Goal: Task Accomplishment & Management: Manage account settings

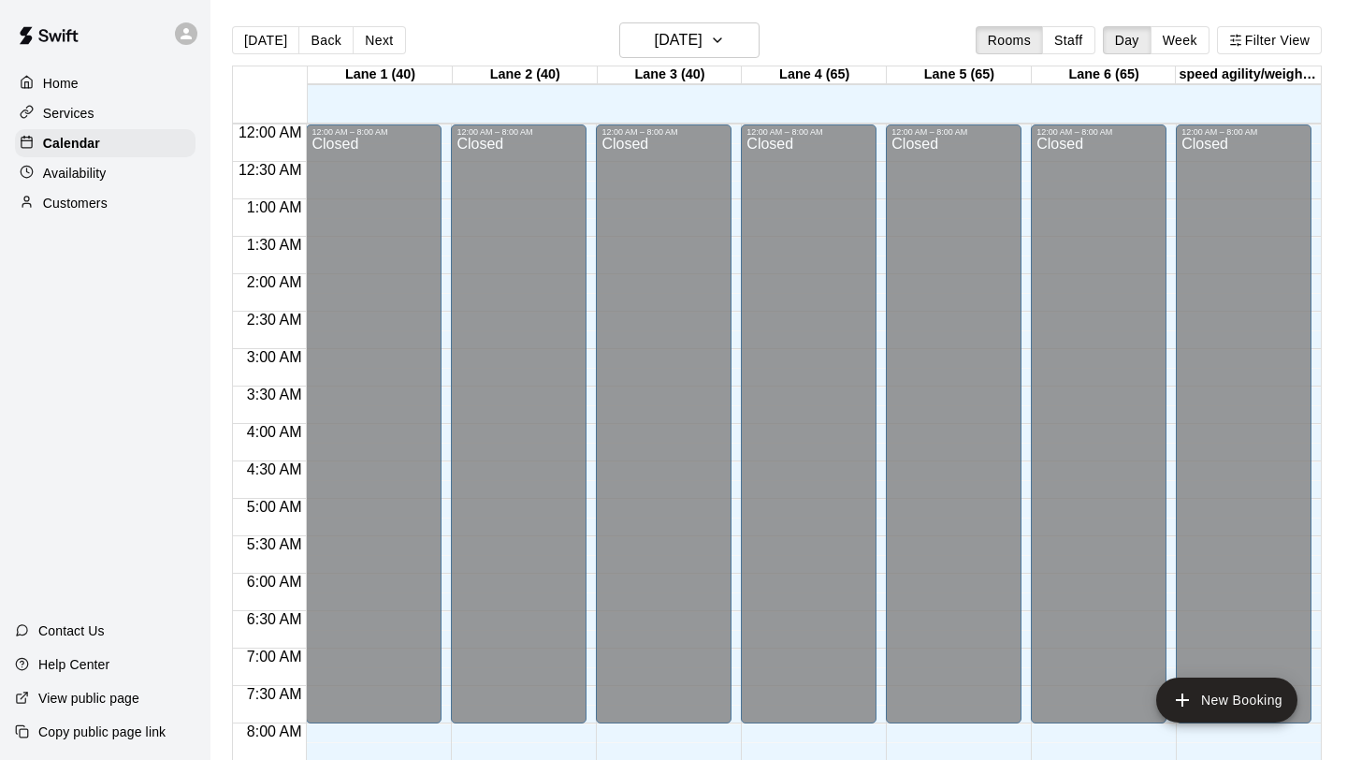
scroll to position [987, 0]
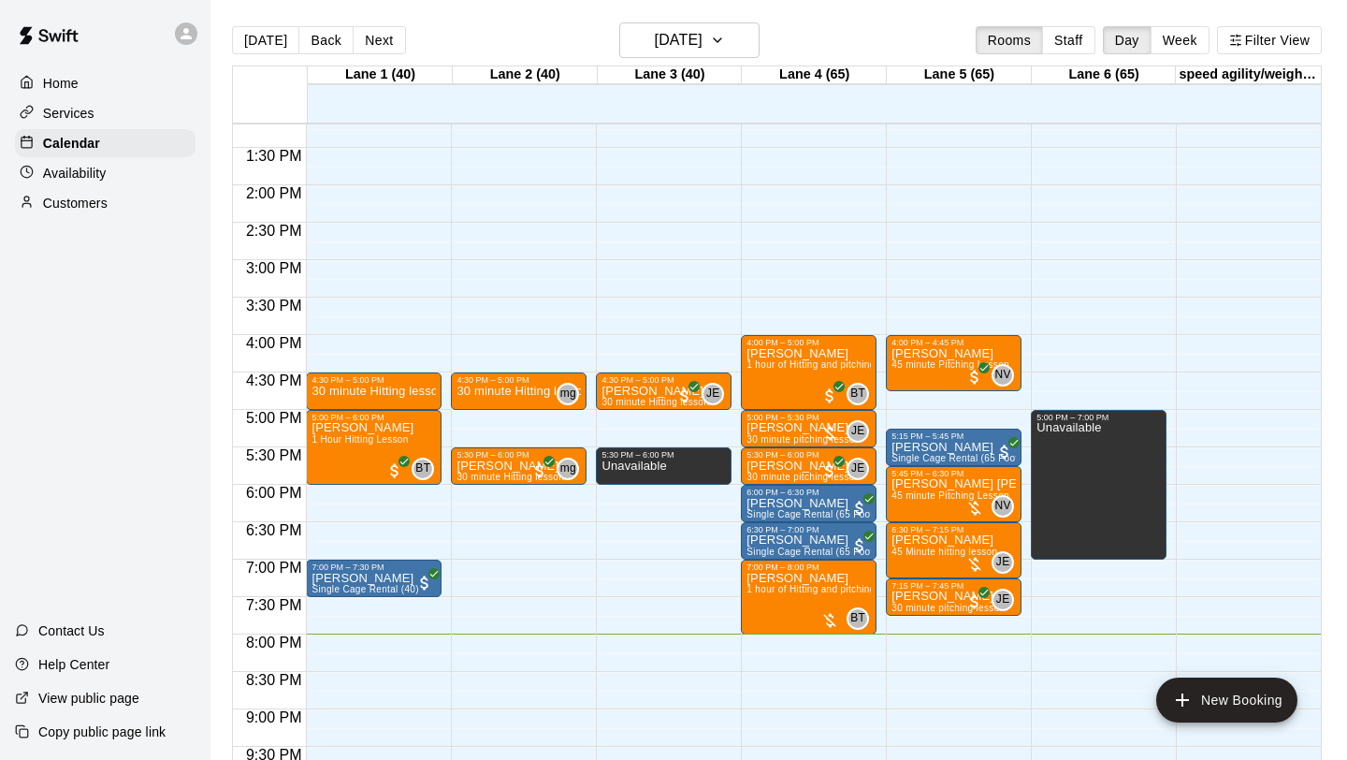
click at [841, 26] on div "[DATE] Back [DATE][DATE] Rooms Staff Day Week Filter View" at bounding box center [777, 43] width 1090 height 43
click at [725, 51] on icon "button" at bounding box center [717, 40] width 15 height 22
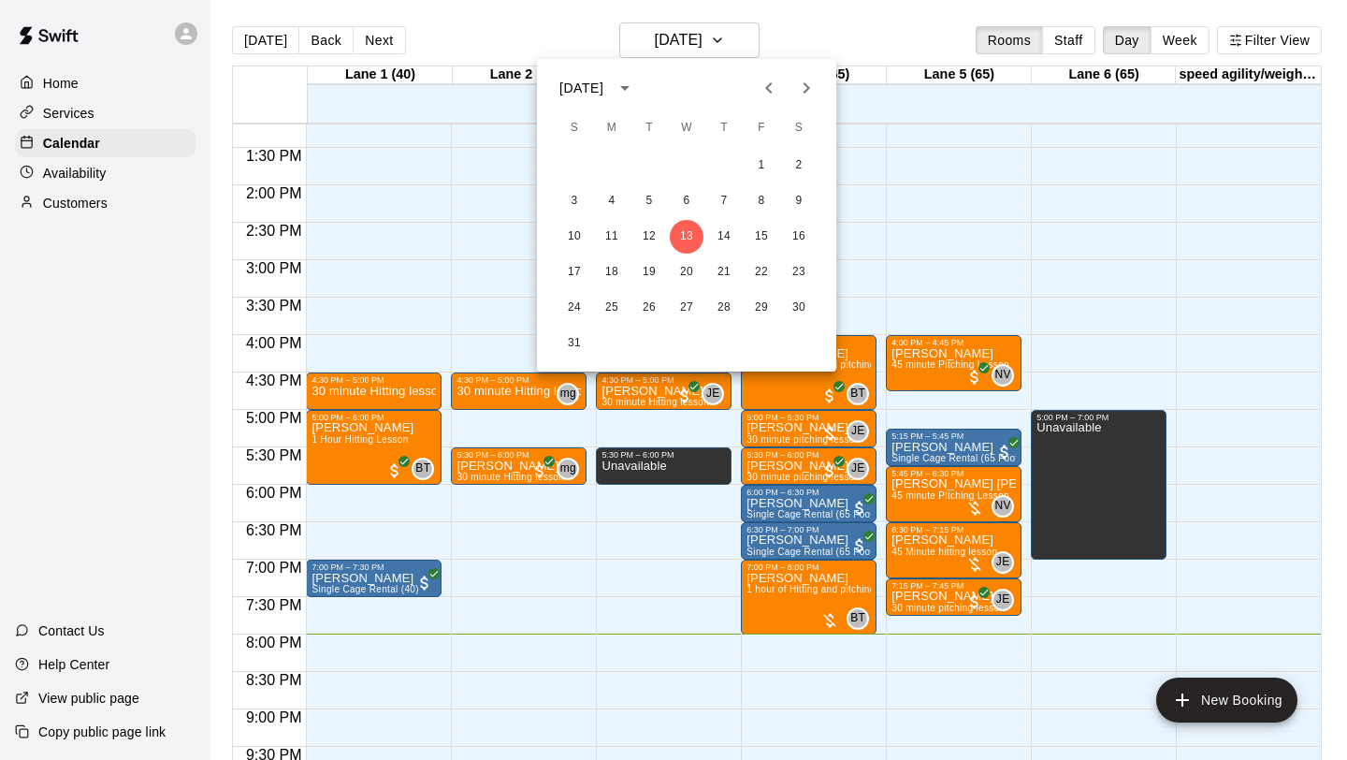
click at [839, 44] on div at bounding box center [673, 380] width 1347 height 760
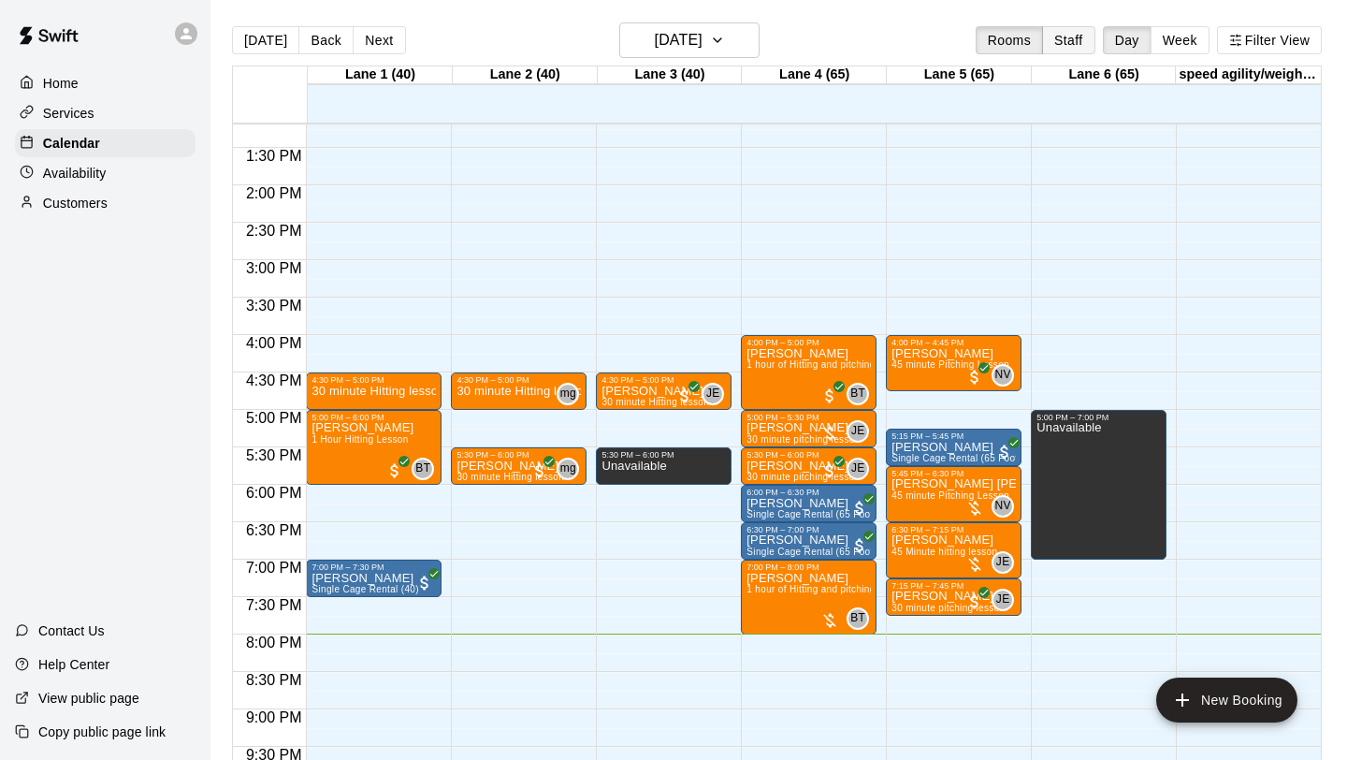
click at [1063, 43] on button "Staff" at bounding box center [1068, 40] width 53 height 28
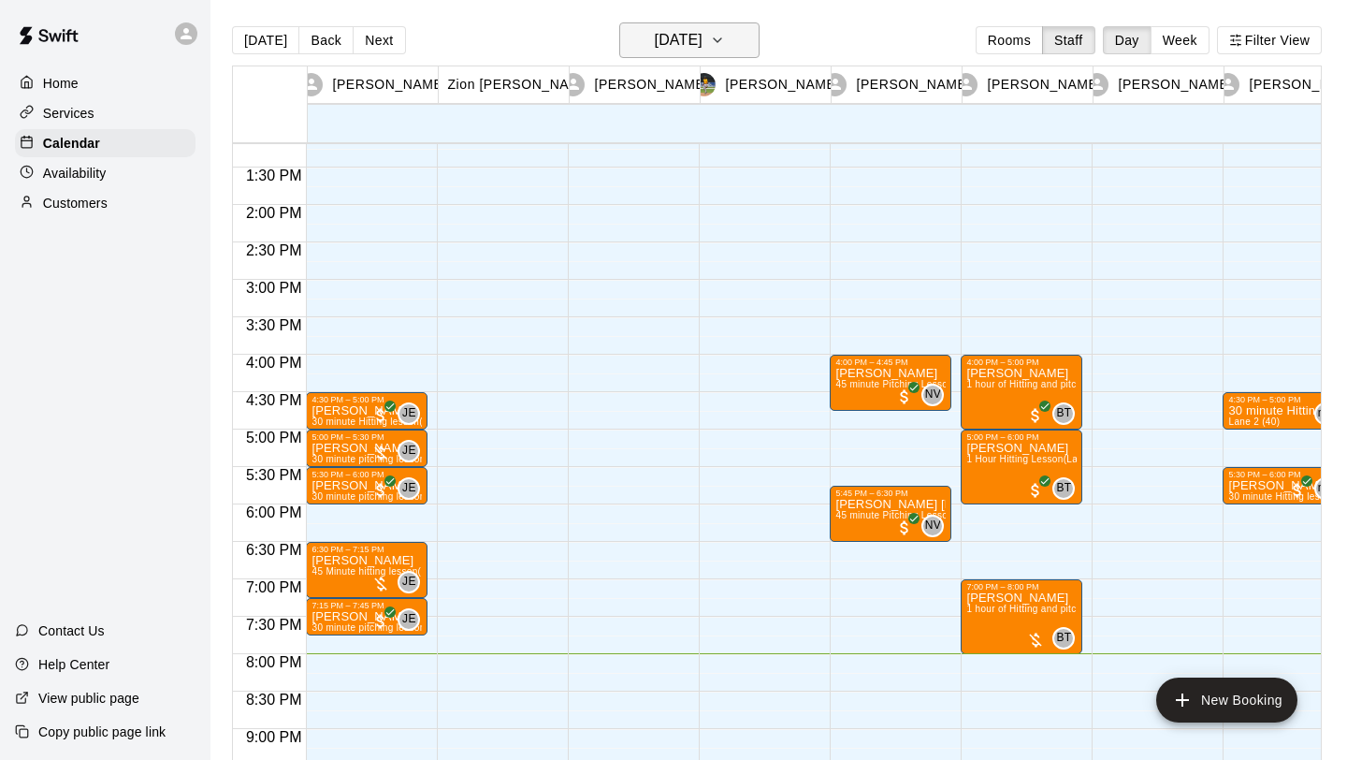
click at [725, 49] on icon "button" at bounding box center [717, 40] width 15 height 22
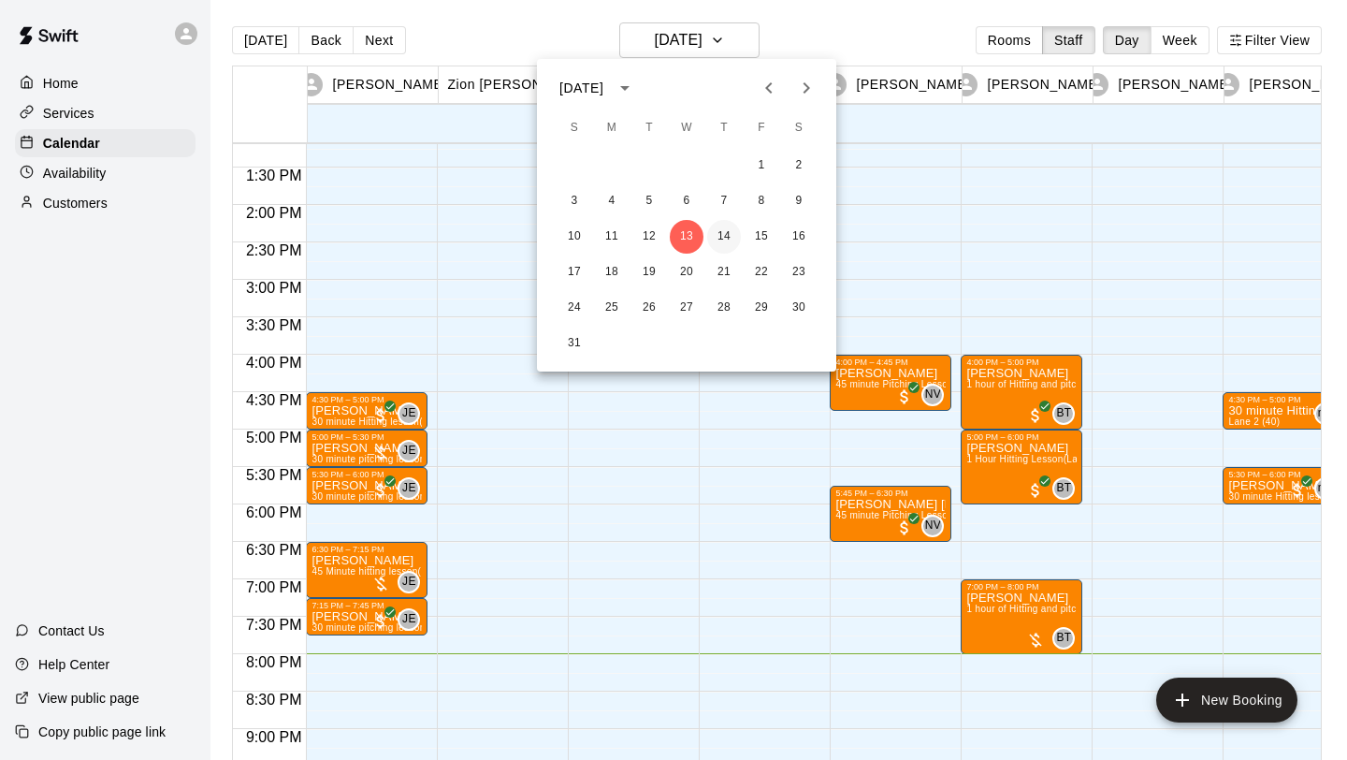
click at [713, 244] on button "14" at bounding box center [724, 237] width 34 height 34
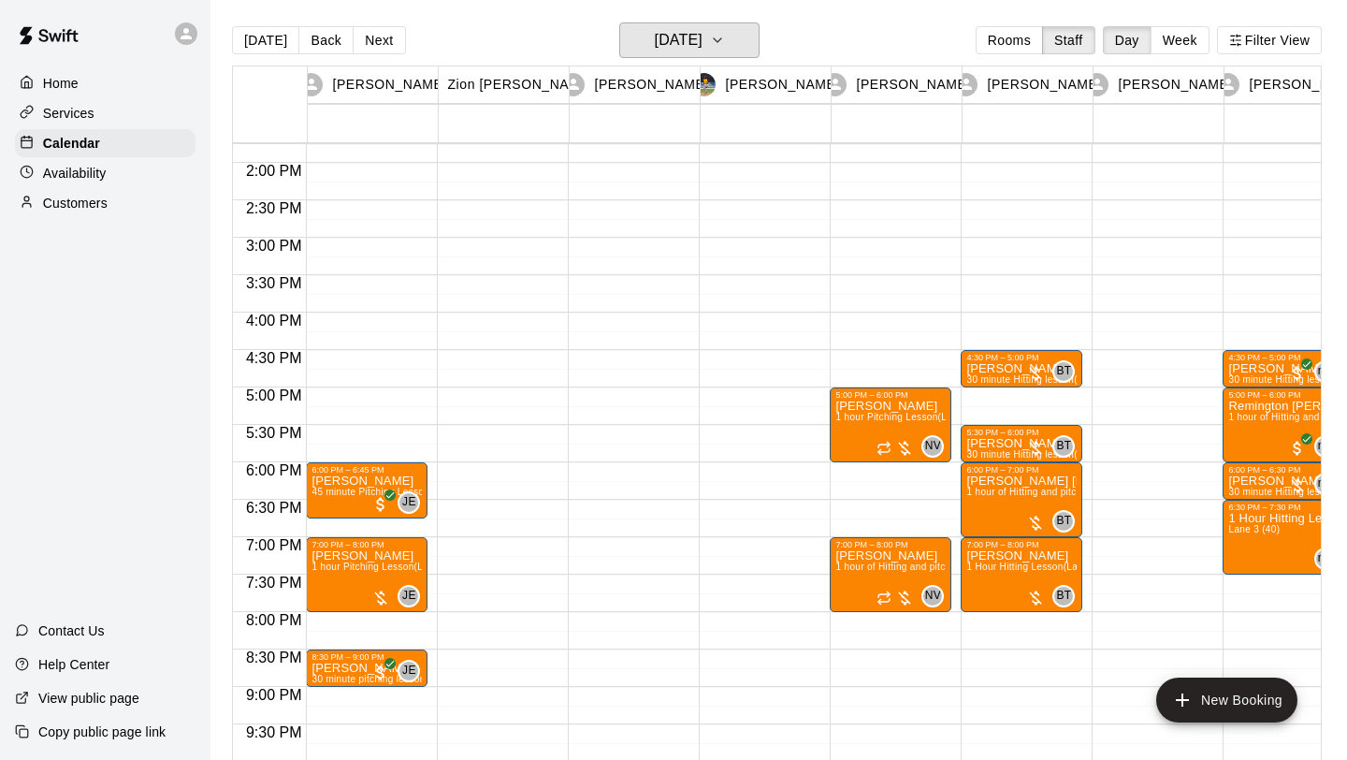
scroll to position [1030, 0]
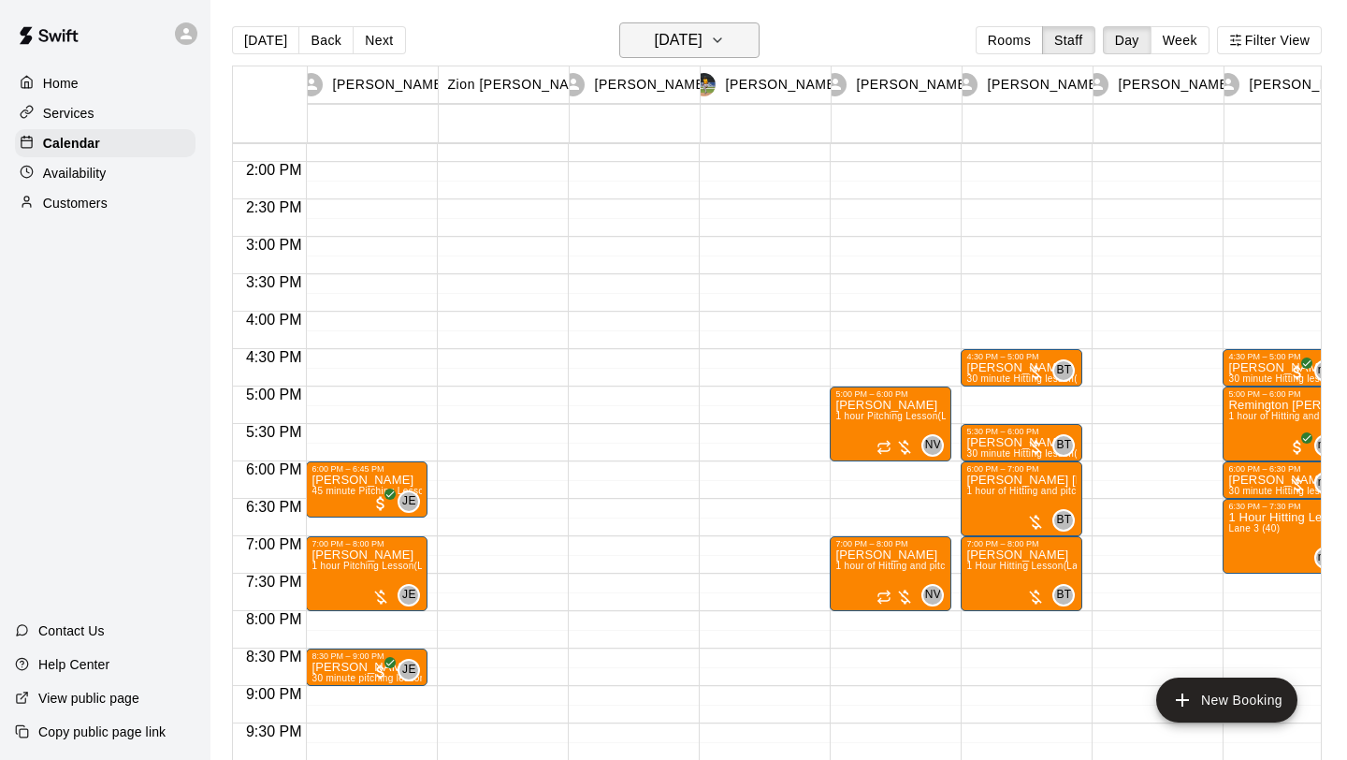
click at [725, 43] on icon "button" at bounding box center [717, 40] width 15 height 22
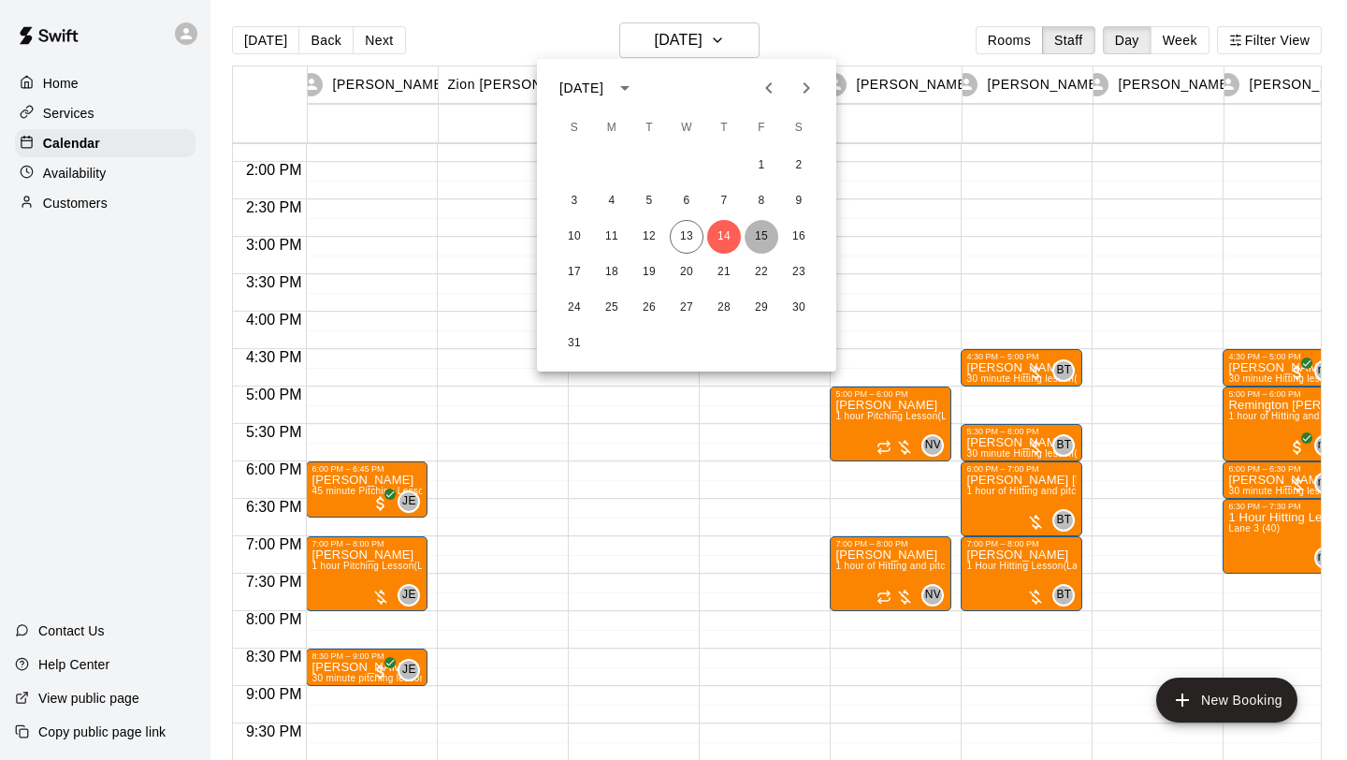
click at [755, 227] on button "15" at bounding box center [762, 237] width 34 height 34
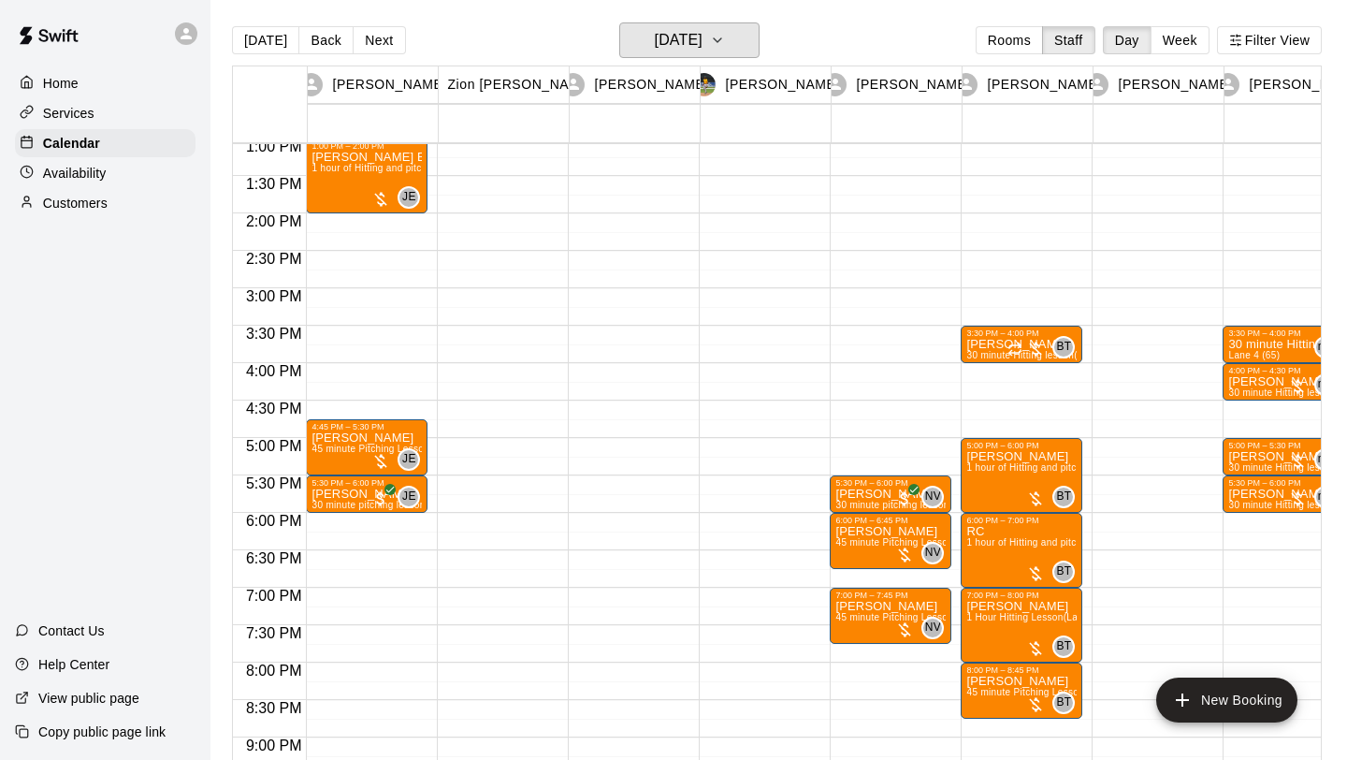
scroll to position [949, 0]
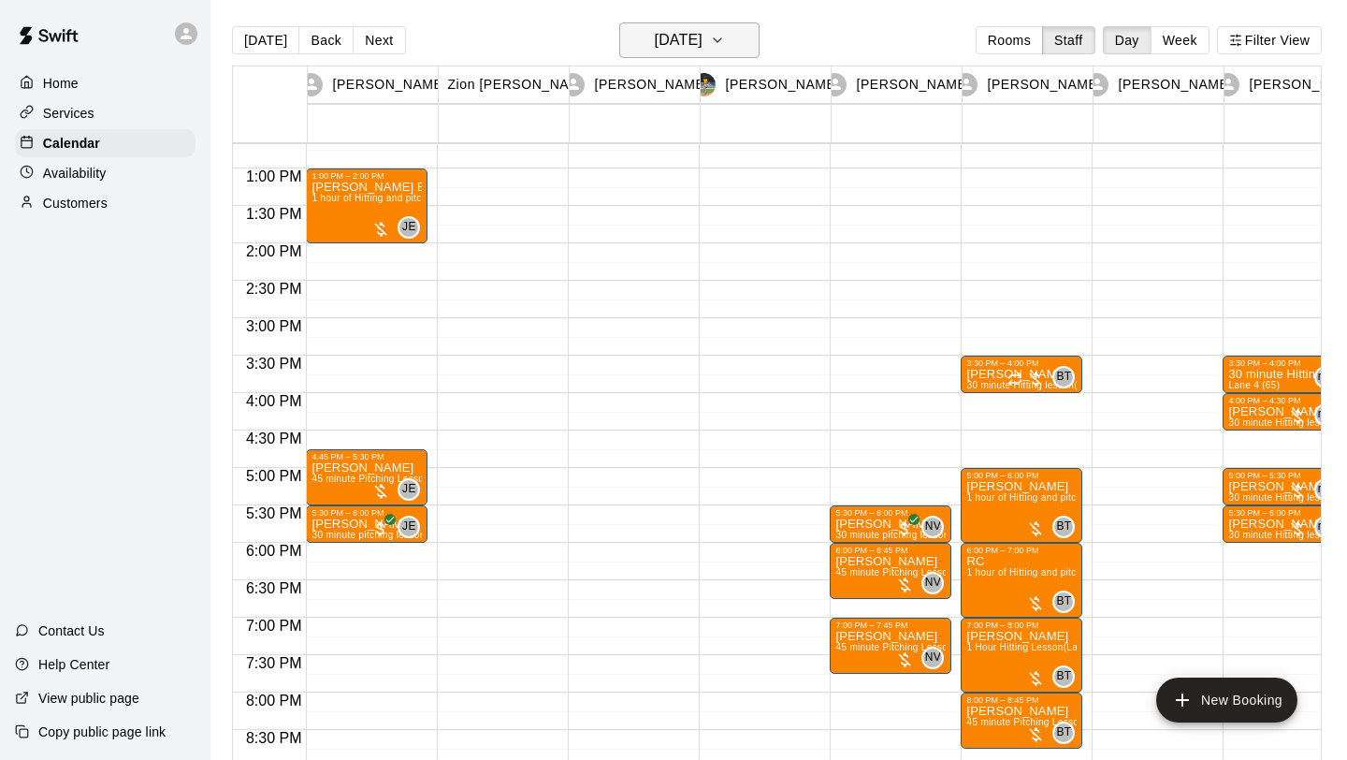
click at [746, 53] on button "[DATE]" at bounding box center [689, 40] width 140 height 36
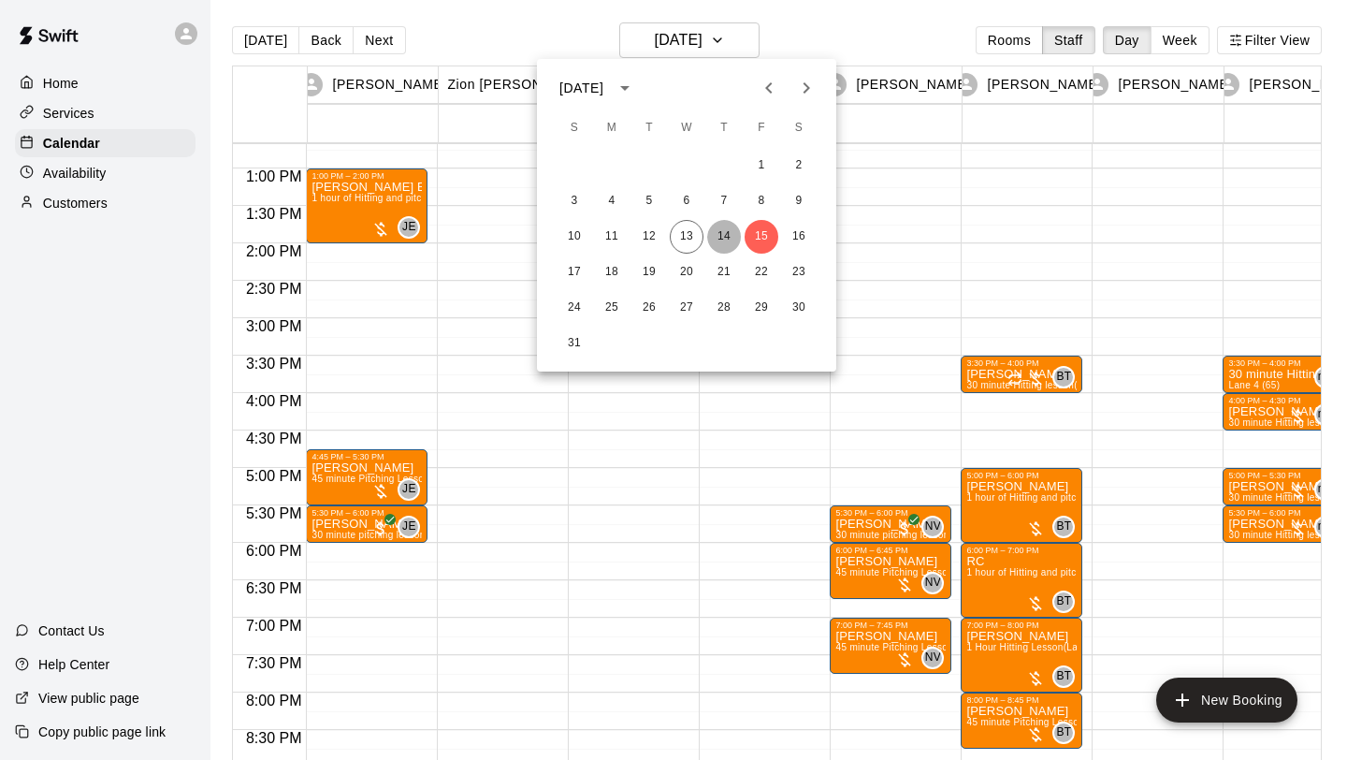
click at [729, 234] on button "14" at bounding box center [724, 237] width 34 height 34
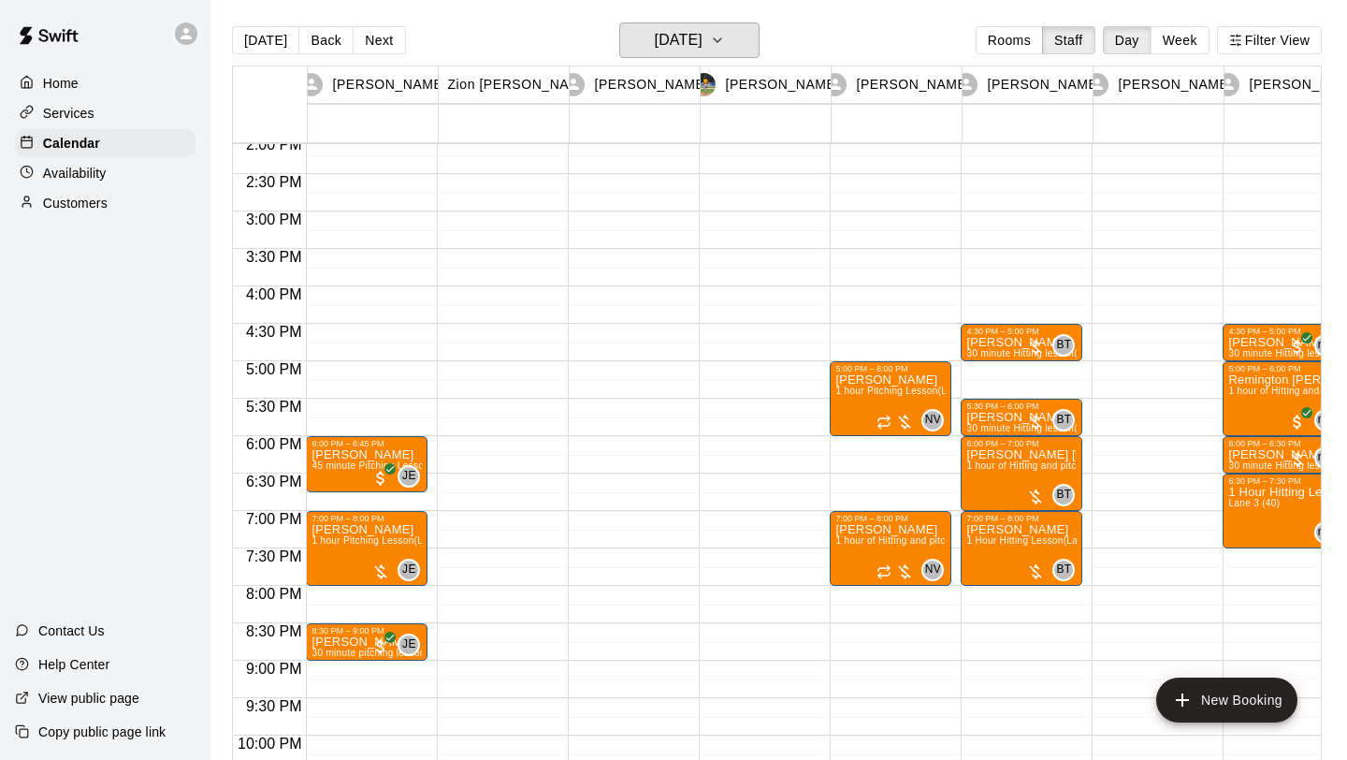
scroll to position [1012, 0]
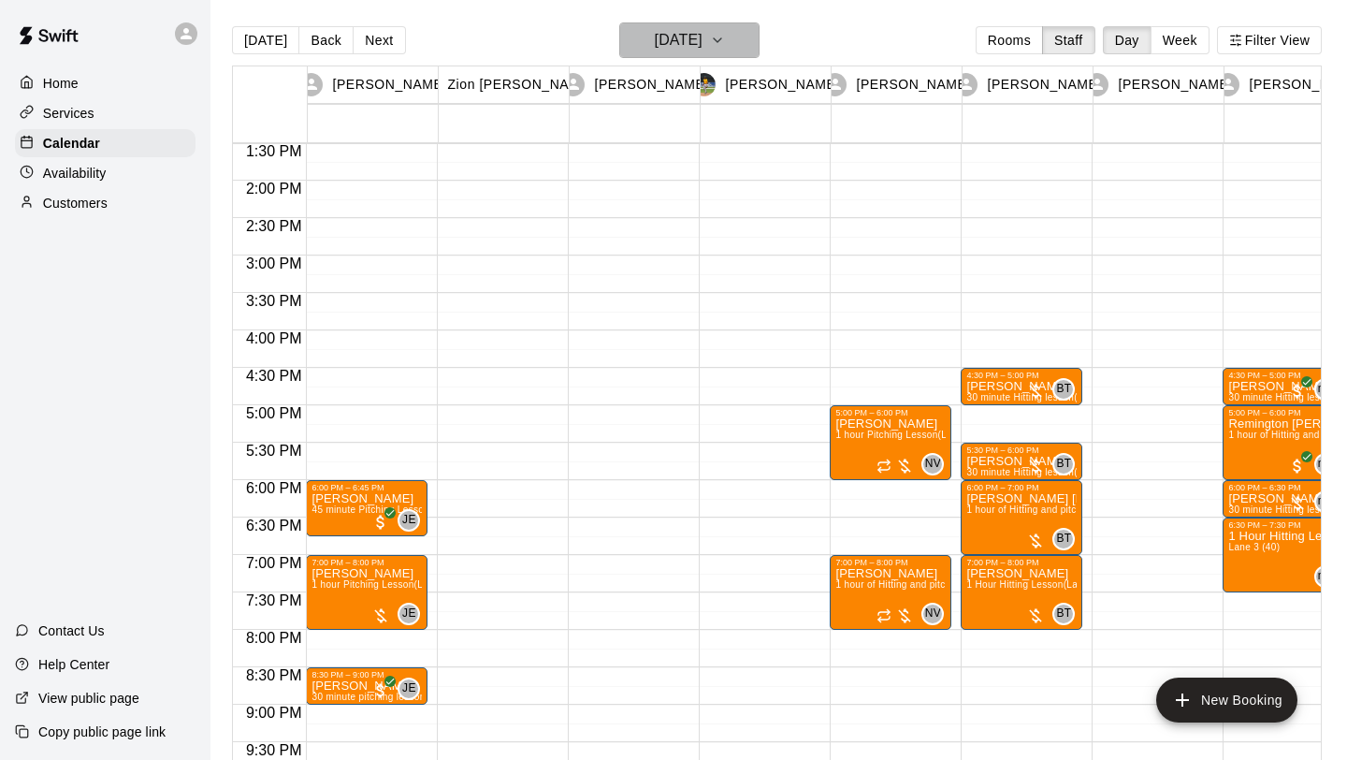
click at [739, 45] on button "[DATE]" at bounding box center [689, 40] width 140 height 36
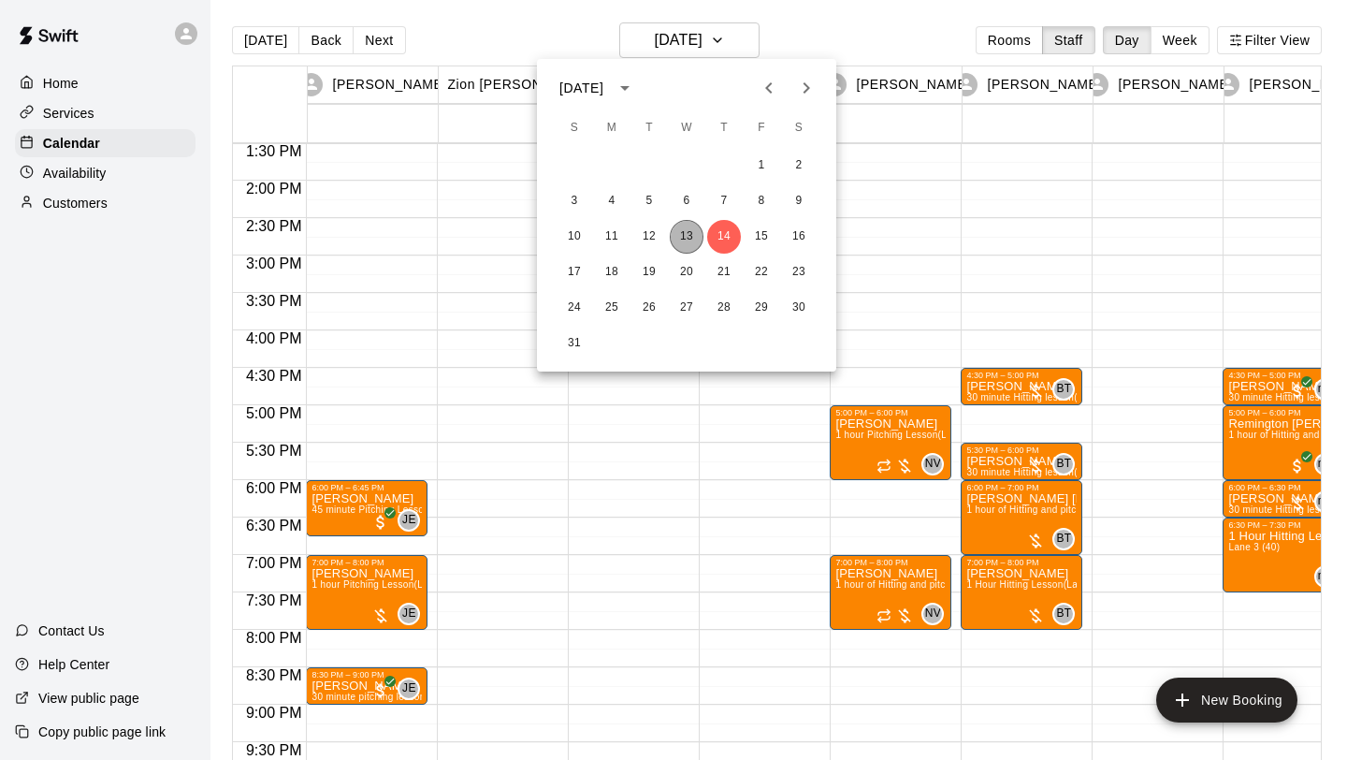
click at [693, 233] on button "13" at bounding box center [687, 237] width 34 height 34
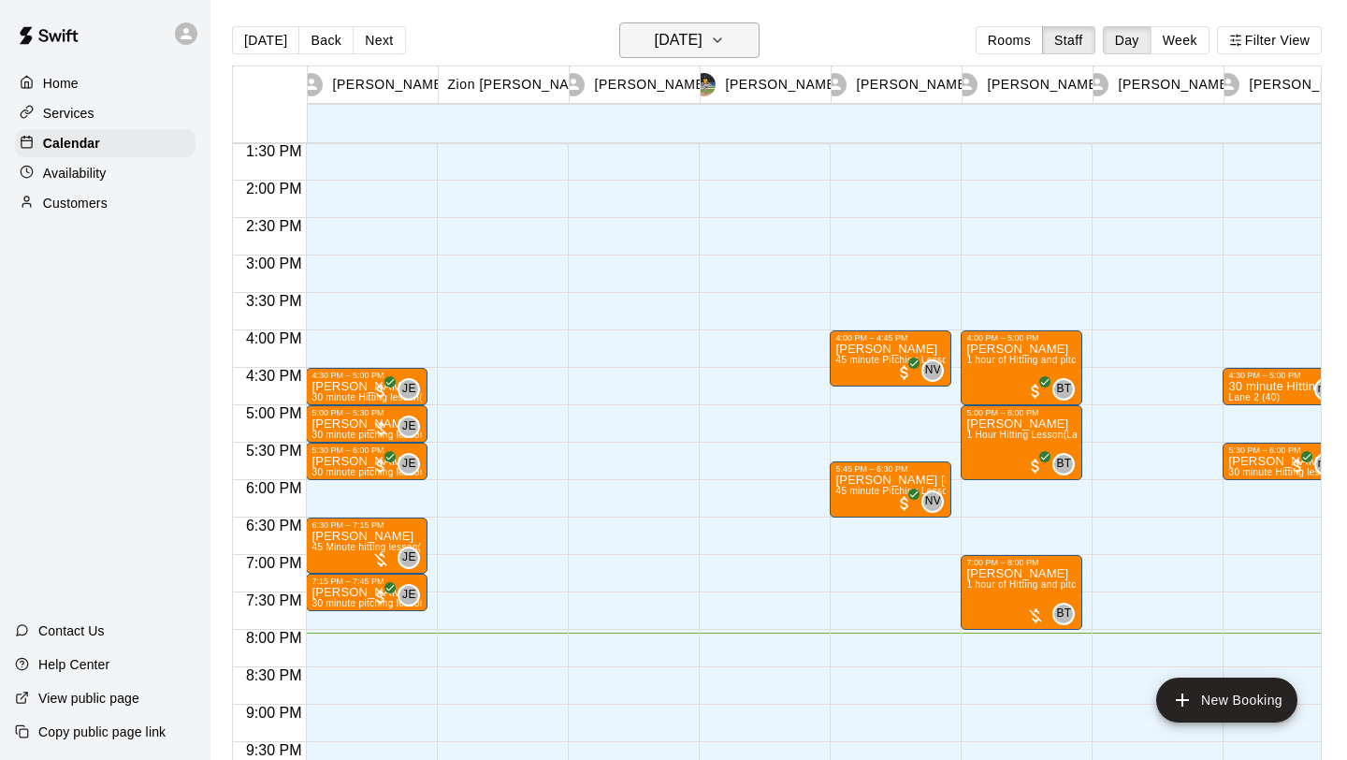
click at [742, 28] on button "[DATE]" at bounding box center [689, 40] width 140 height 36
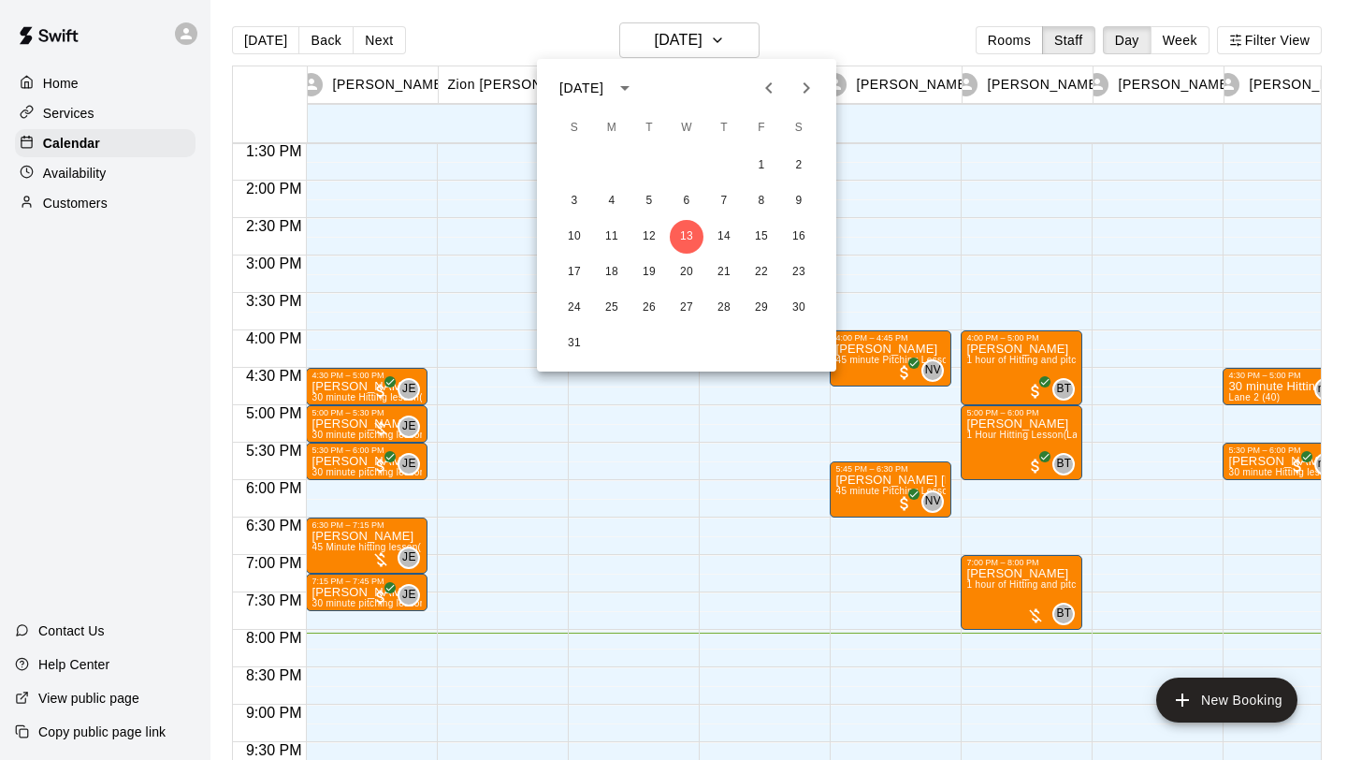
click at [876, 30] on div at bounding box center [673, 380] width 1347 height 760
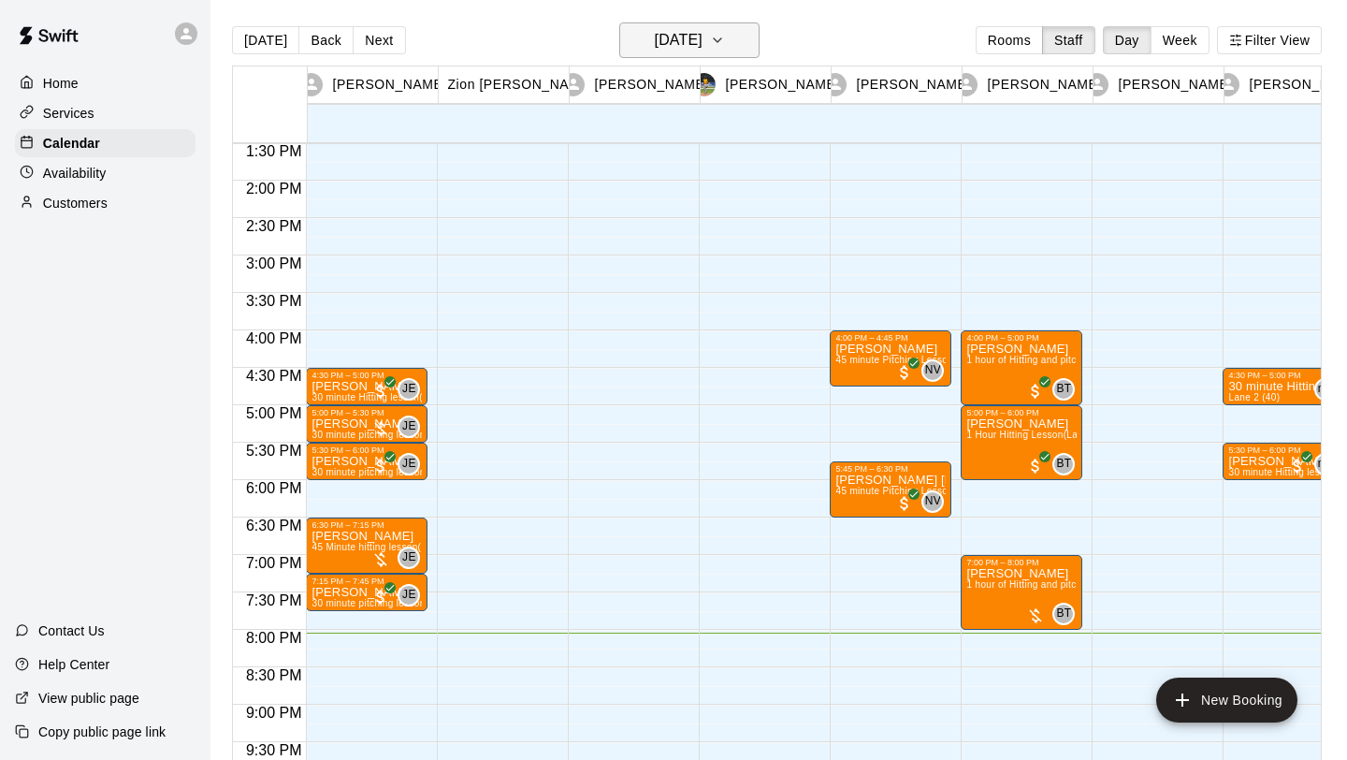
click at [703, 51] on h6 "[DATE]" at bounding box center [679, 40] width 48 height 26
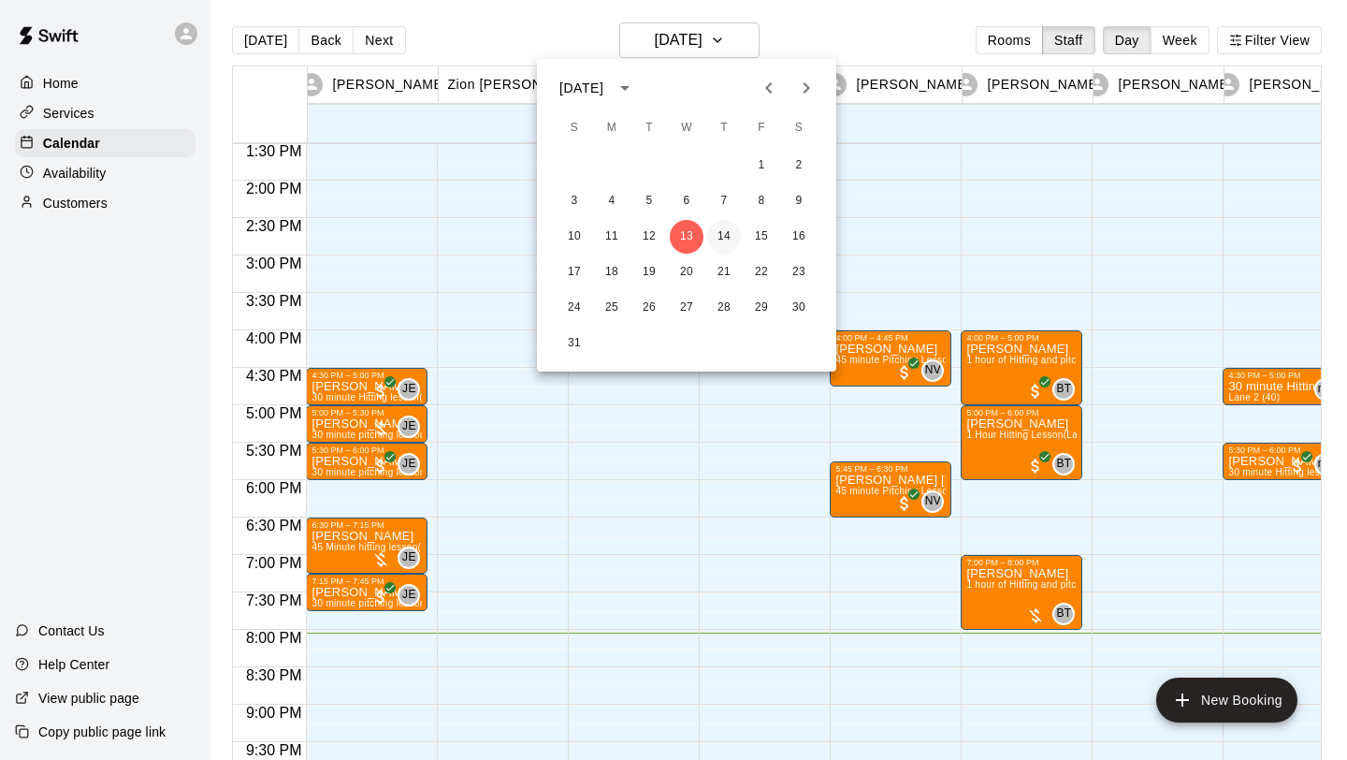
click at [719, 232] on button "14" at bounding box center [724, 237] width 34 height 34
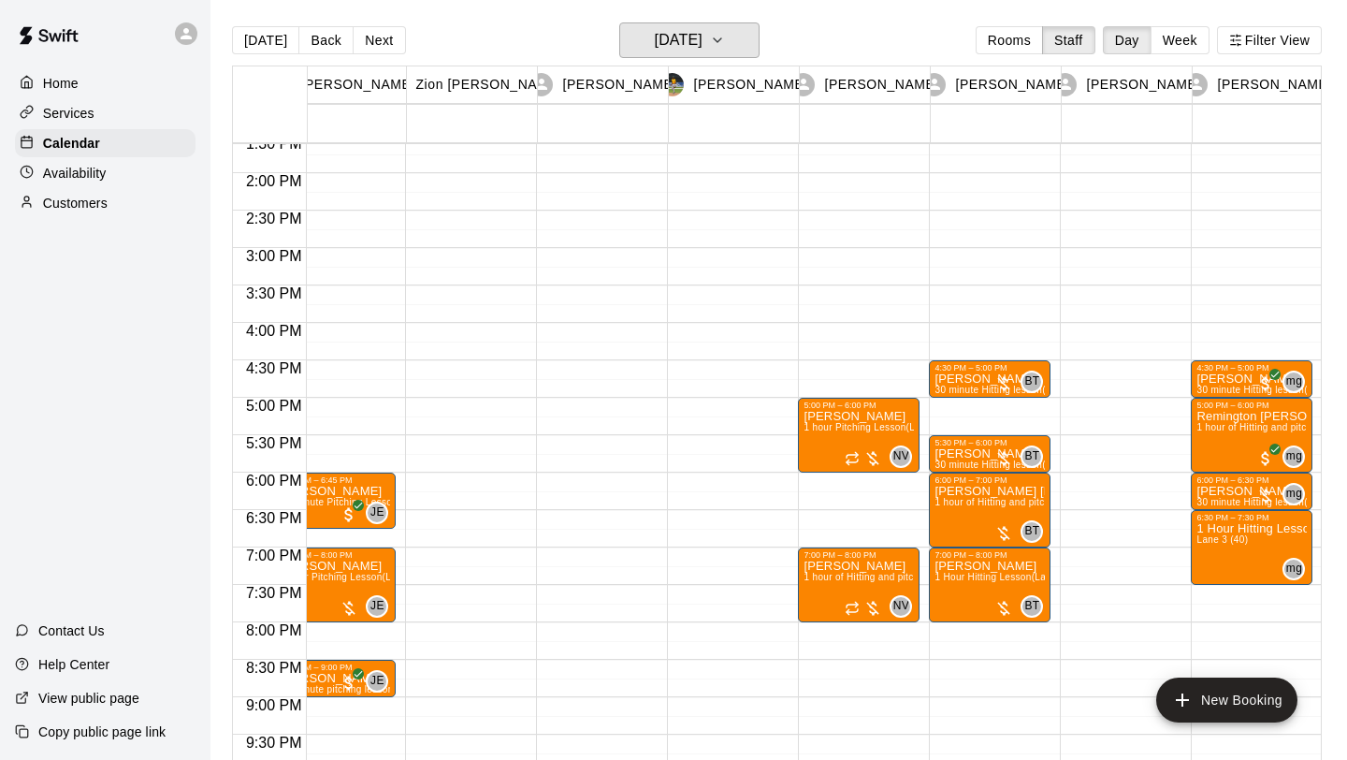
scroll to position [1007, 32]
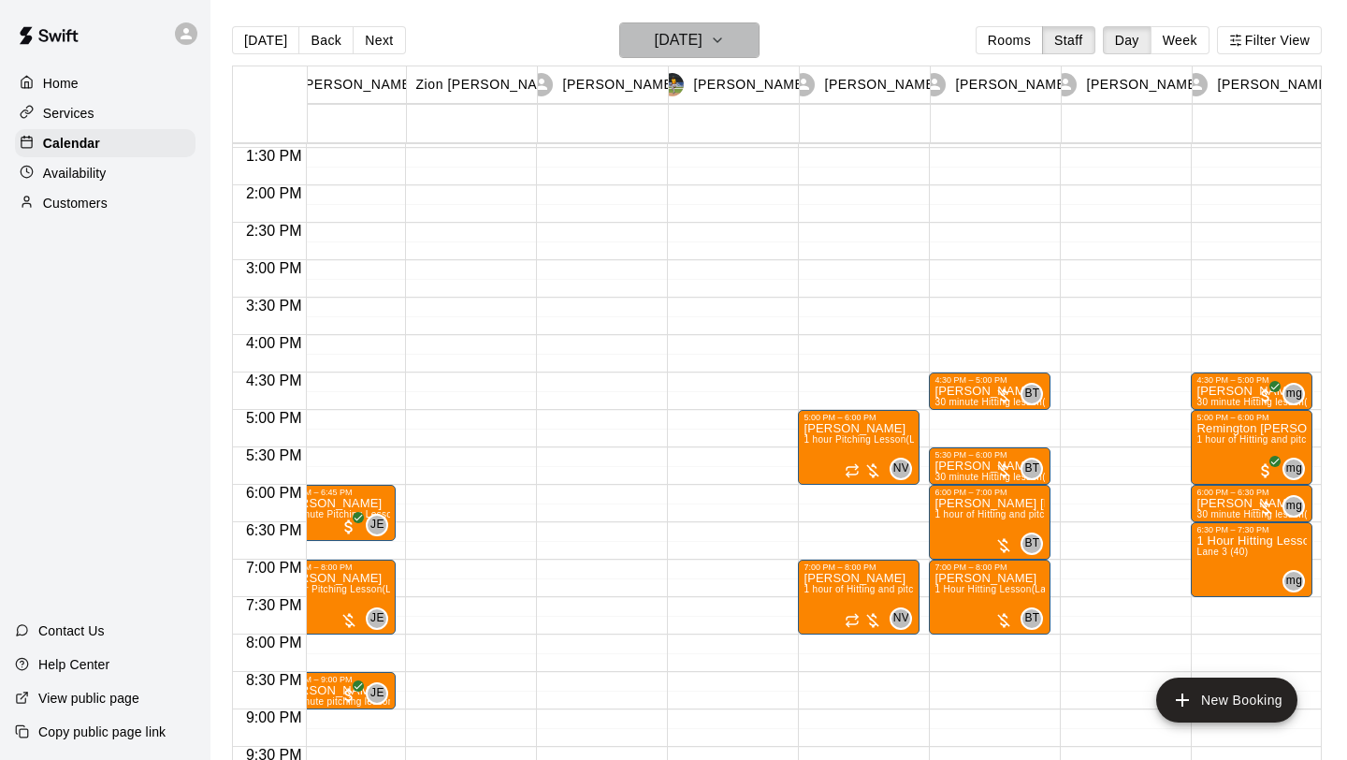
click at [725, 36] on icon "button" at bounding box center [717, 40] width 15 height 22
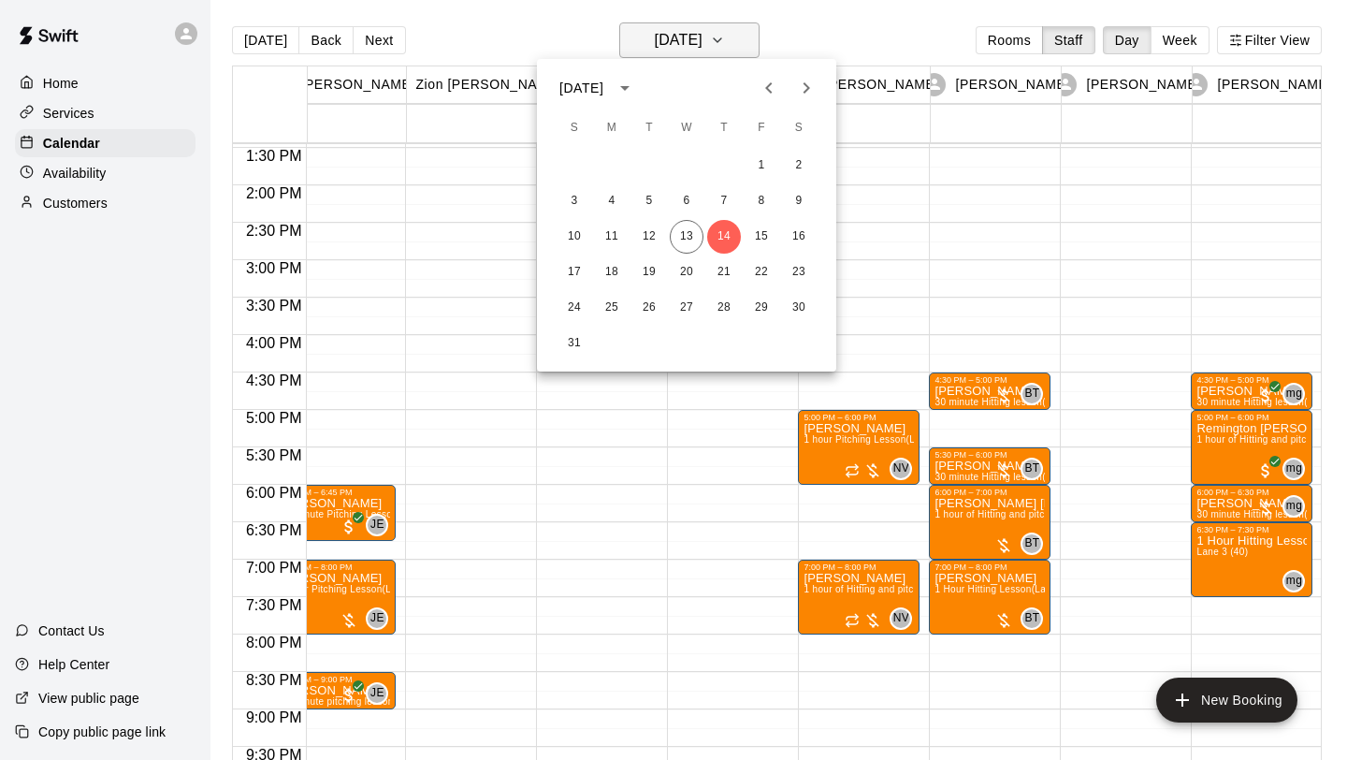
click at [742, 36] on div at bounding box center [673, 380] width 1347 height 760
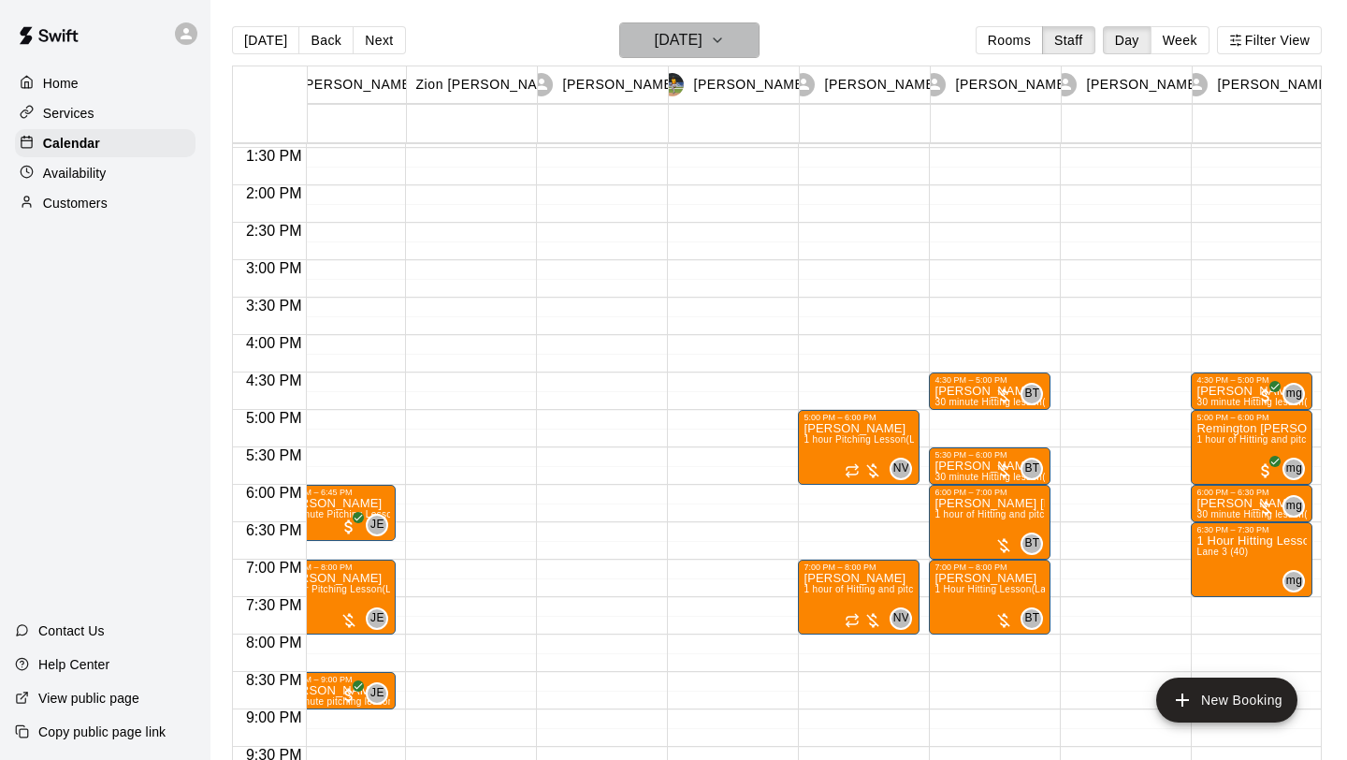
click at [725, 40] on icon "button" at bounding box center [717, 40] width 15 height 22
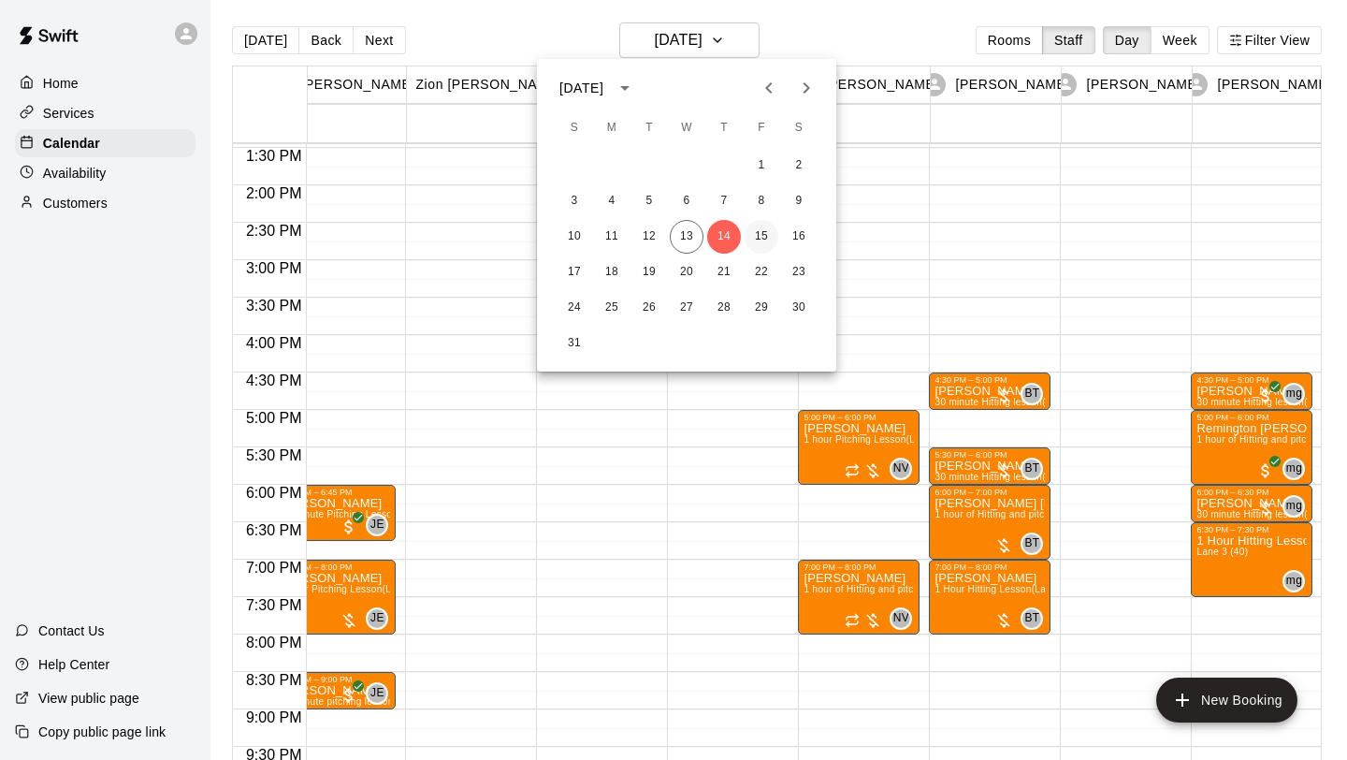
click at [756, 227] on button "15" at bounding box center [762, 237] width 34 height 34
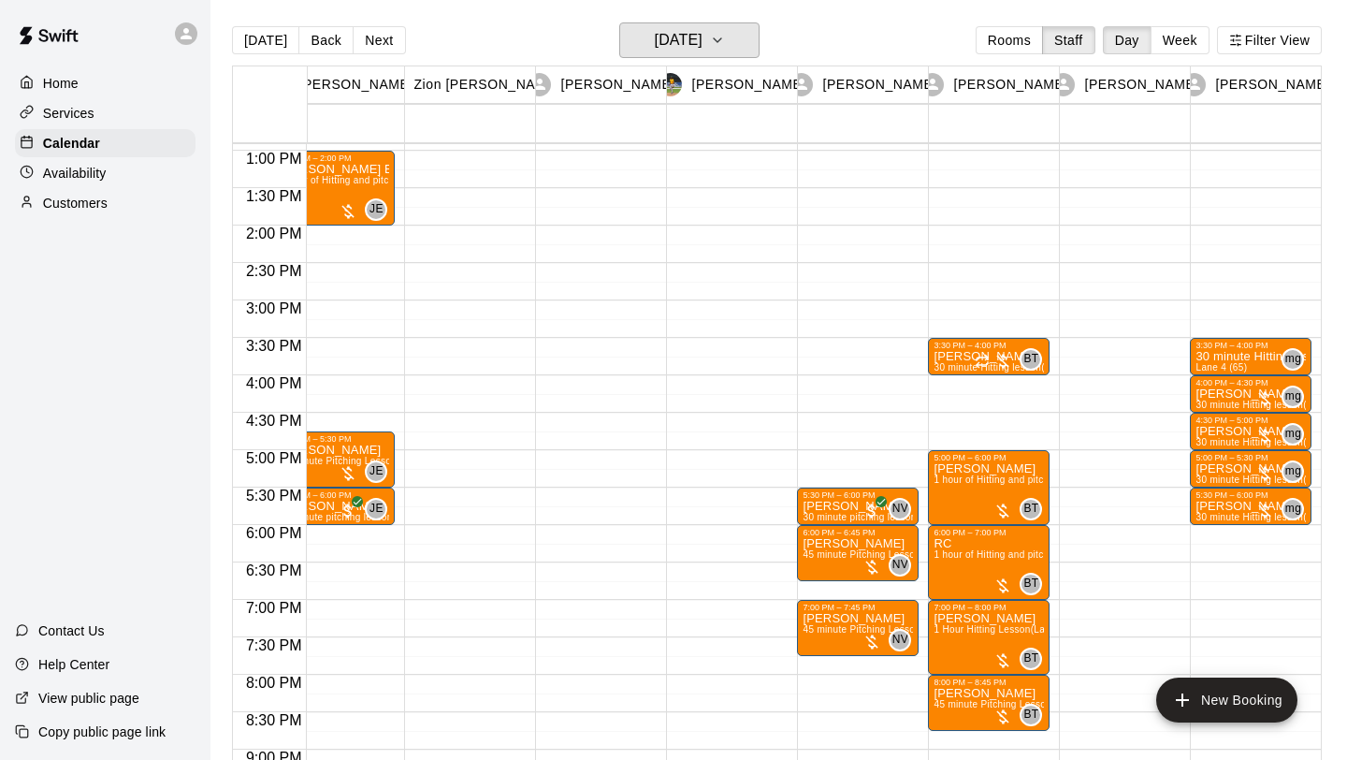
scroll to position [965, 34]
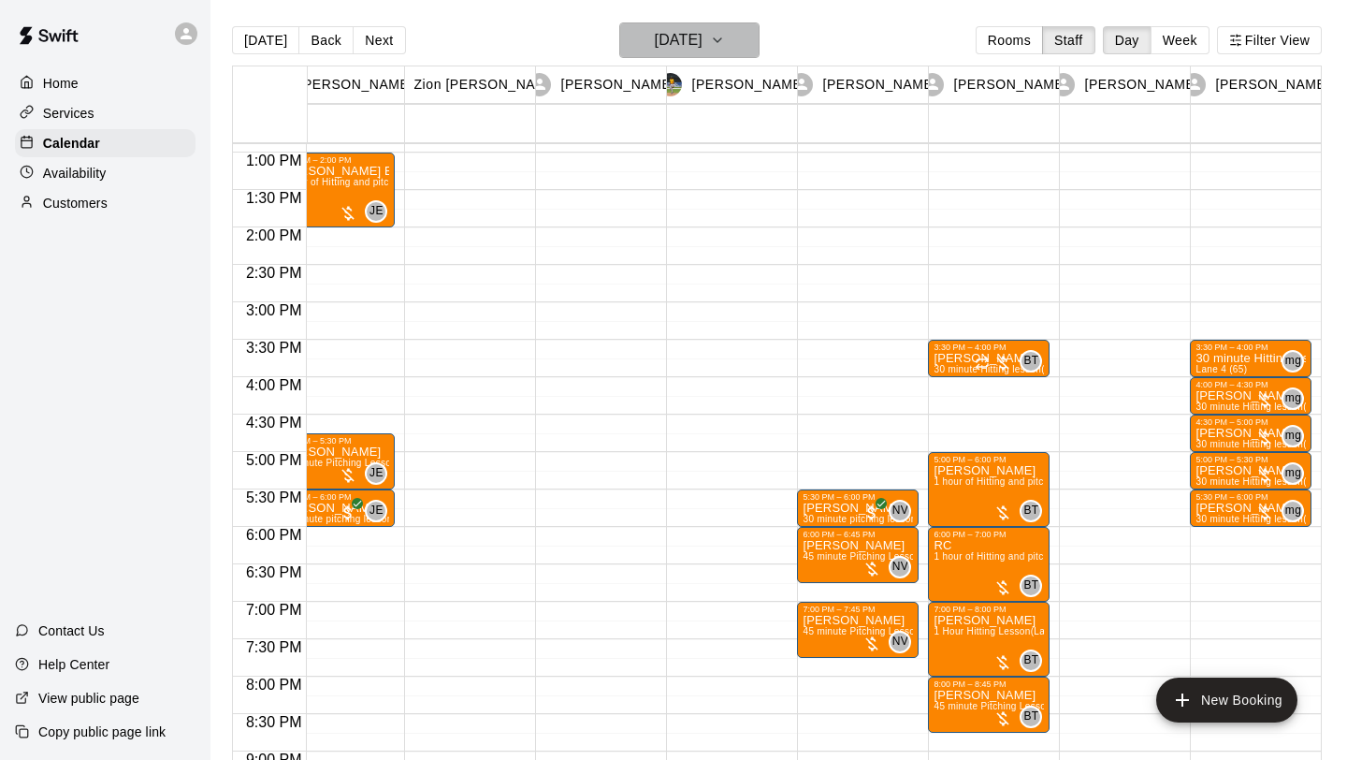
click at [747, 30] on button "[DATE]" at bounding box center [689, 40] width 140 height 36
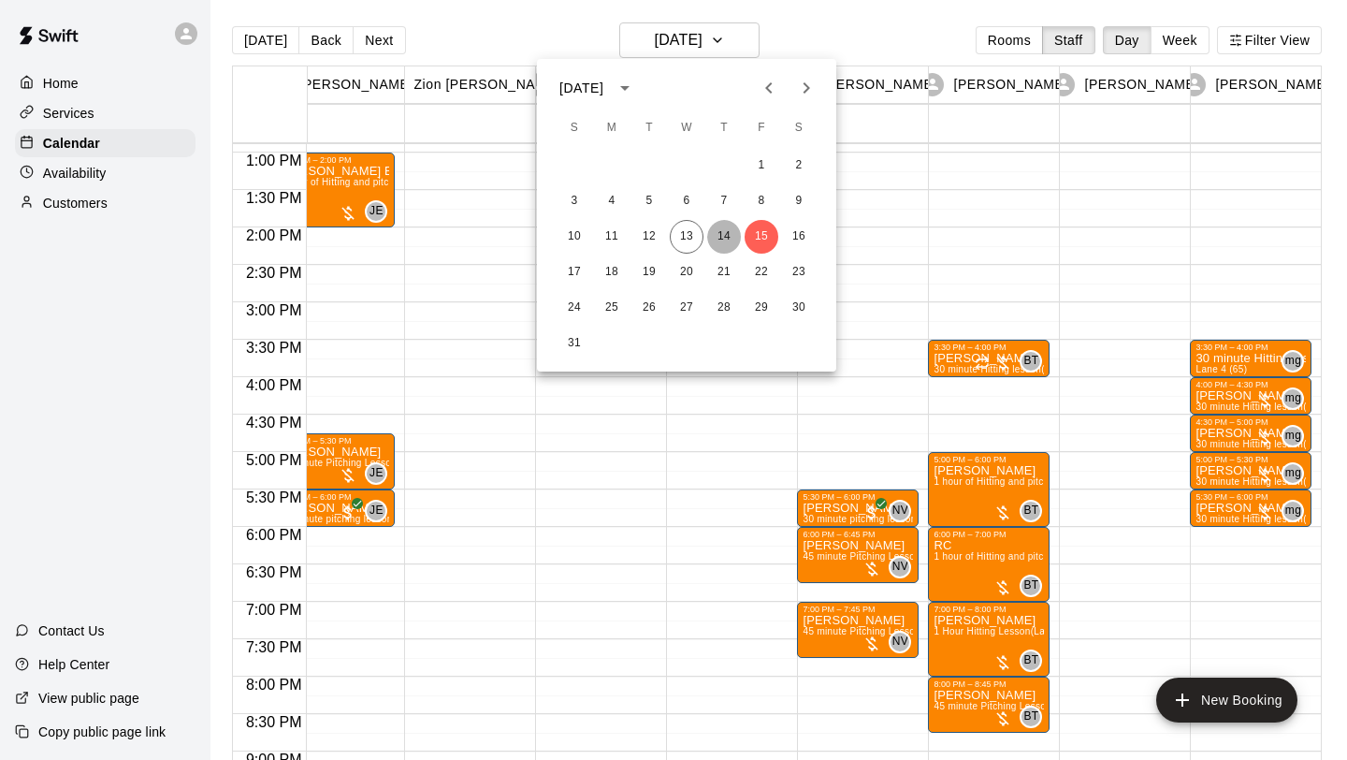
click at [731, 236] on button "14" at bounding box center [724, 237] width 34 height 34
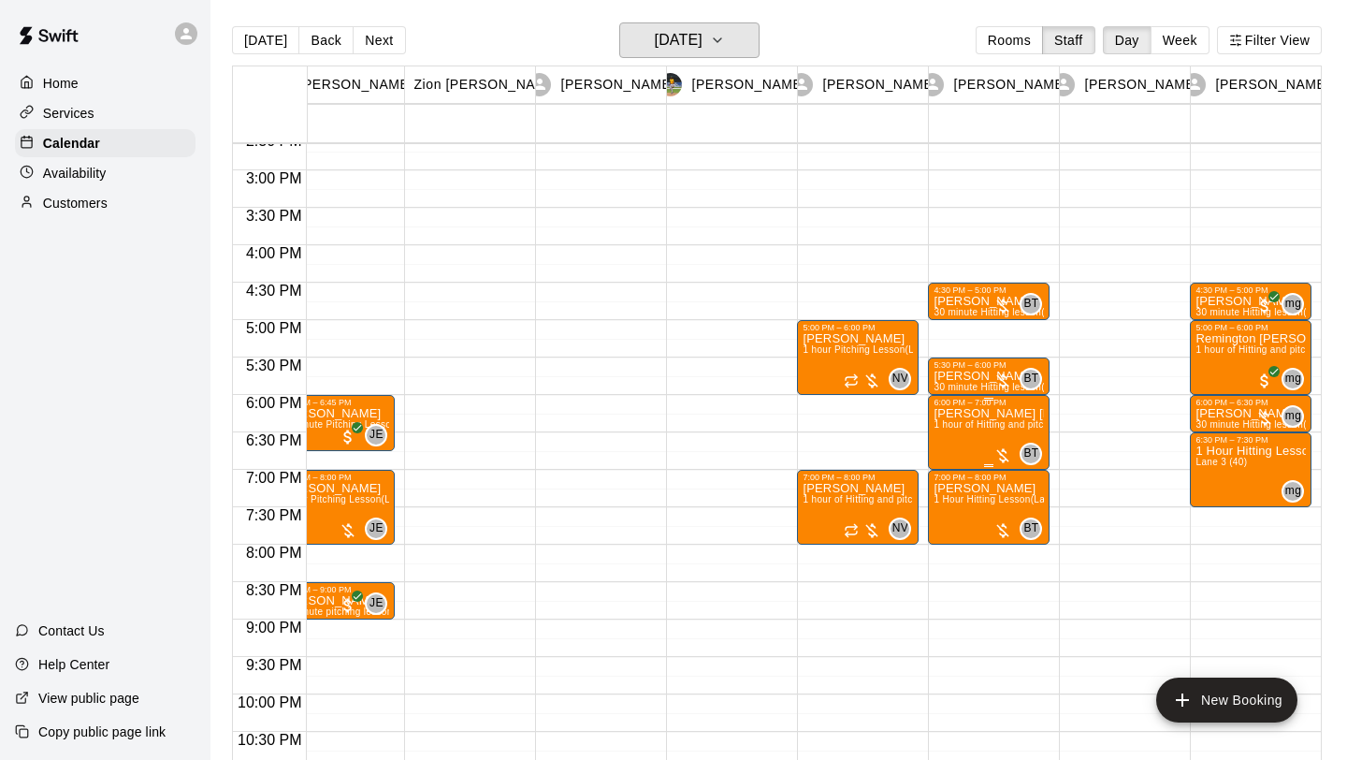
scroll to position [1055, 34]
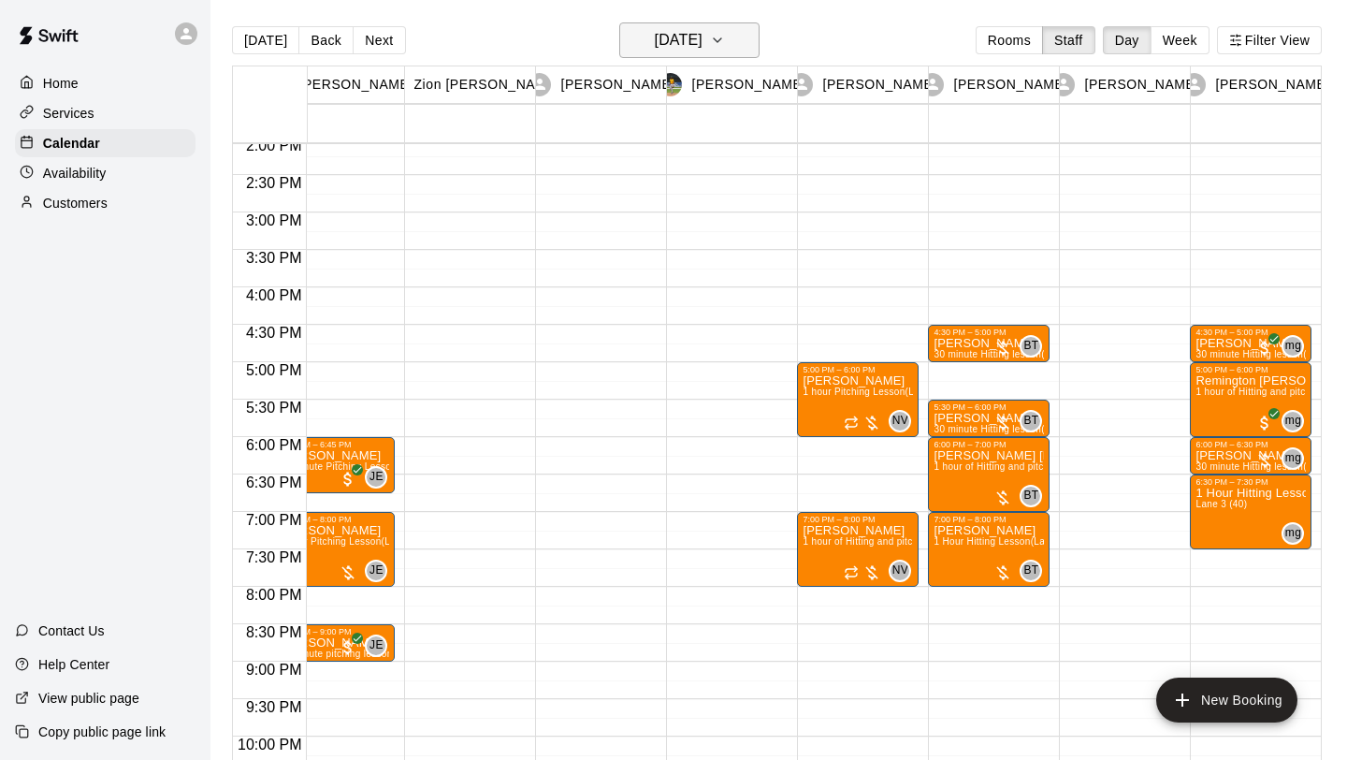
click at [725, 37] on icon "button" at bounding box center [717, 40] width 15 height 22
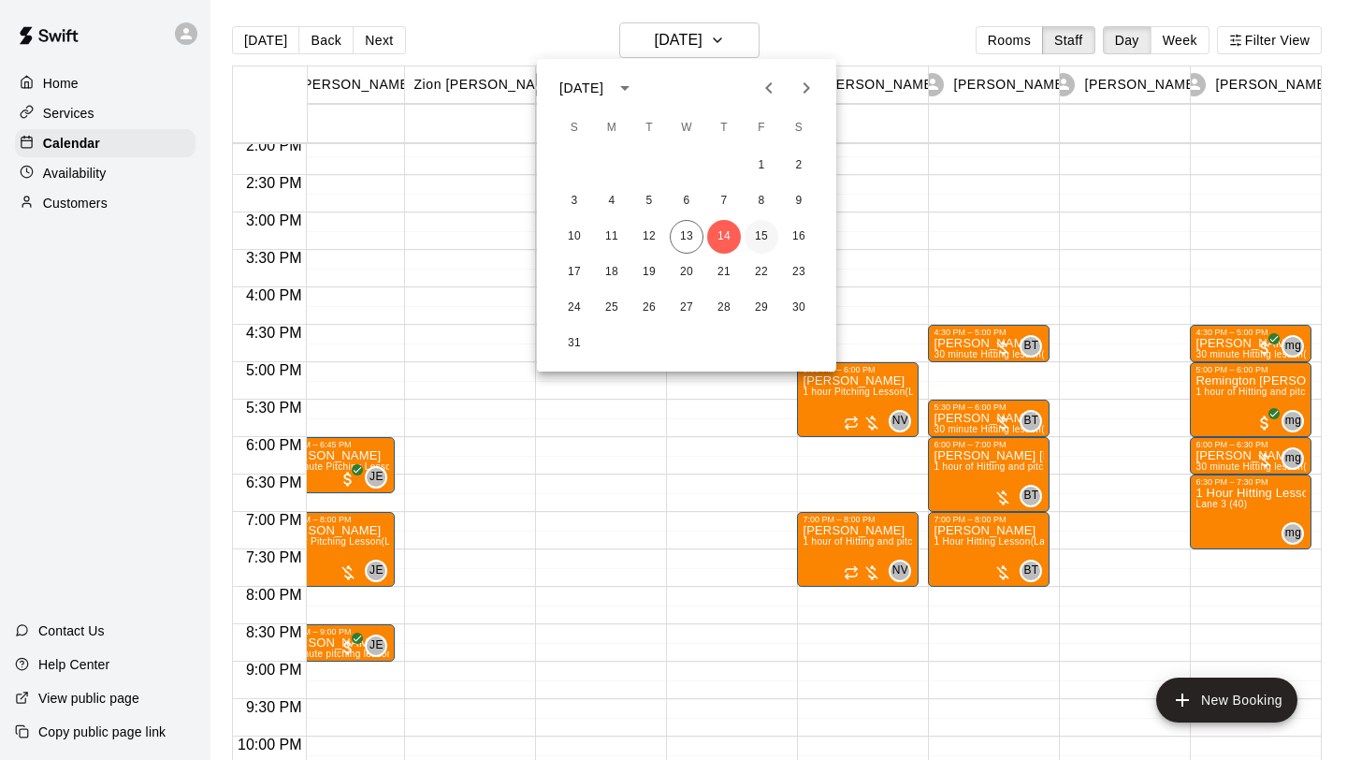
click at [771, 228] on button "15" at bounding box center [762, 237] width 34 height 34
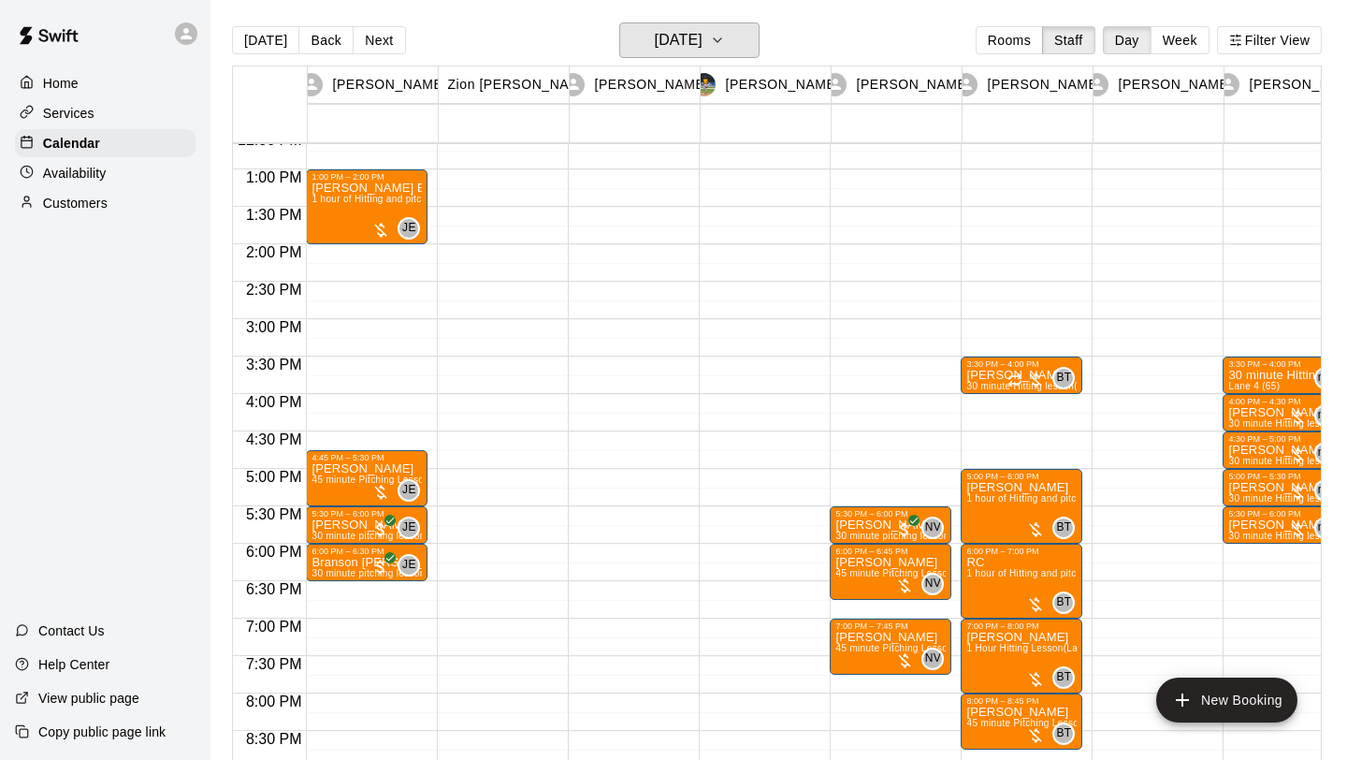
scroll to position [938, 0]
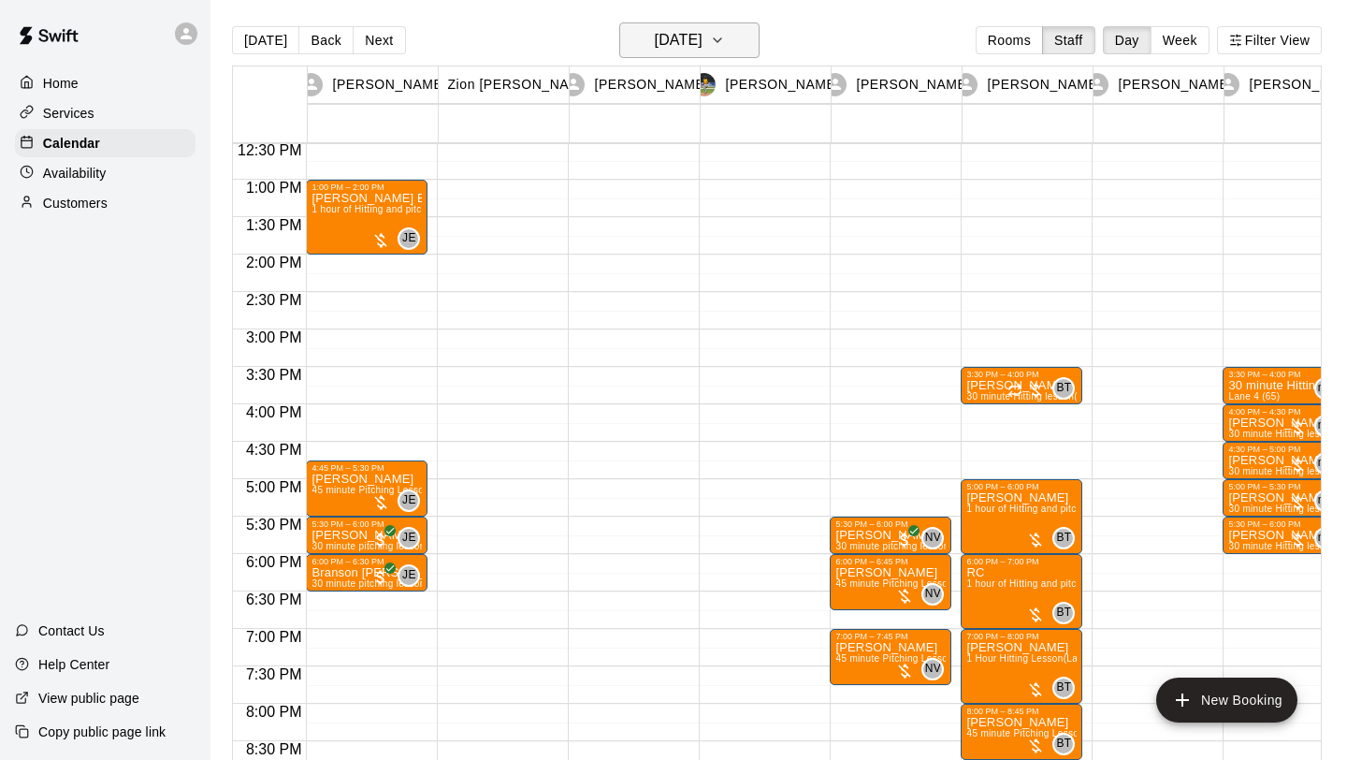
click at [719, 23] on button "[DATE]" at bounding box center [689, 40] width 140 height 36
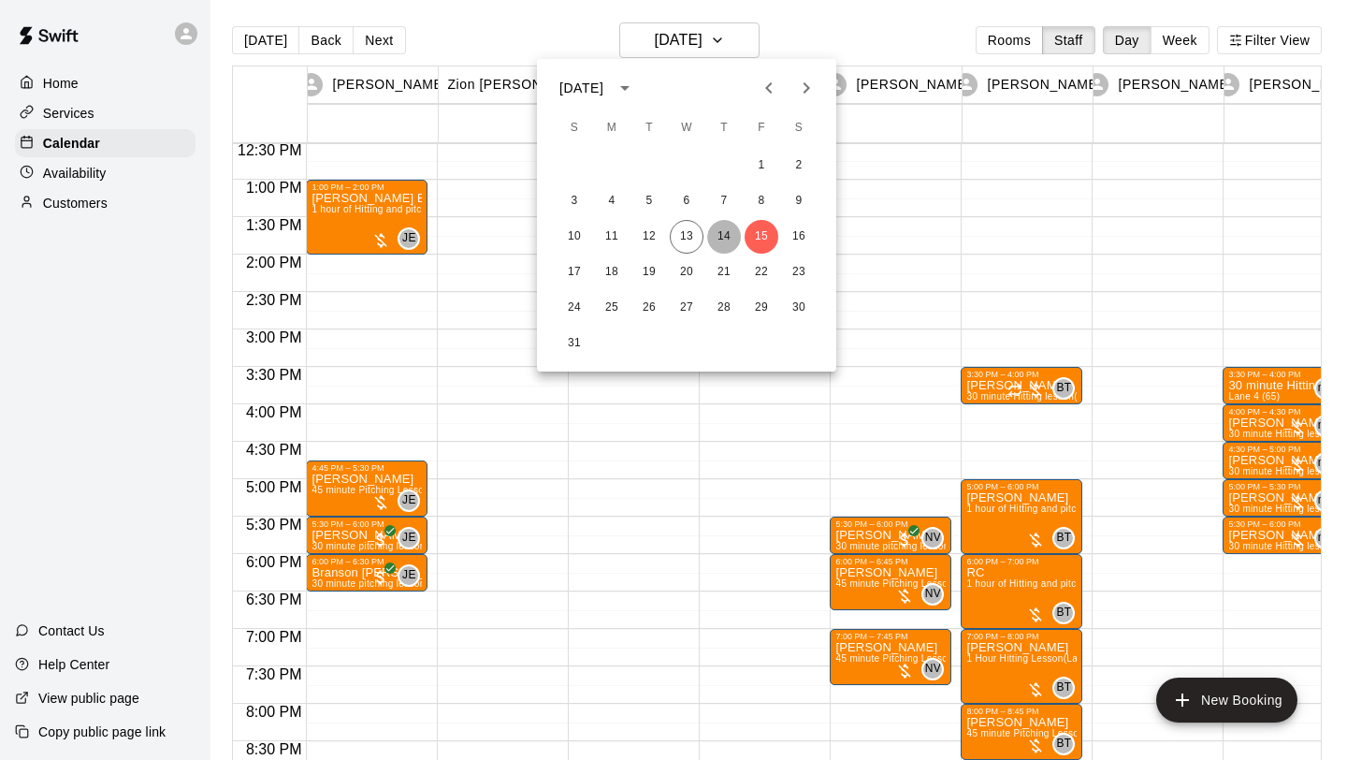
click at [735, 237] on button "14" at bounding box center [724, 237] width 34 height 34
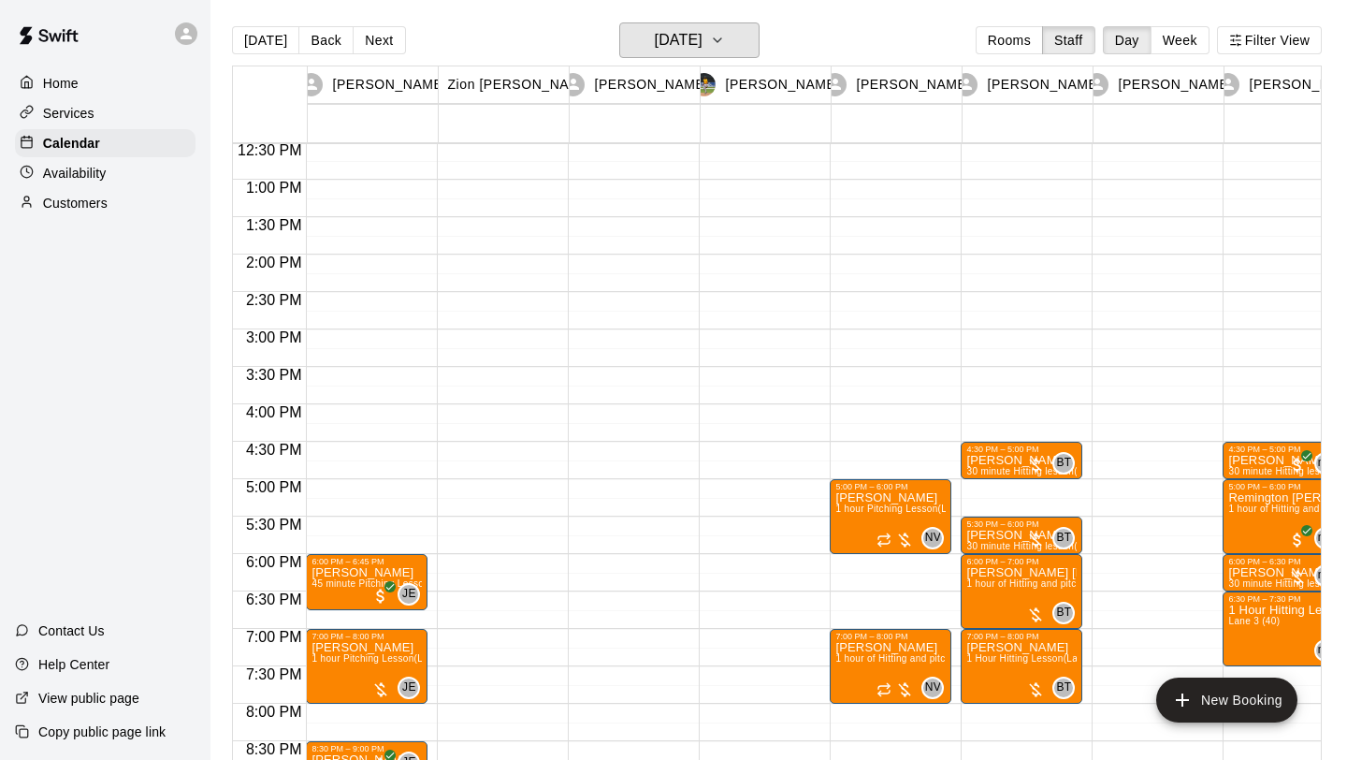
scroll to position [1089, 0]
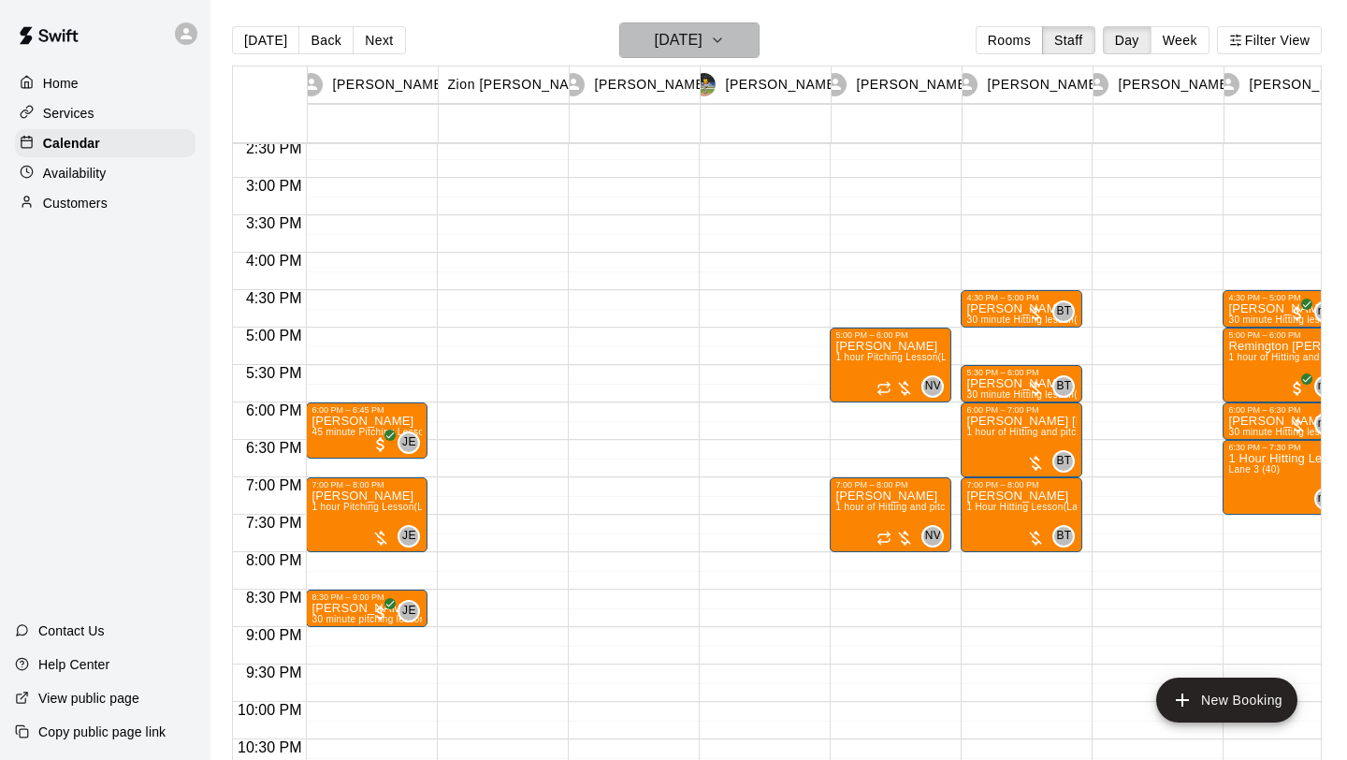
click at [725, 47] on icon "button" at bounding box center [717, 40] width 15 height 22
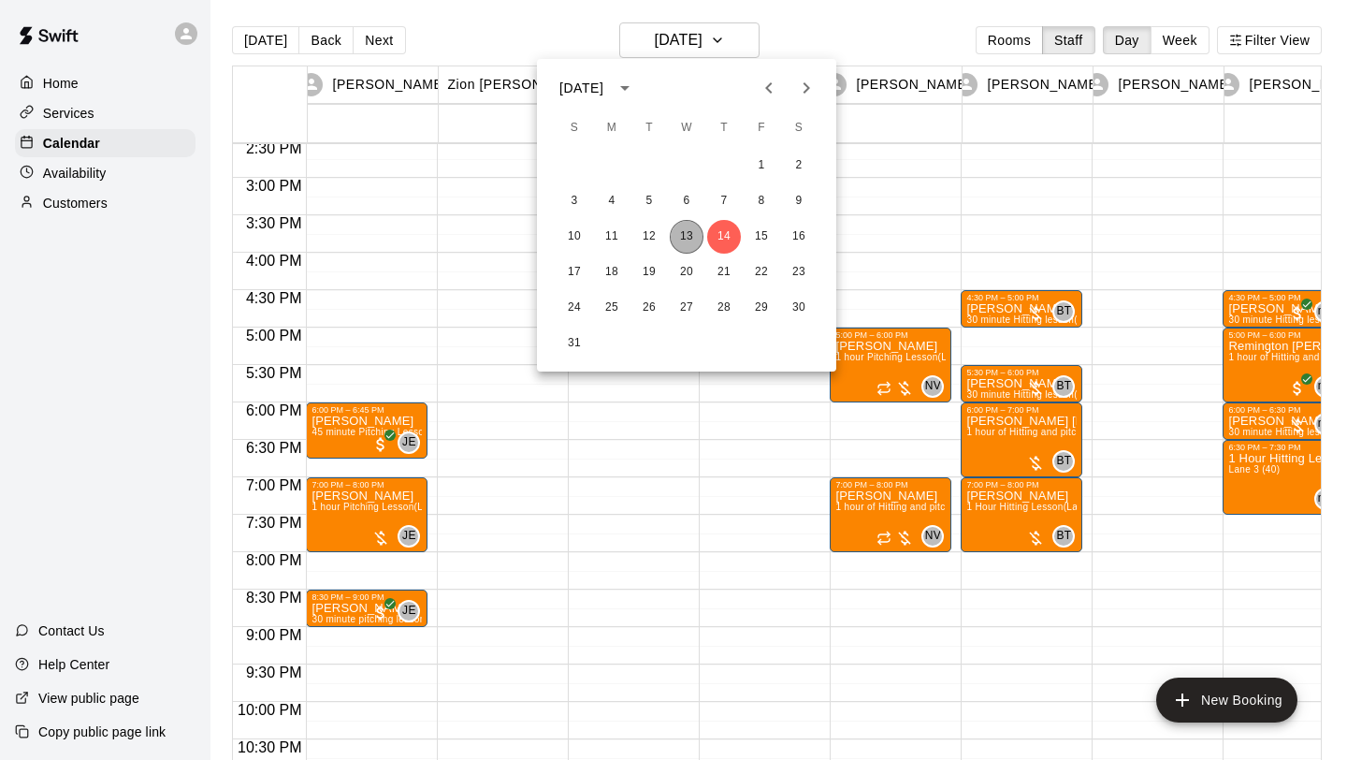
click at [685, 228] on button "13" at bounding box center [687, 237] width 34 height 34
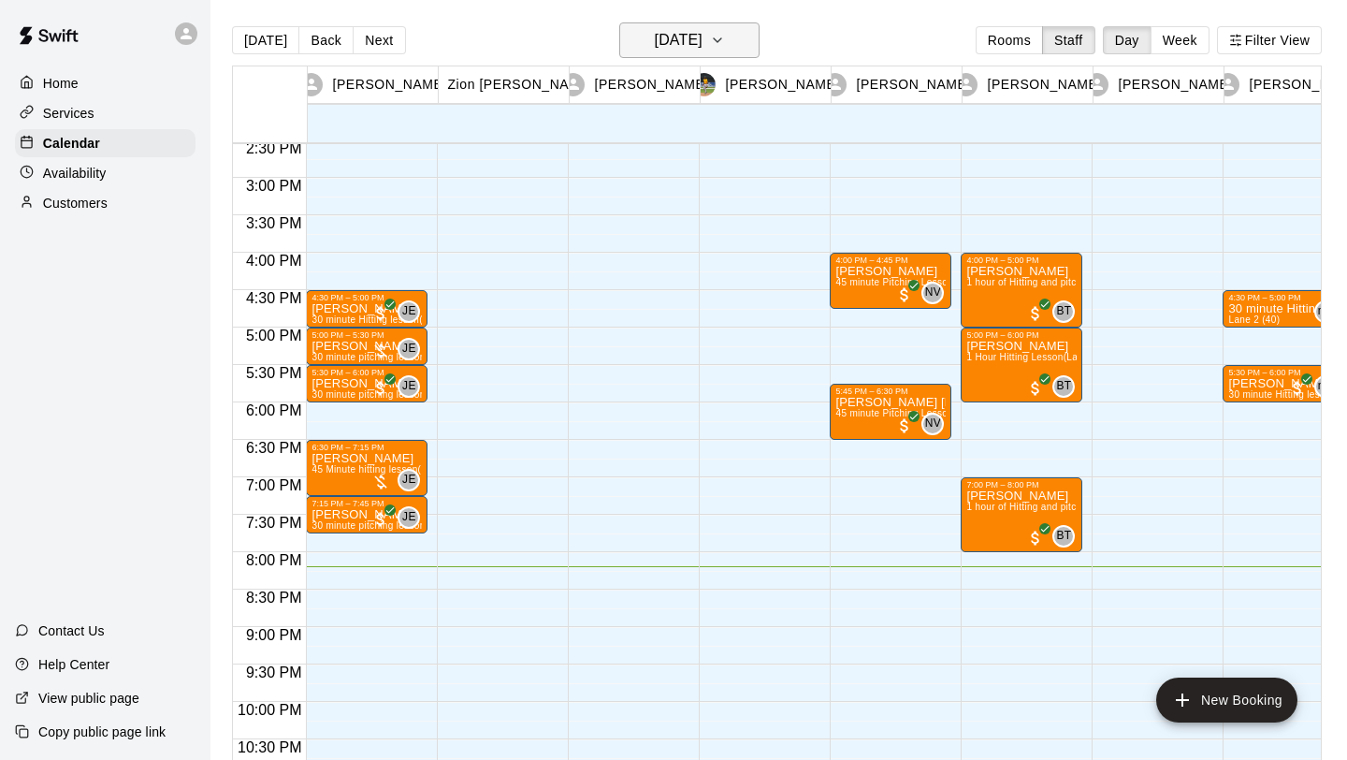
click at [725, 44] on icon "button" at bounding box center [717, 40] width 15 height 22
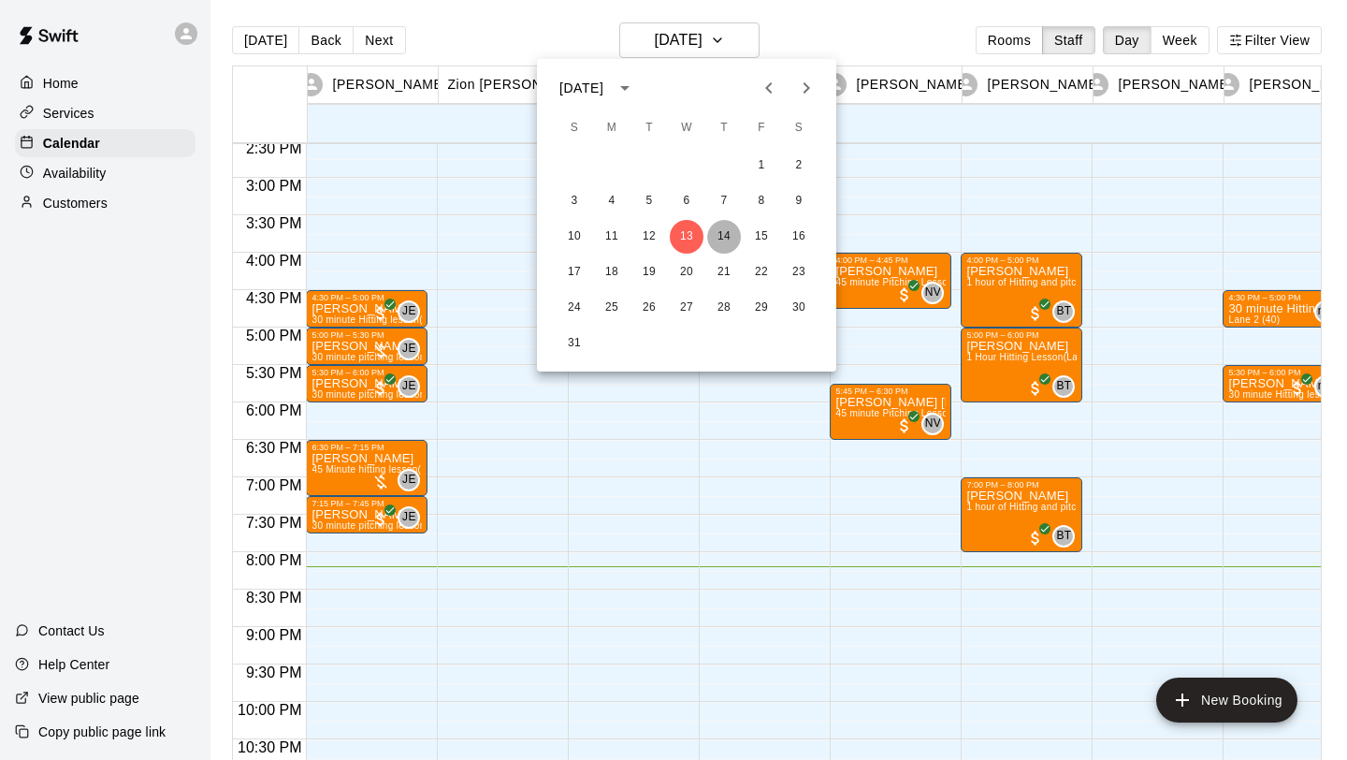
click at [731, 240] on button "14" at bounding box center [724, 237] width 34 height 34
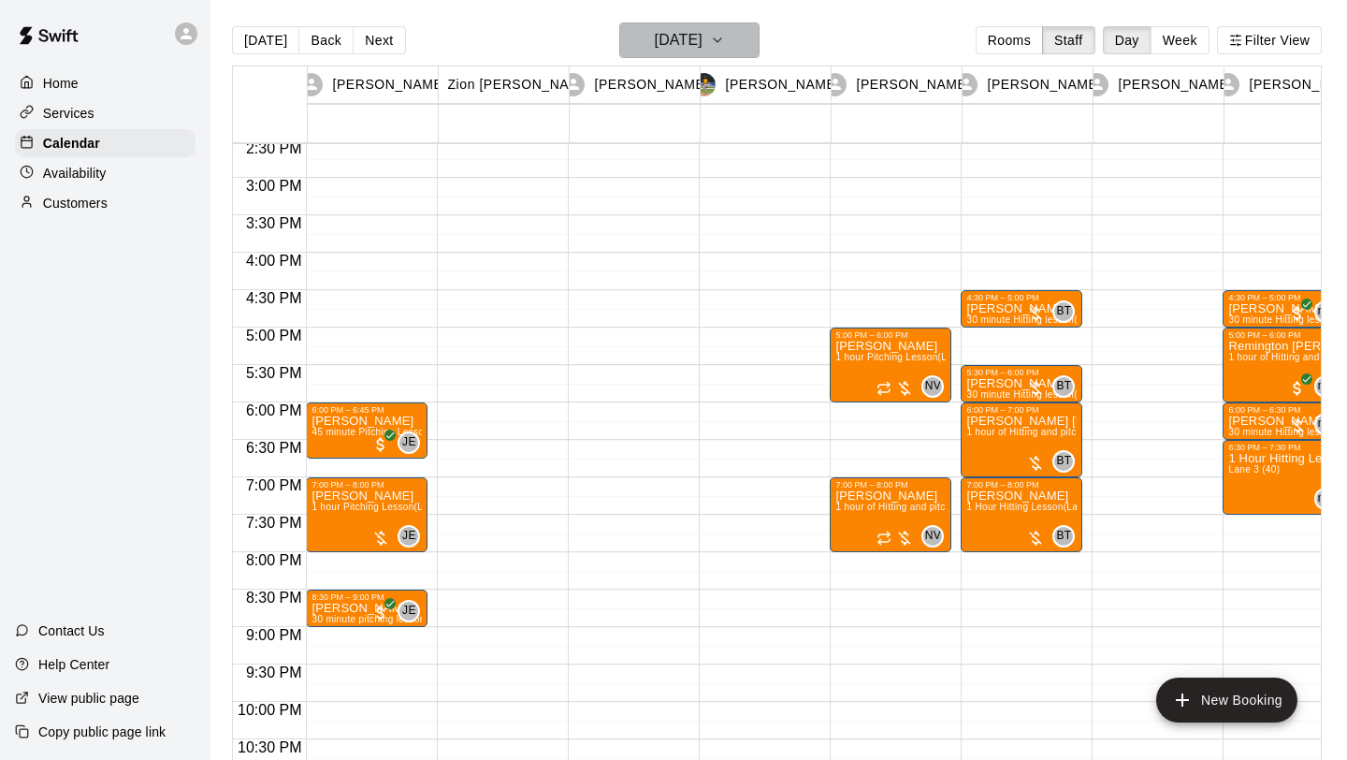
click at [751, 55] on button "[DATE]" at bounding box center [689, 40] width 140 height 36
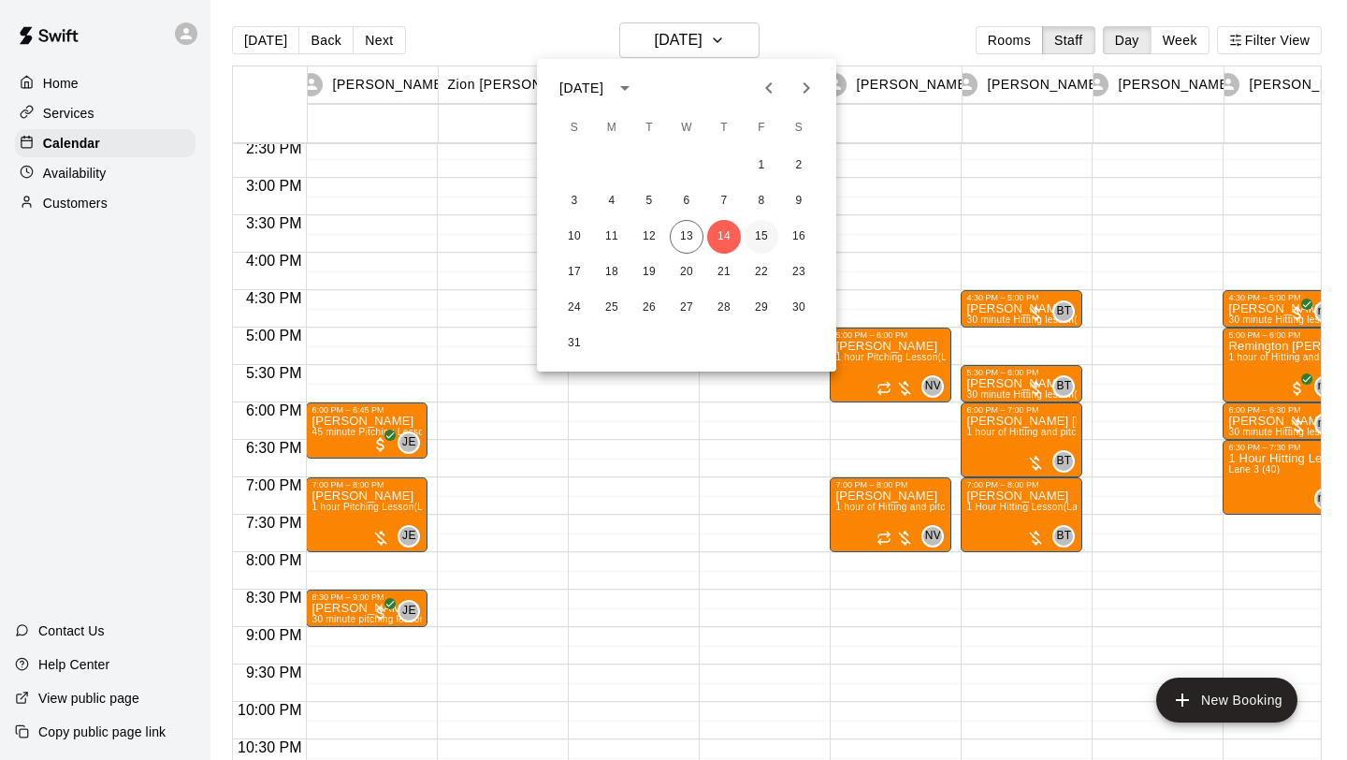
click at [750, 231] on button "15" at bounding box center [762, 237] width 34 height 34
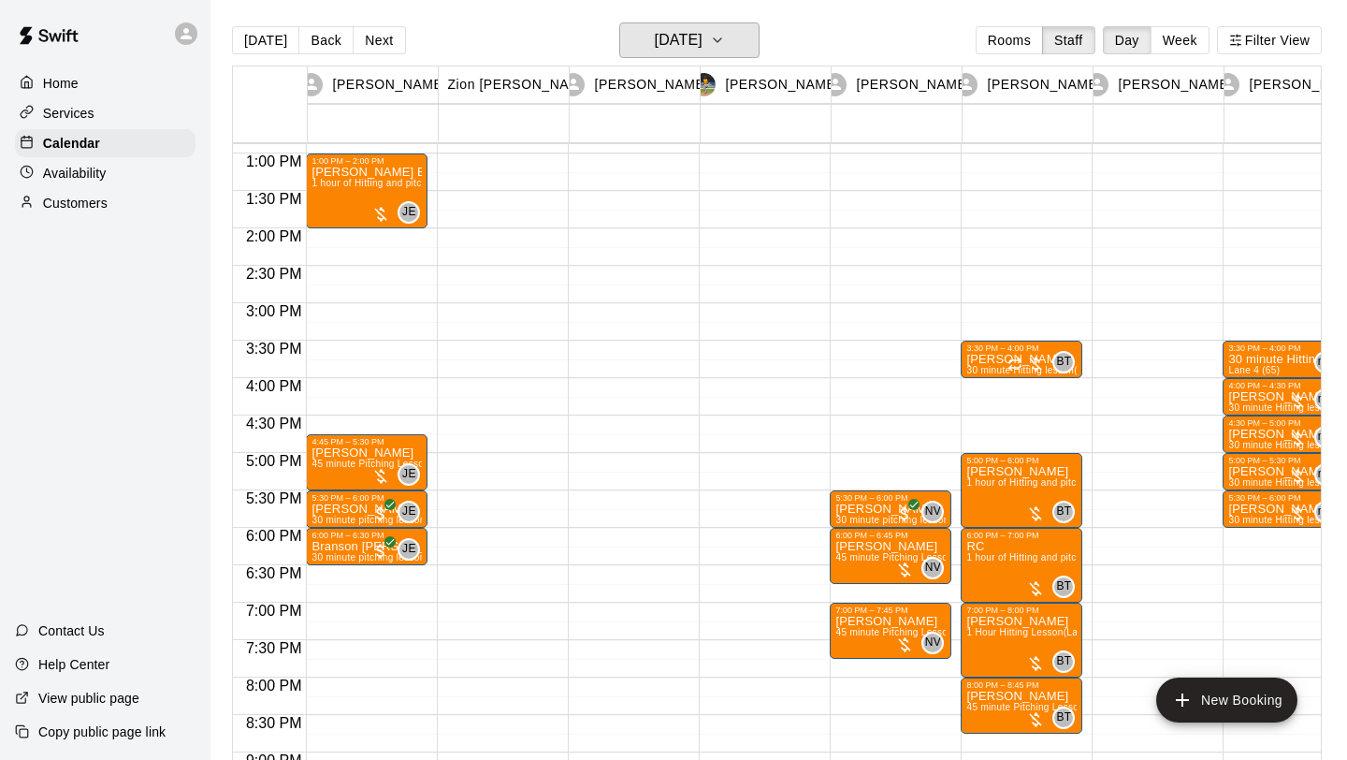
scroll to position [954, 0]
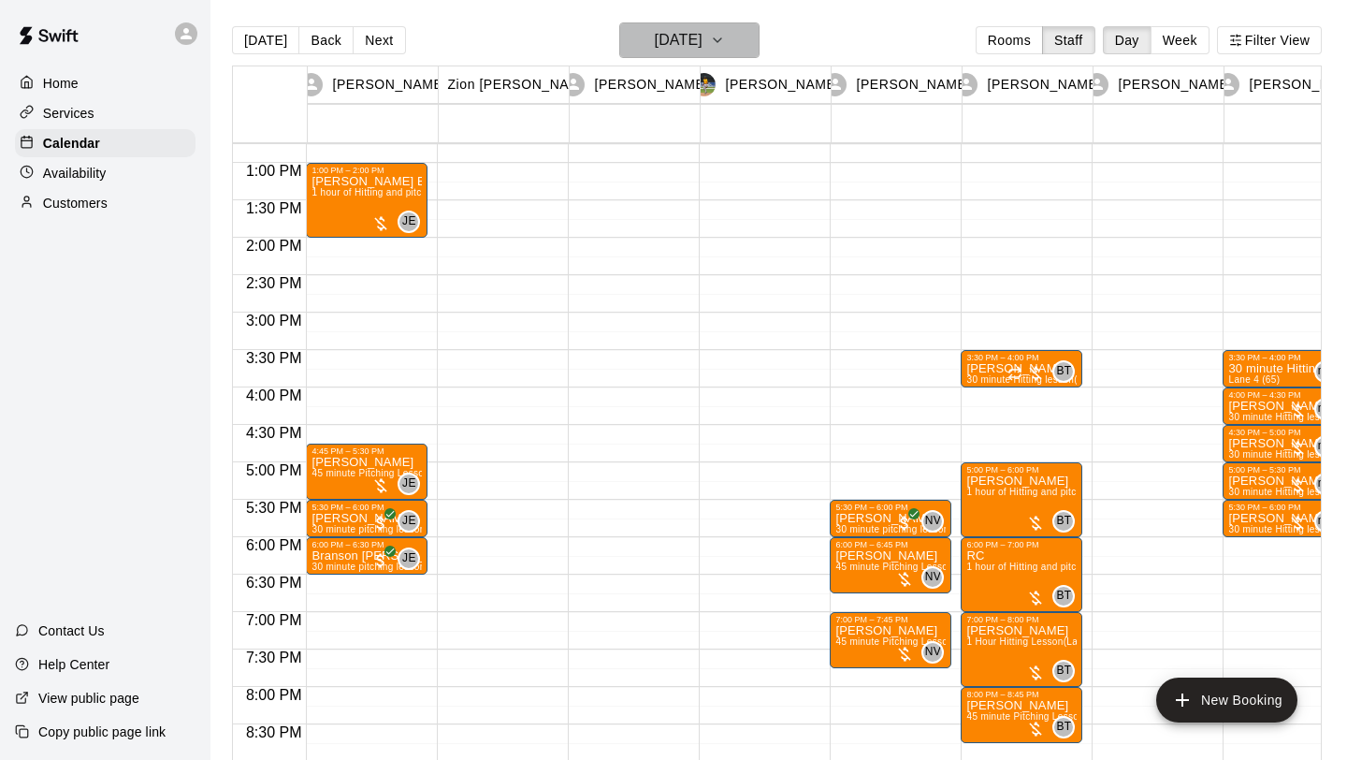
click at [728, 36] on button "[DATE]" at bounding box center [689, 40] width 140 height 36
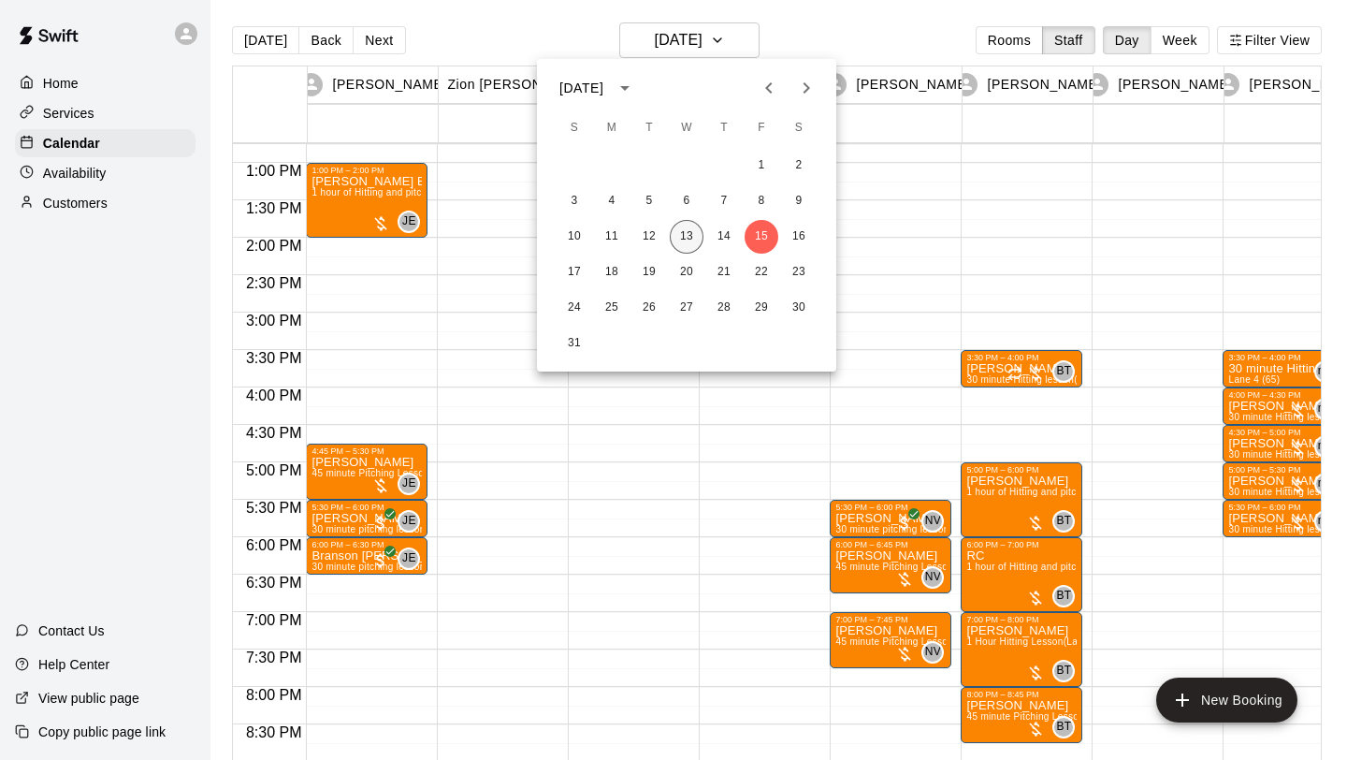
click at [690, 226] on button "13" at bounding box center [687, 237] width 34 height 34
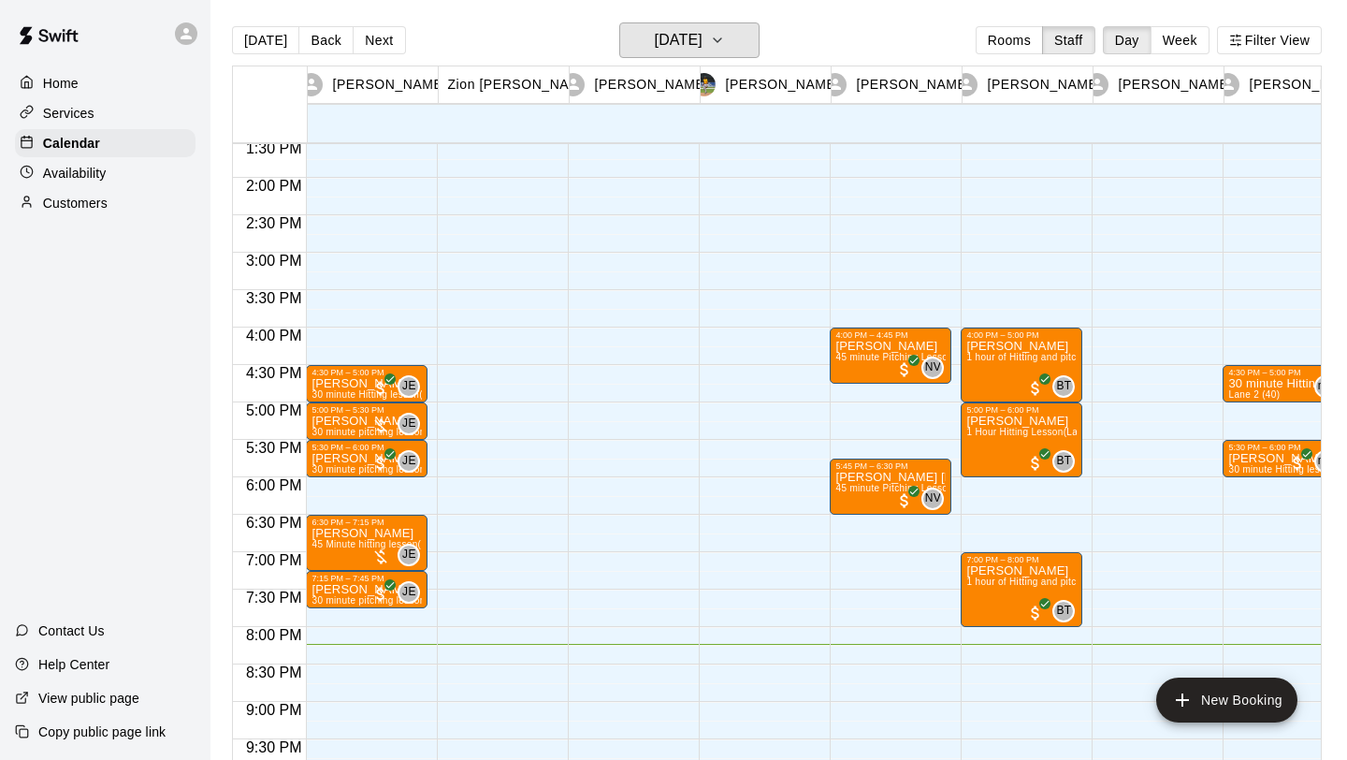
scroll to position [1020, 0]
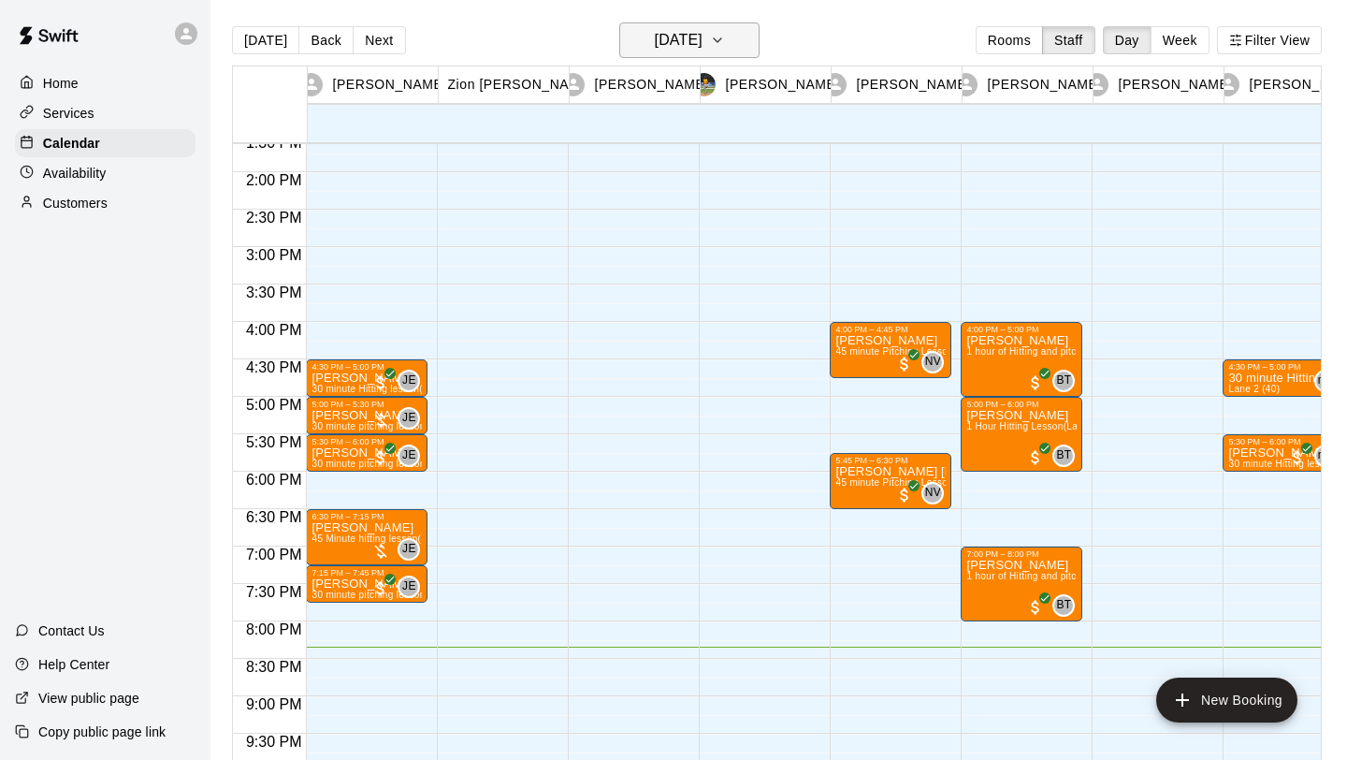
click at [725, 31] on icon "button" at bounding box center [717, 40] width 15 height 22
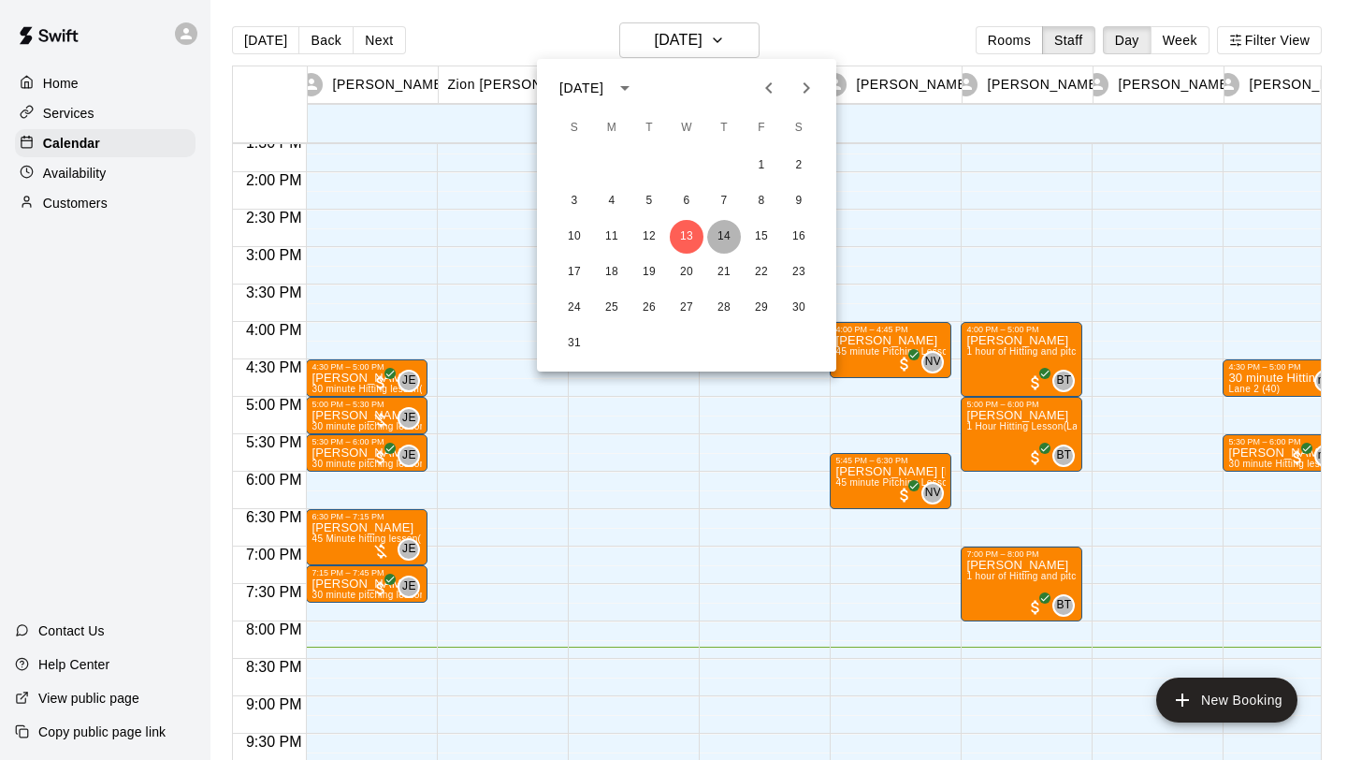
click at [725, 233] on button "14" at bounding box center [724, 237] width 34 height 34
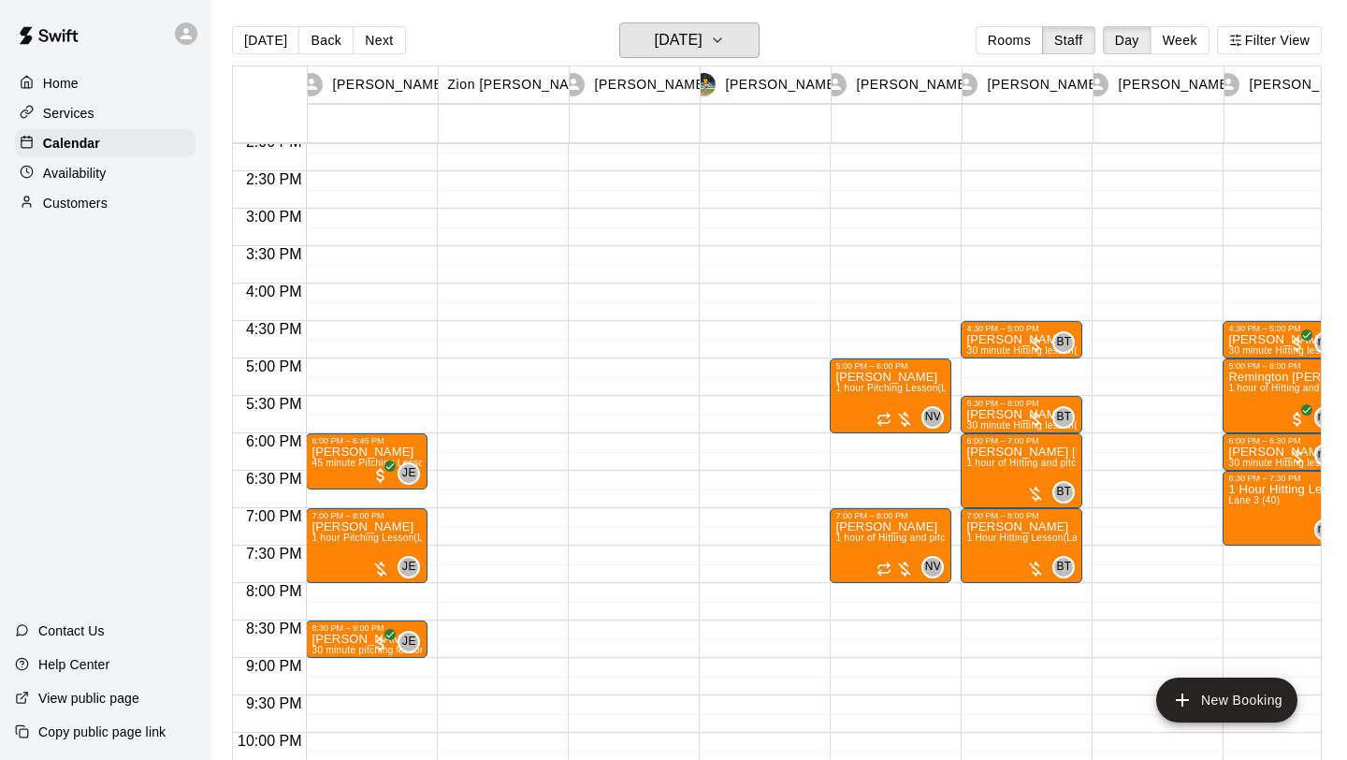
scroll to position [1055, 0]
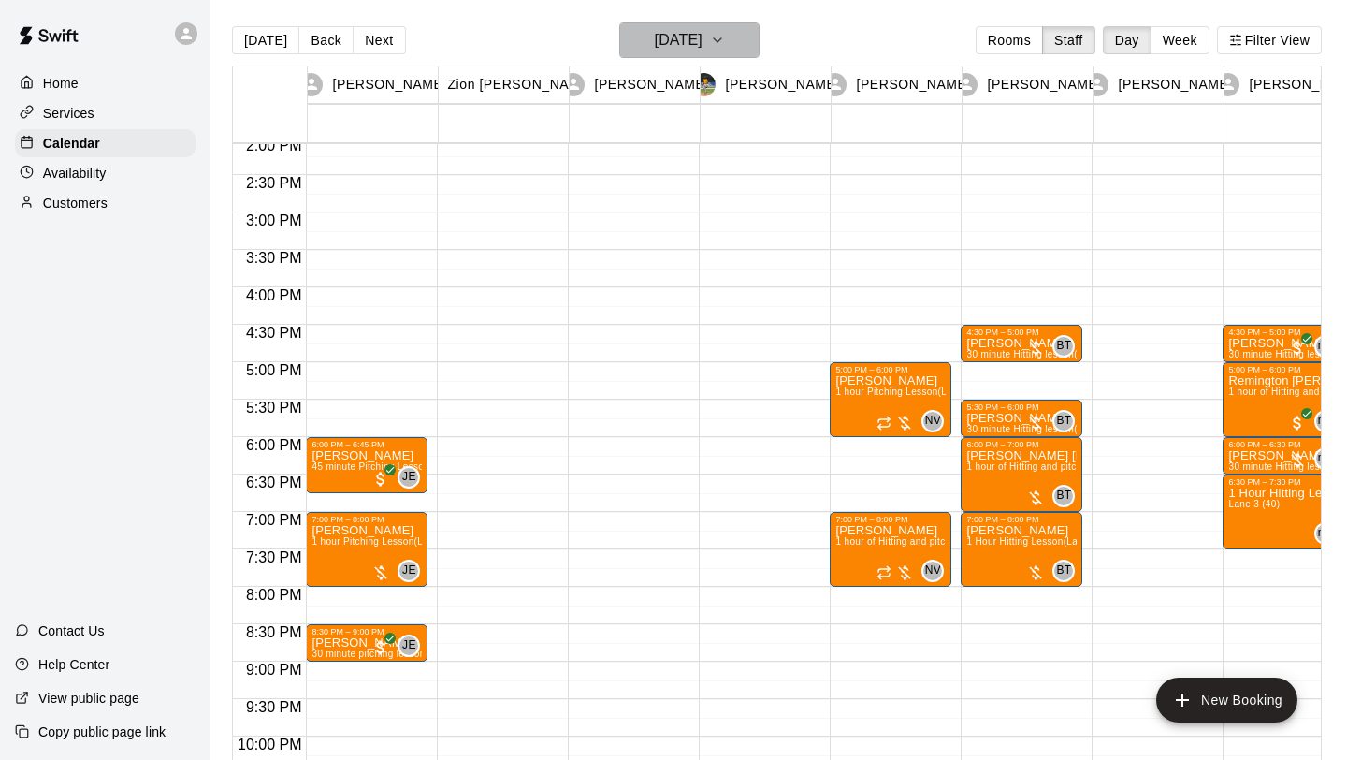
click at [725, 36] on icon "button" at bounding box center [717, 40] width 15 height 22
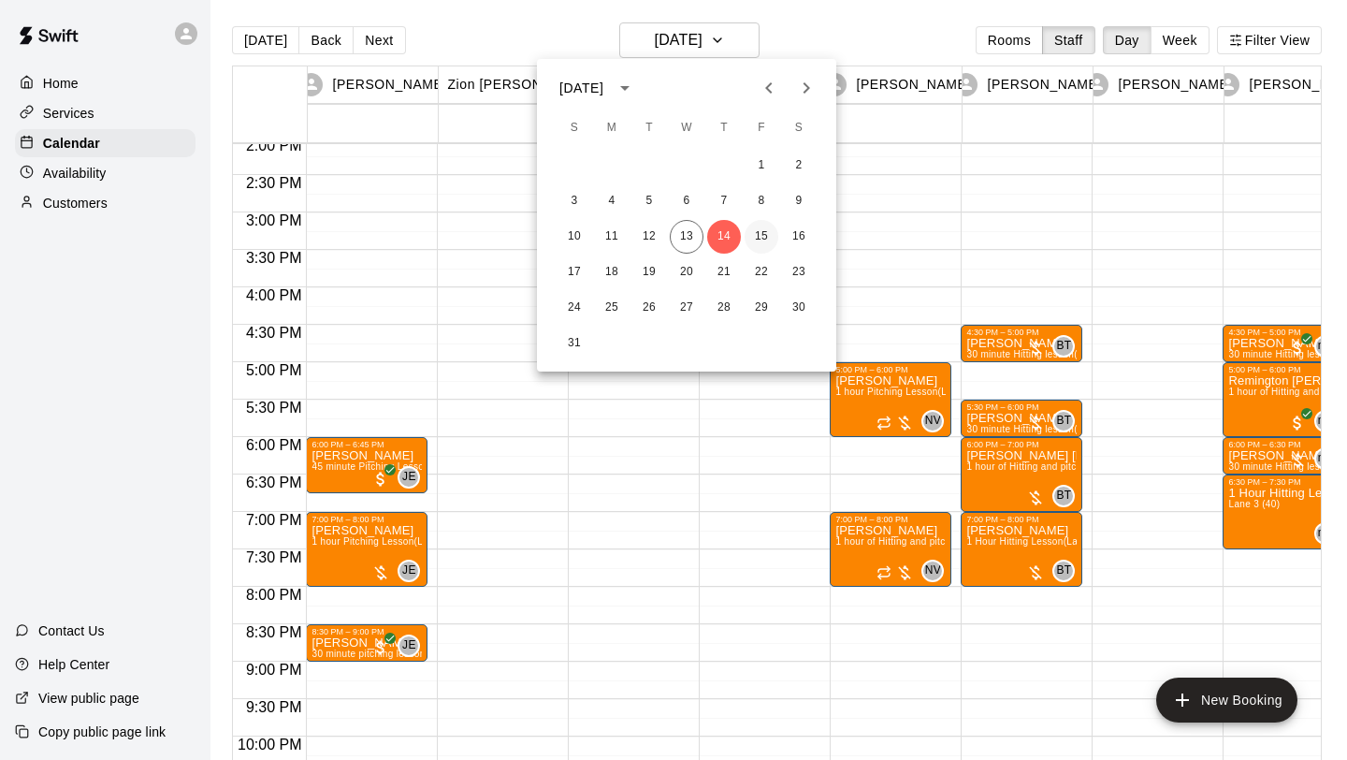
click at [761, 230] on button "15" at bounding box center [762, 237] width 34 height 34
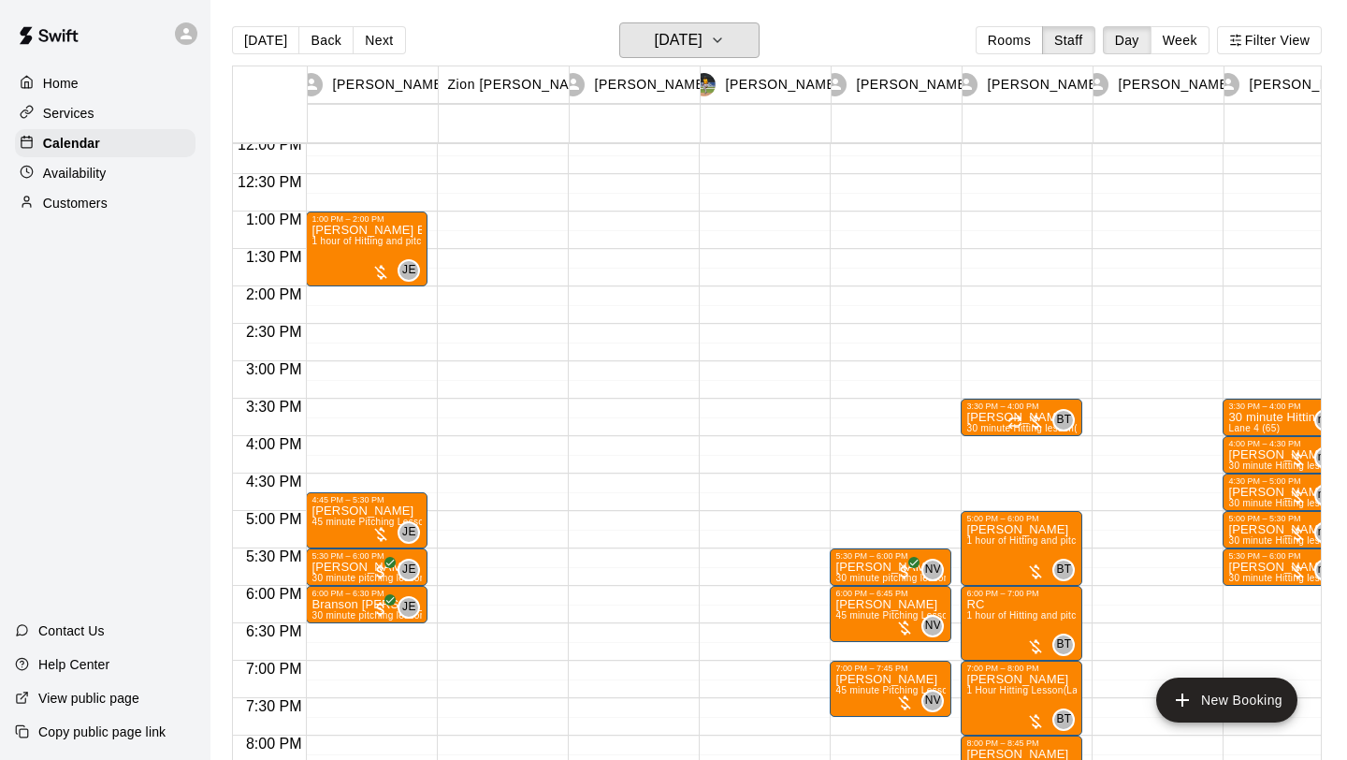
scroll to position [875, 0]
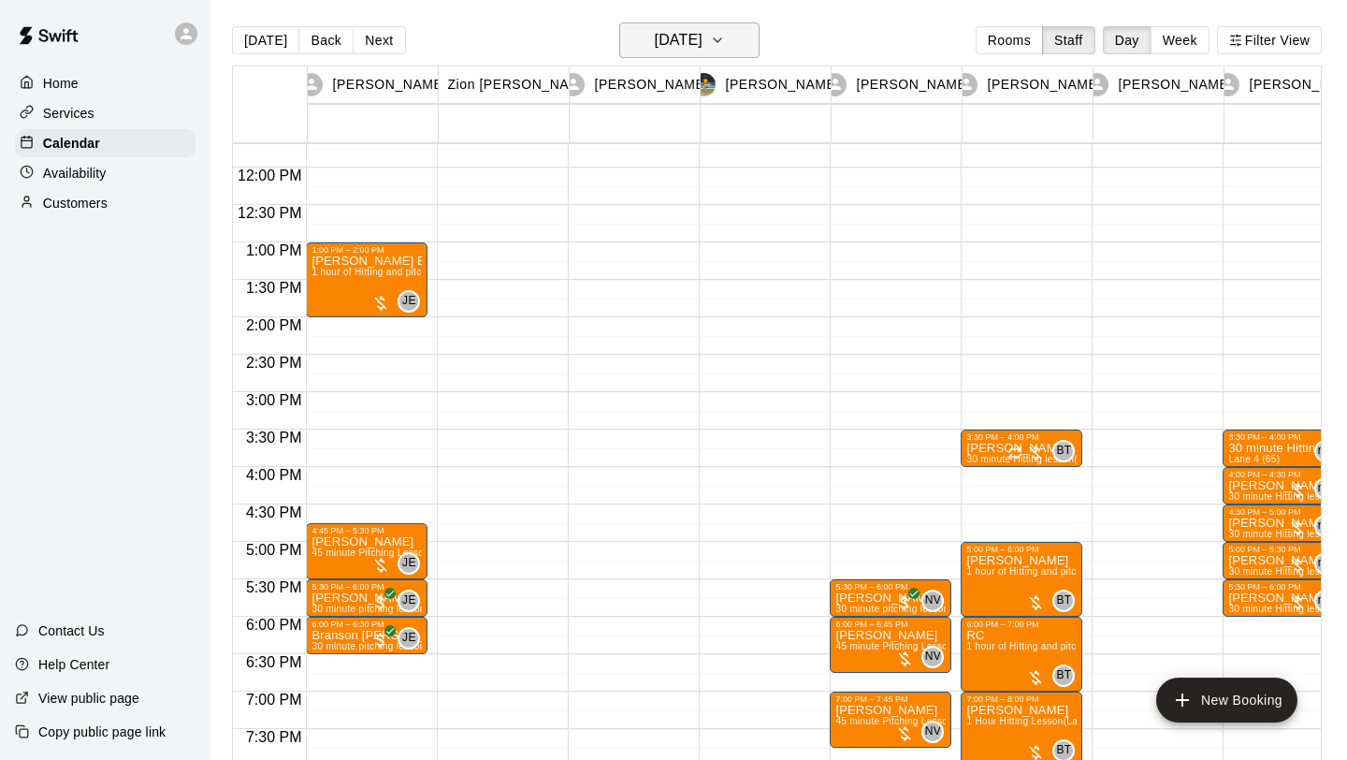
click at [725, 49] on icon "button" at bounding box center [717, 40] width 15 height 22
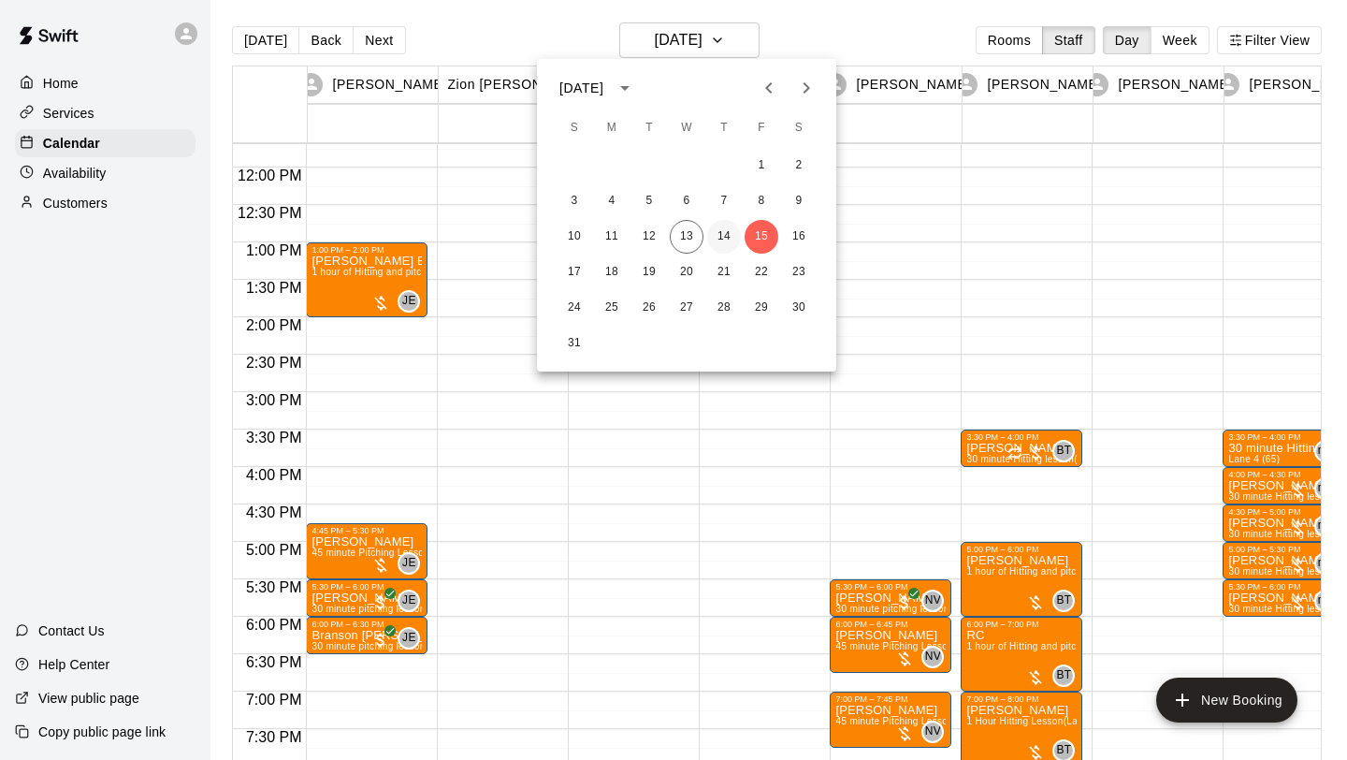
click at [733, 236] on button "14" at bounding box center [724, 237] width 34 height 34
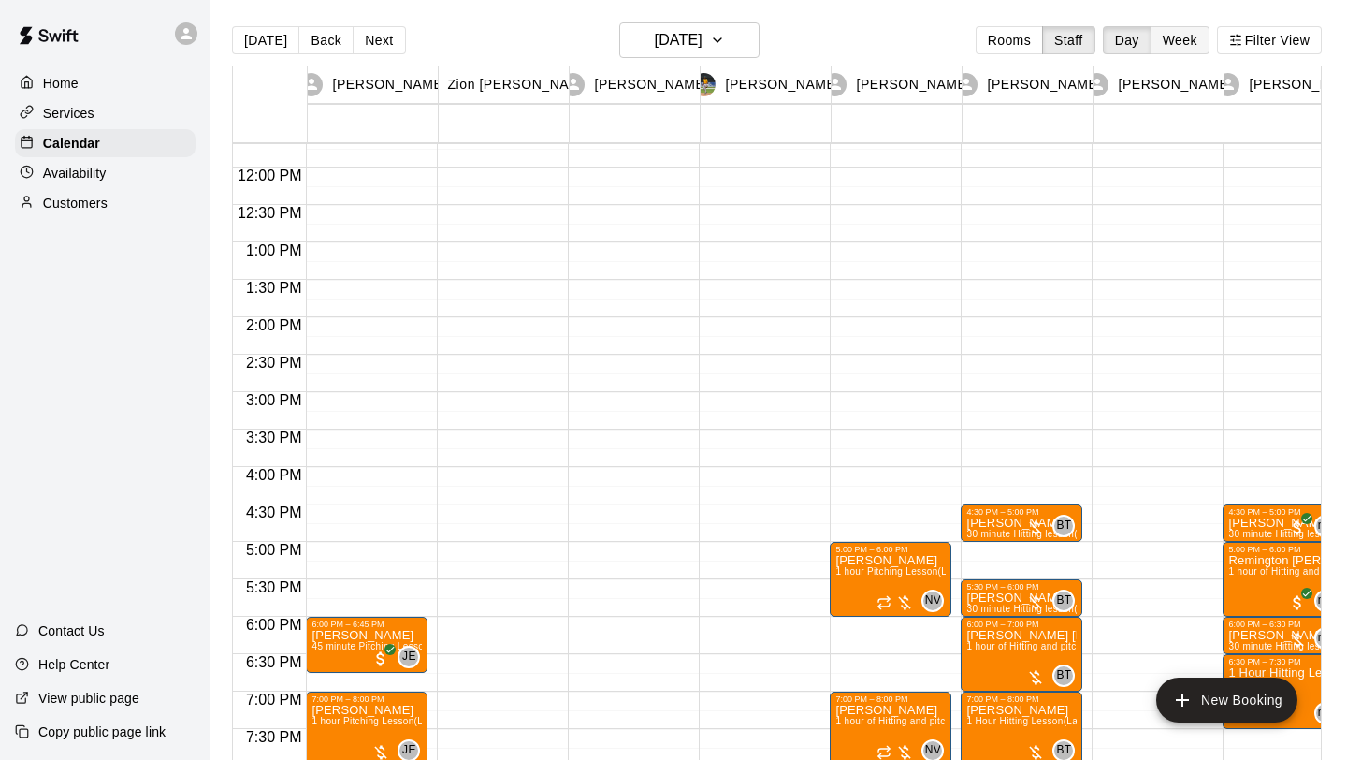
click at [1176, 30] on button "Week" at bounding box center [1180, 40] width 59 height 28
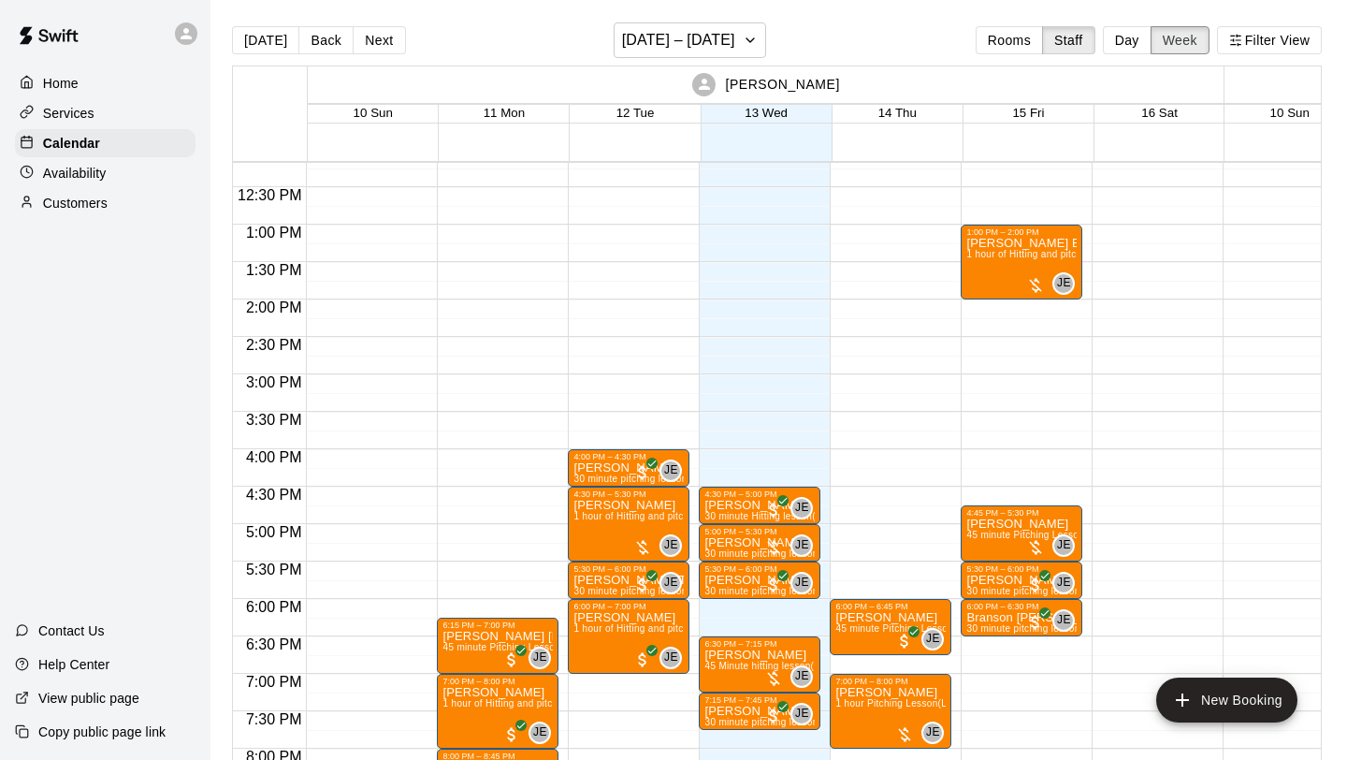
scroll to position [897, 0]
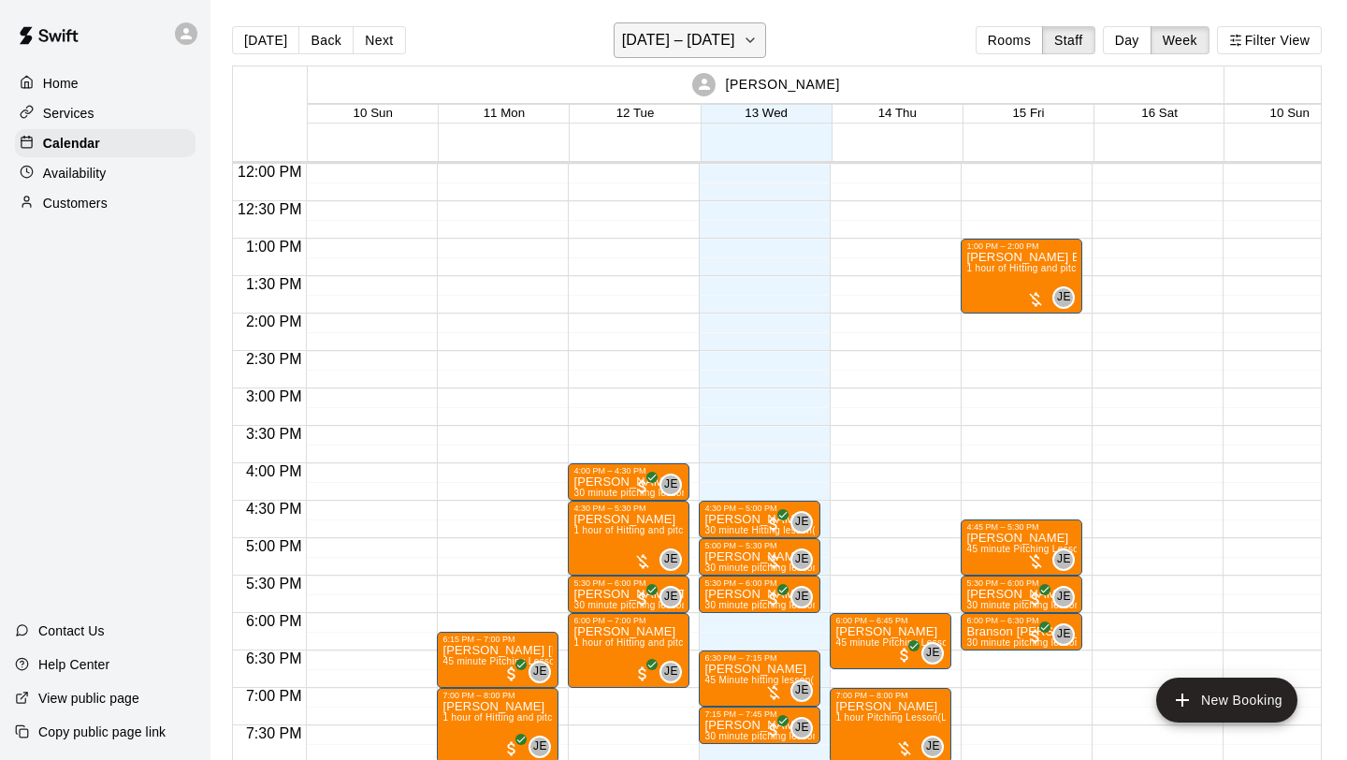
click at [746, 44] on icon "button" at bounding box center [750, 40] width 15 height 22
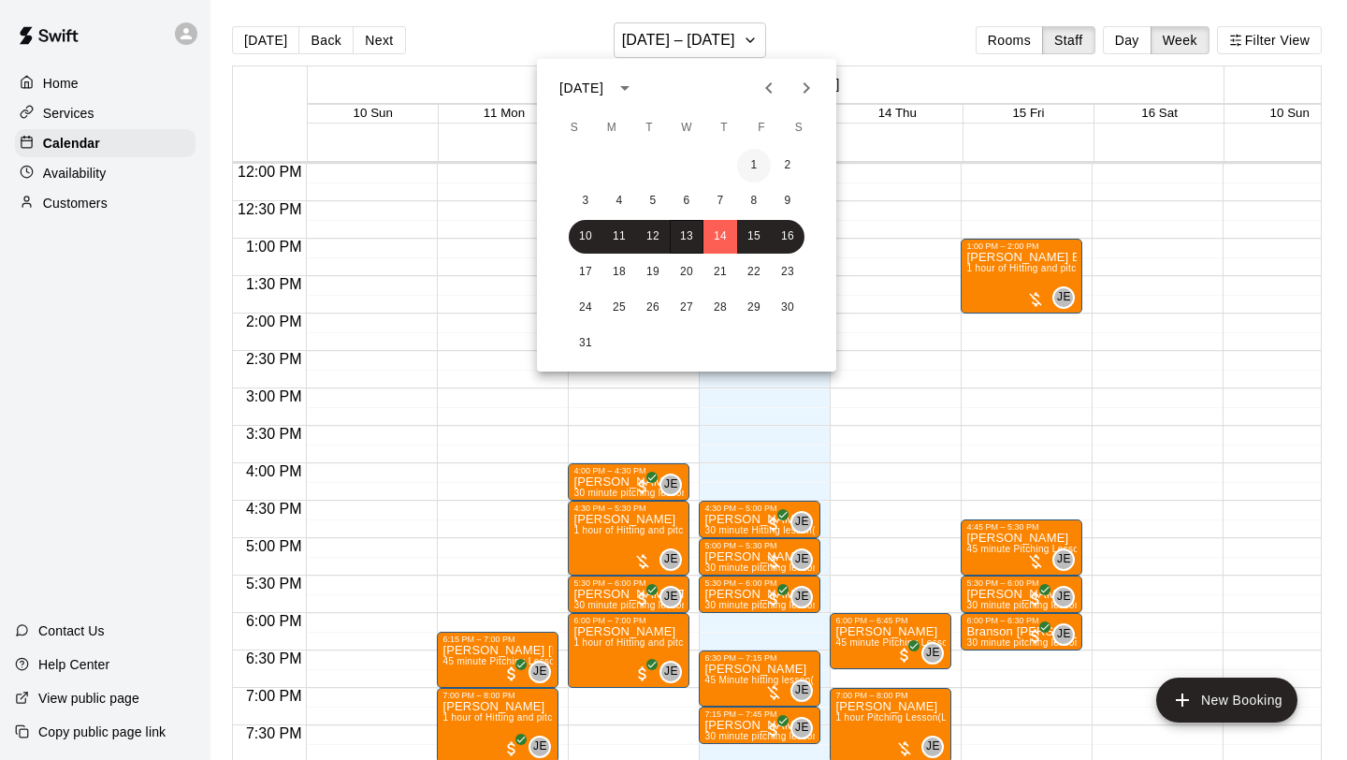
click at [750, 159] on button "1" at bounding box center [754, 166] width 34 height 34
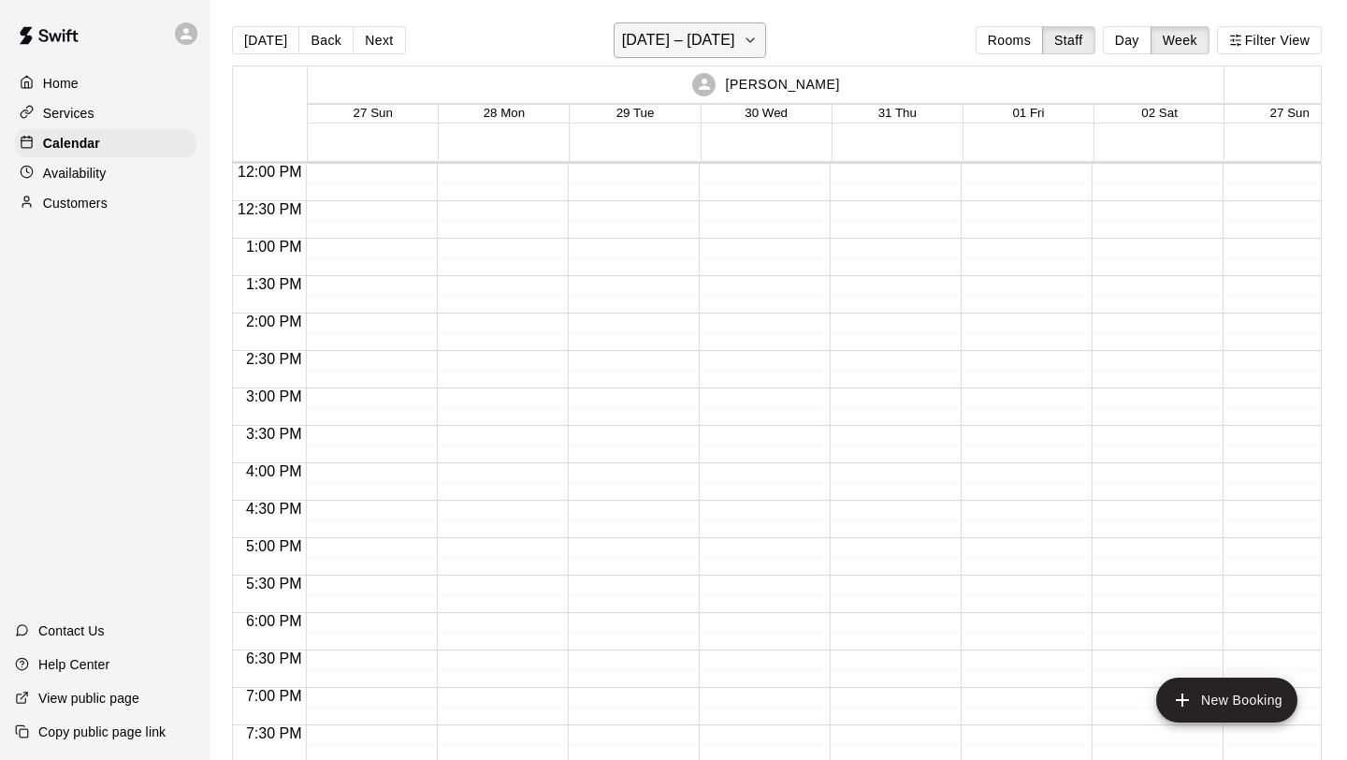
click at [735, 39] on h6 "[DATE] – [DATE]" at bounding box center [678, 40] width 113 height 26
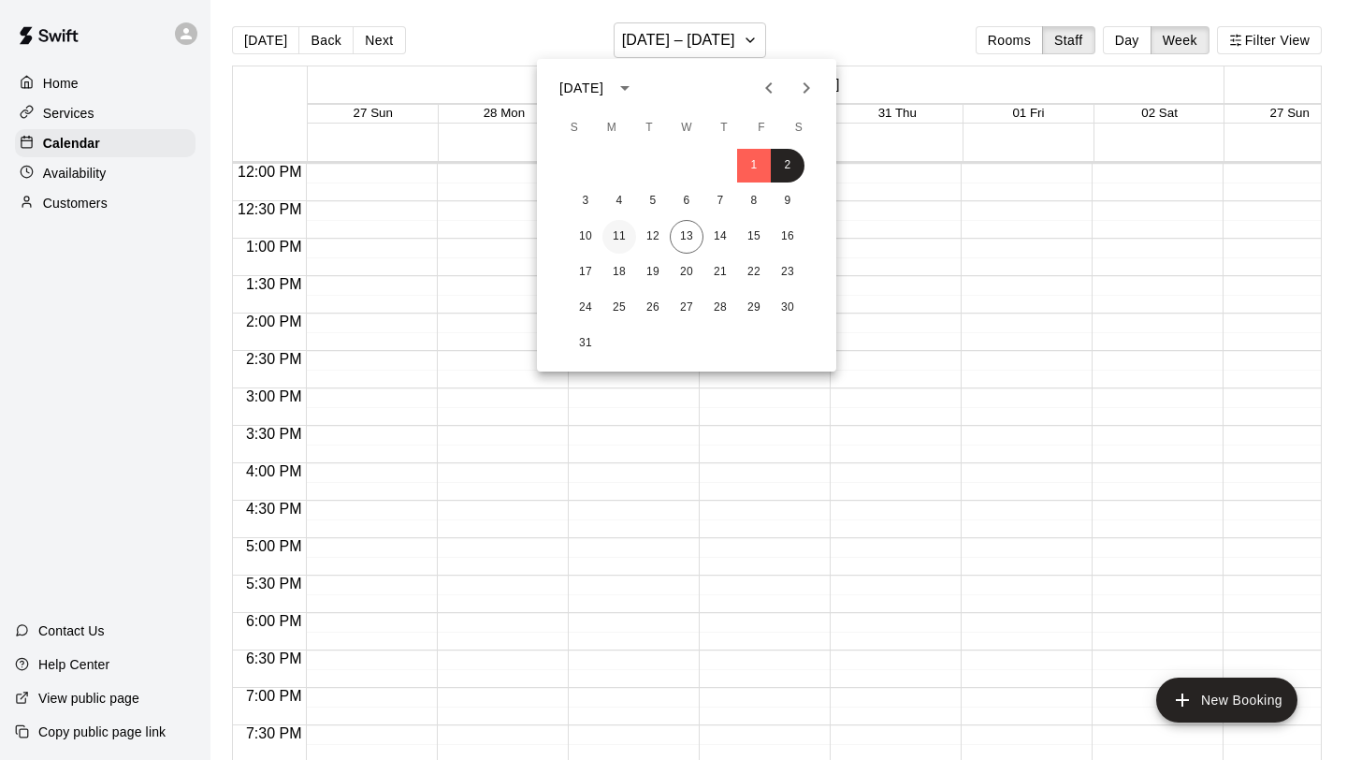
click at [628, 232] on button "11" at bounding box center [620, 237] width 34 height 34
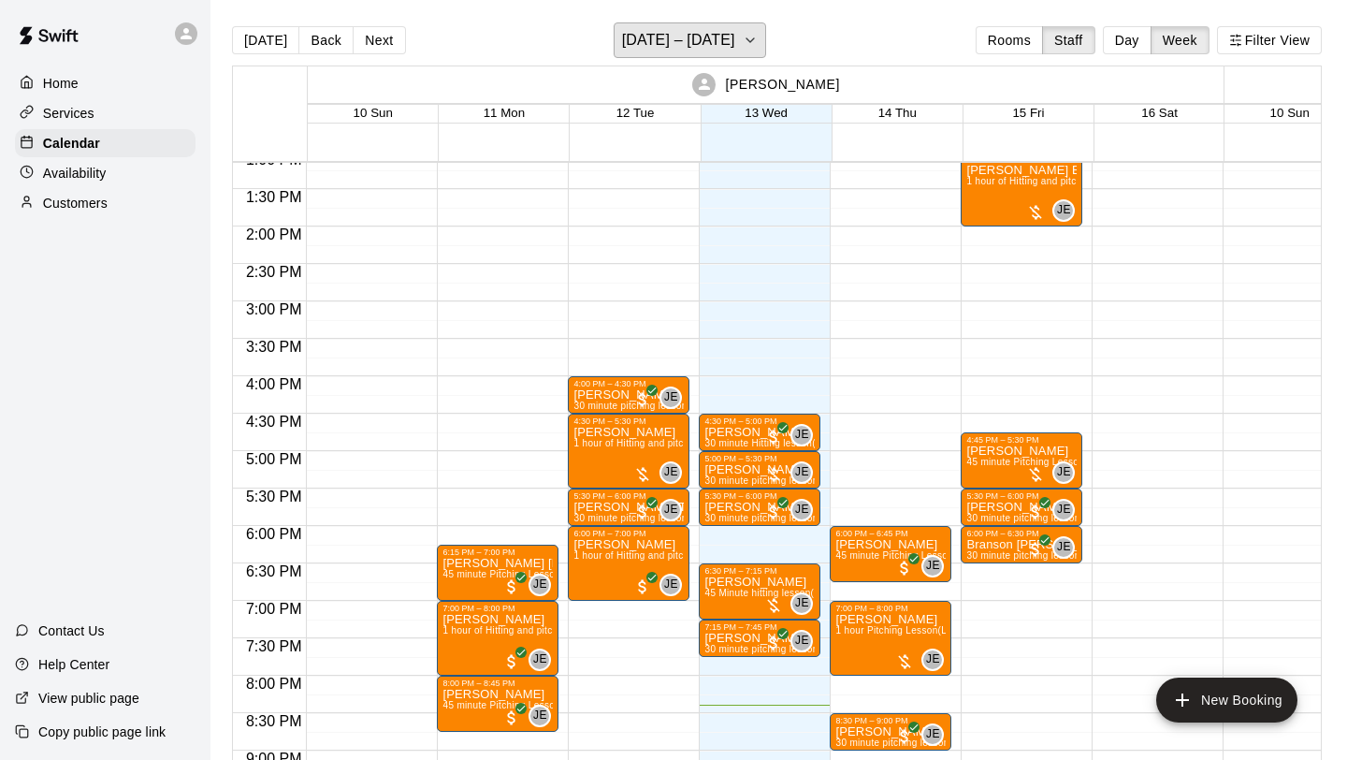
scroll to position [985, 0]
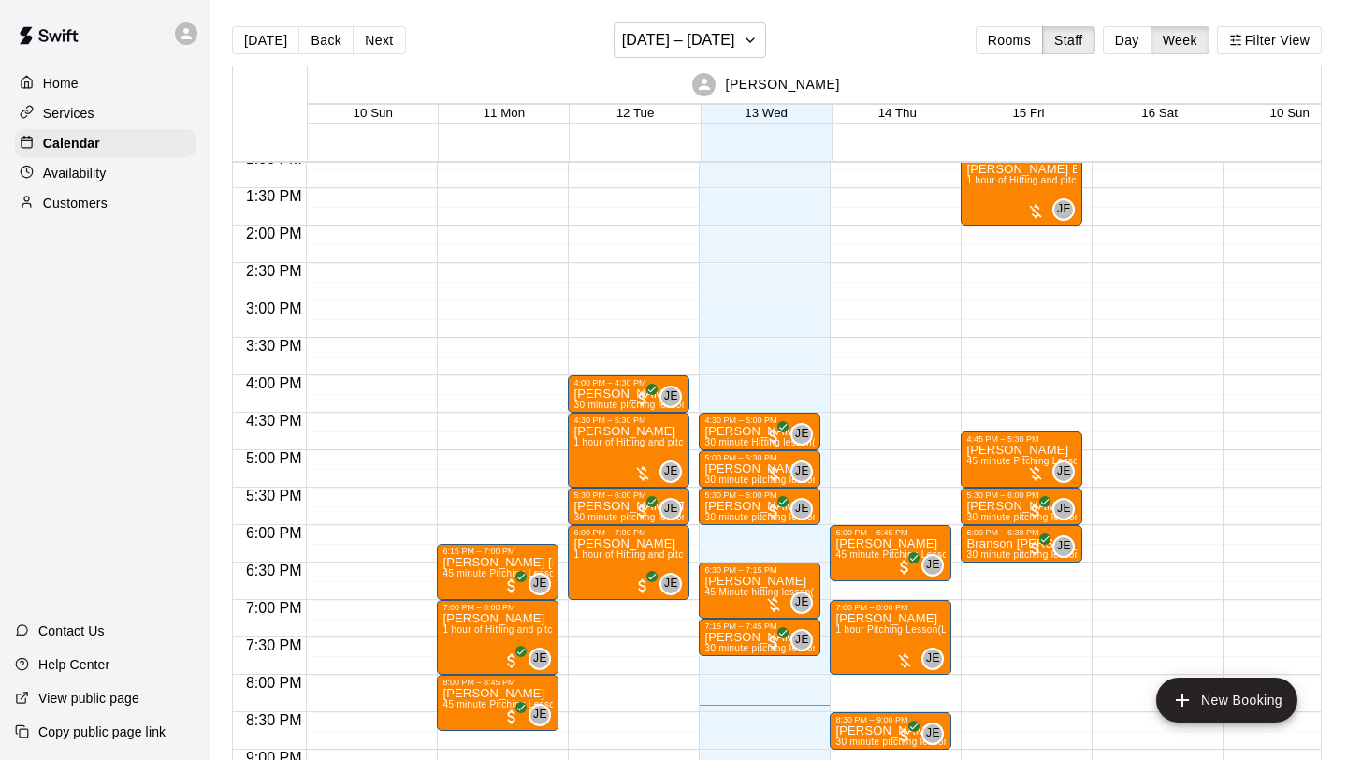
click at [70, 167] on p "Availability" at bounding box center [75, 173] width 64 height 19
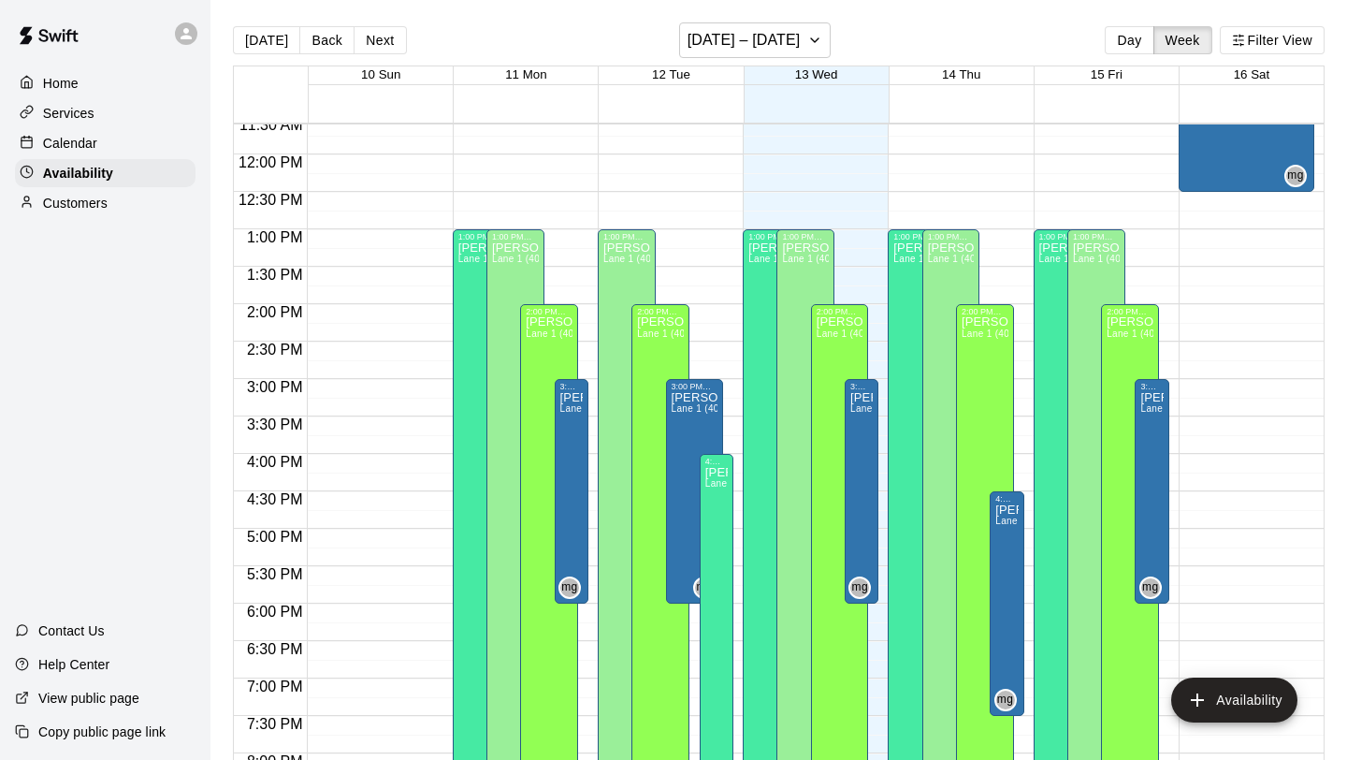
scroll to position [870, 0]
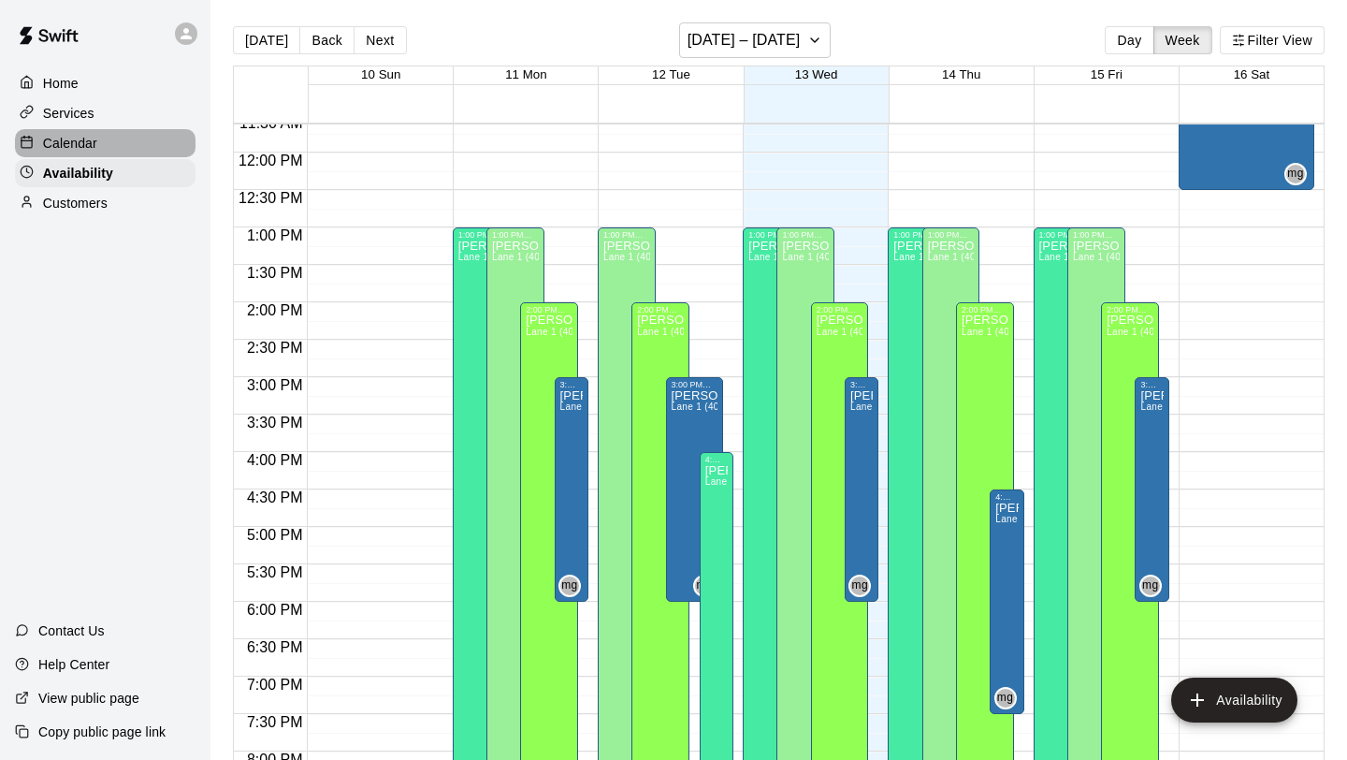
click at [65, 138] on p "Calendar" at bounding box center [70, 143] width 54 height 19
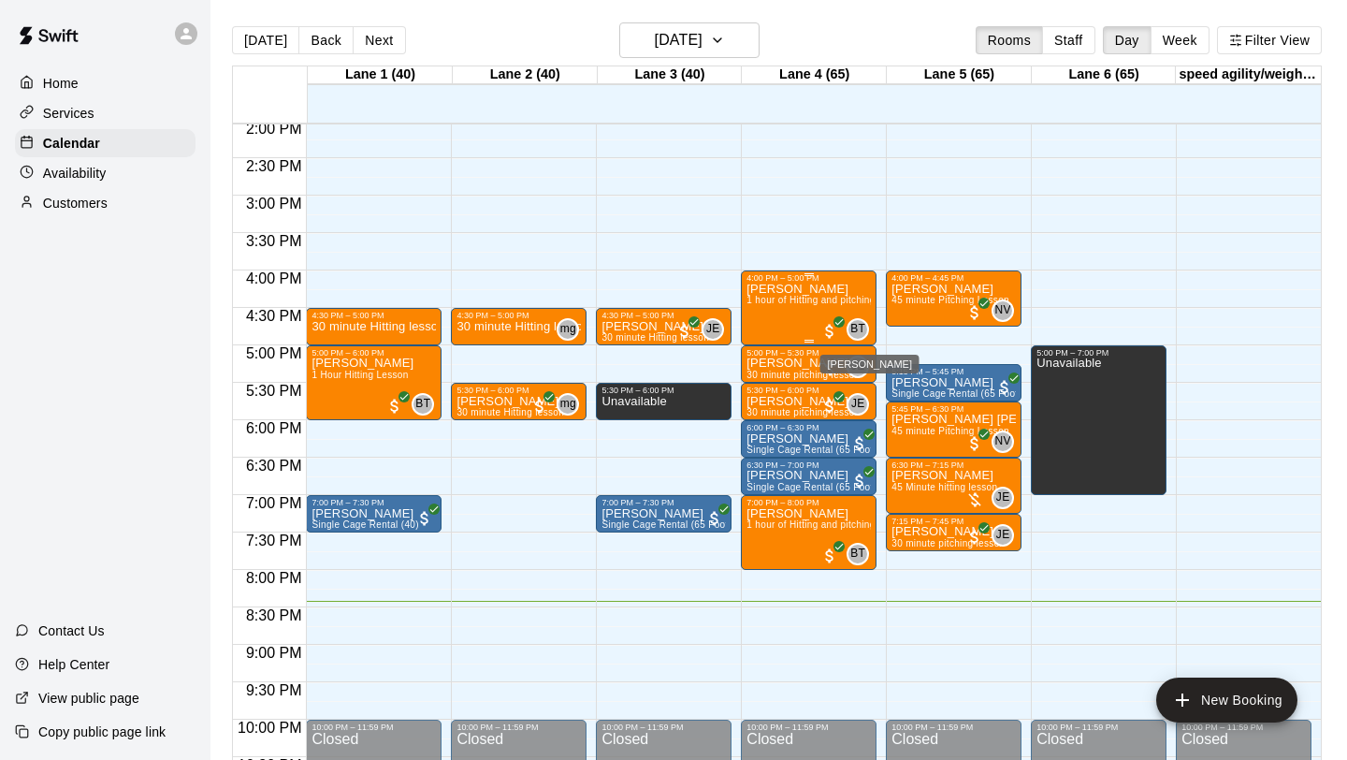
scroll to position [1048, 0]
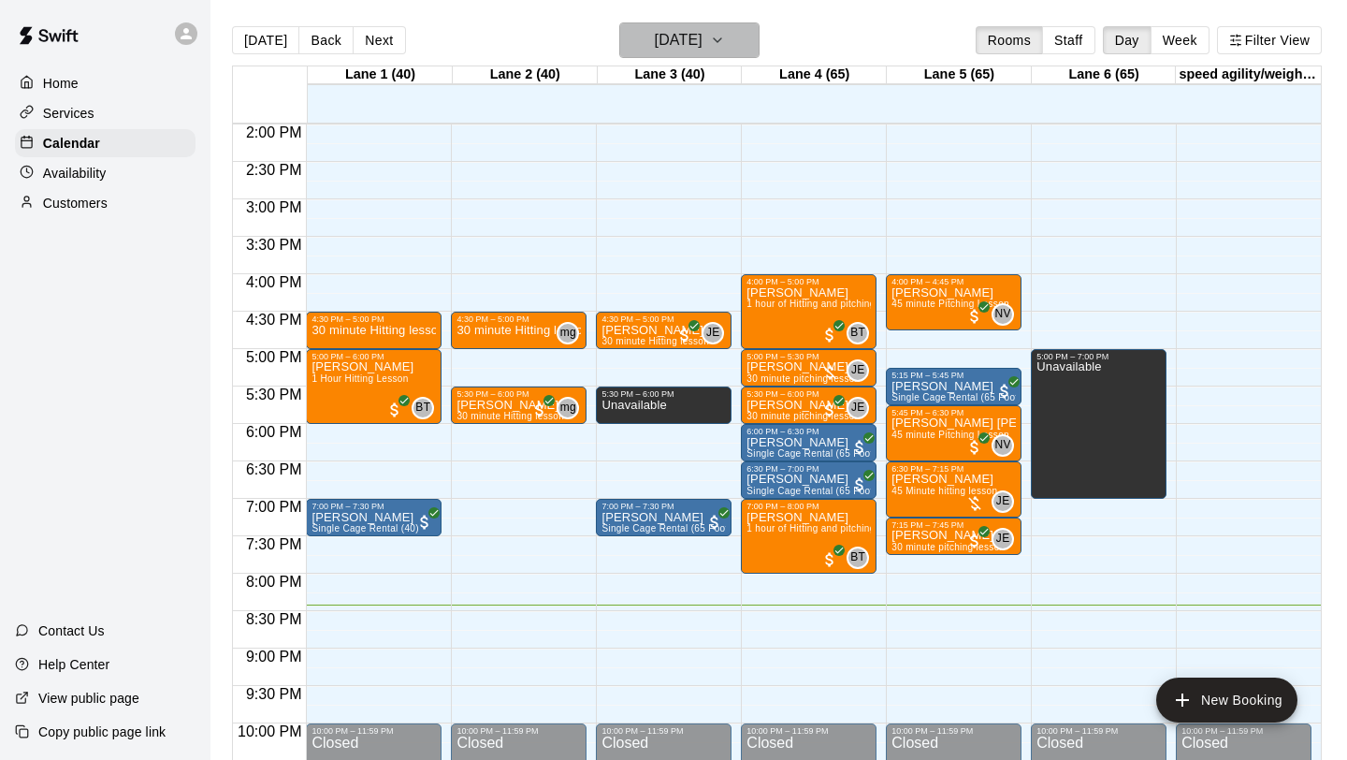
click at [725, 38] on icon "button" at bounding box center [717, 40] width 15 height 22
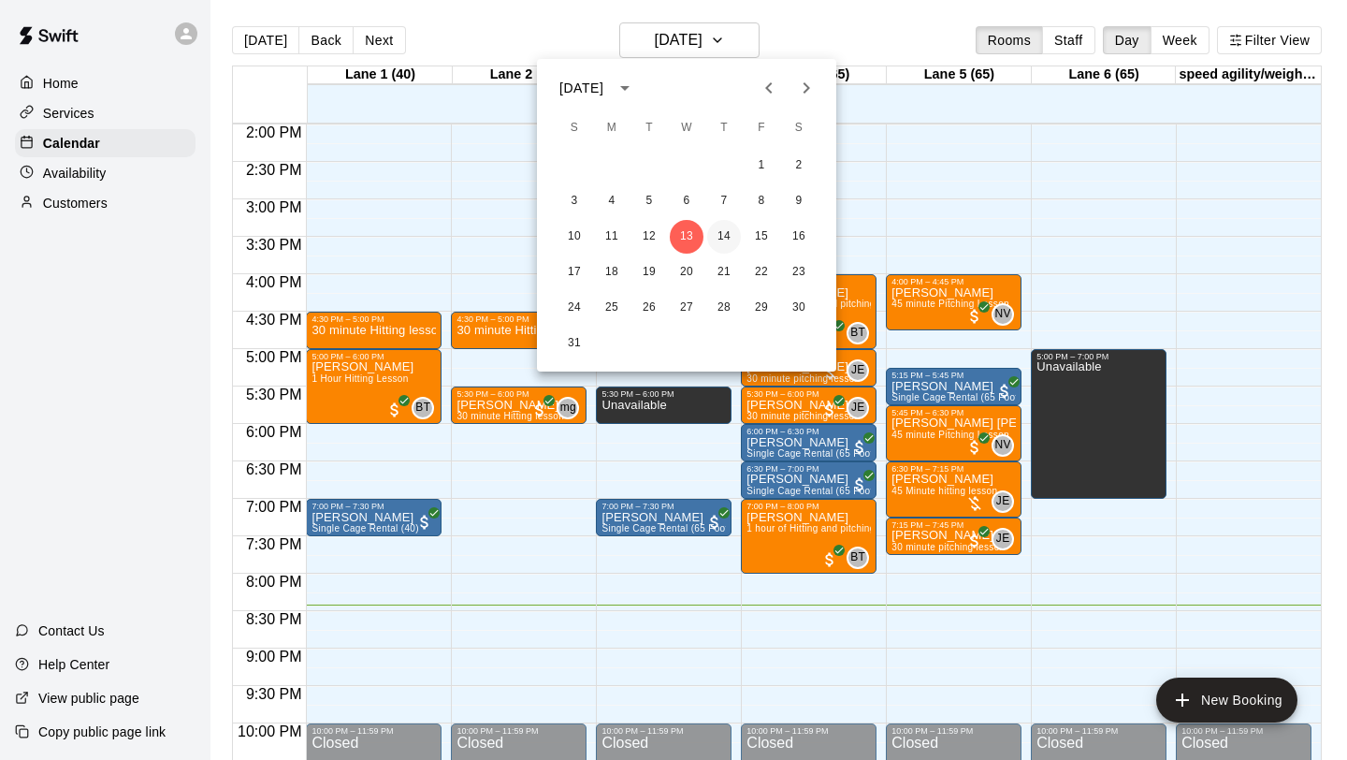
click at [724, 239] on button "14" at bounding box center [724, 237] width 34 height 34
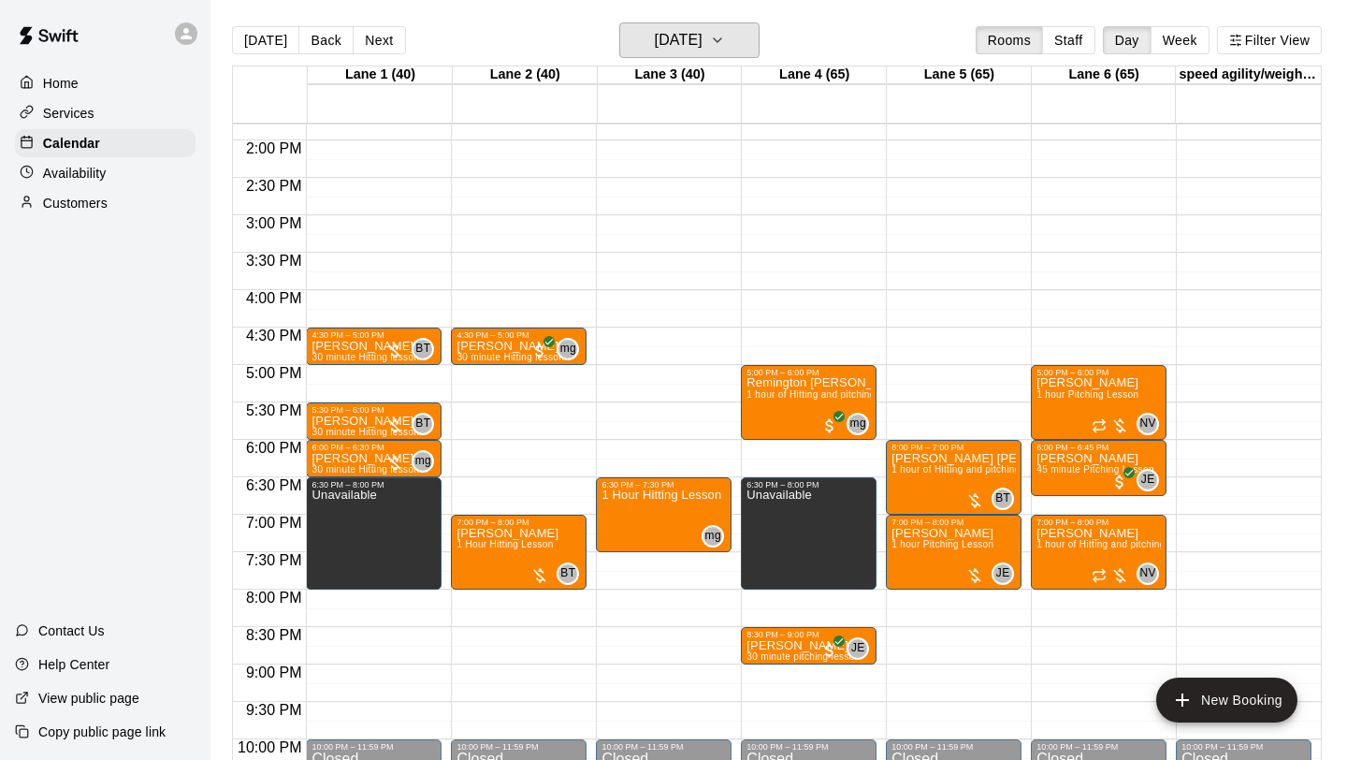
scroll to position [1031, 0]
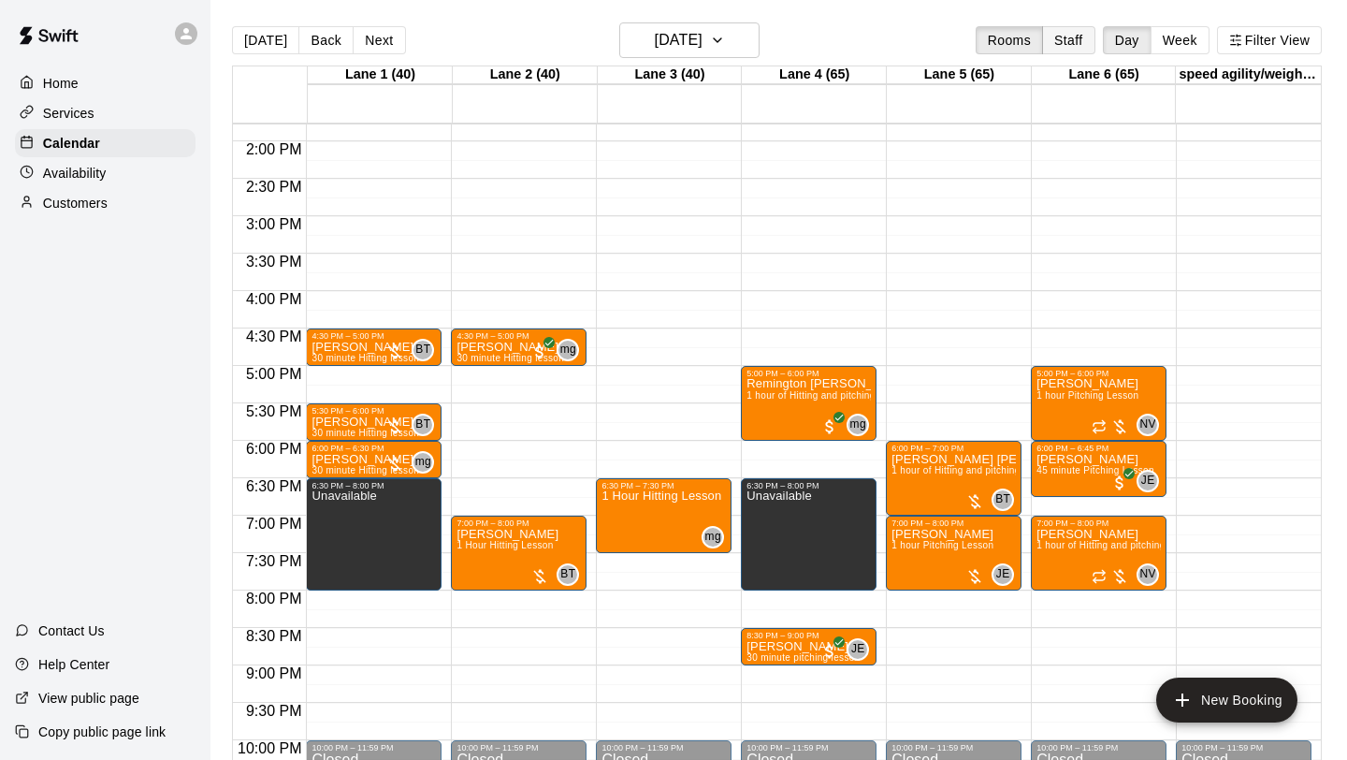
click at [1058, 42] on button "Staff" at bounding box center [1068, 40] width 53 height 28
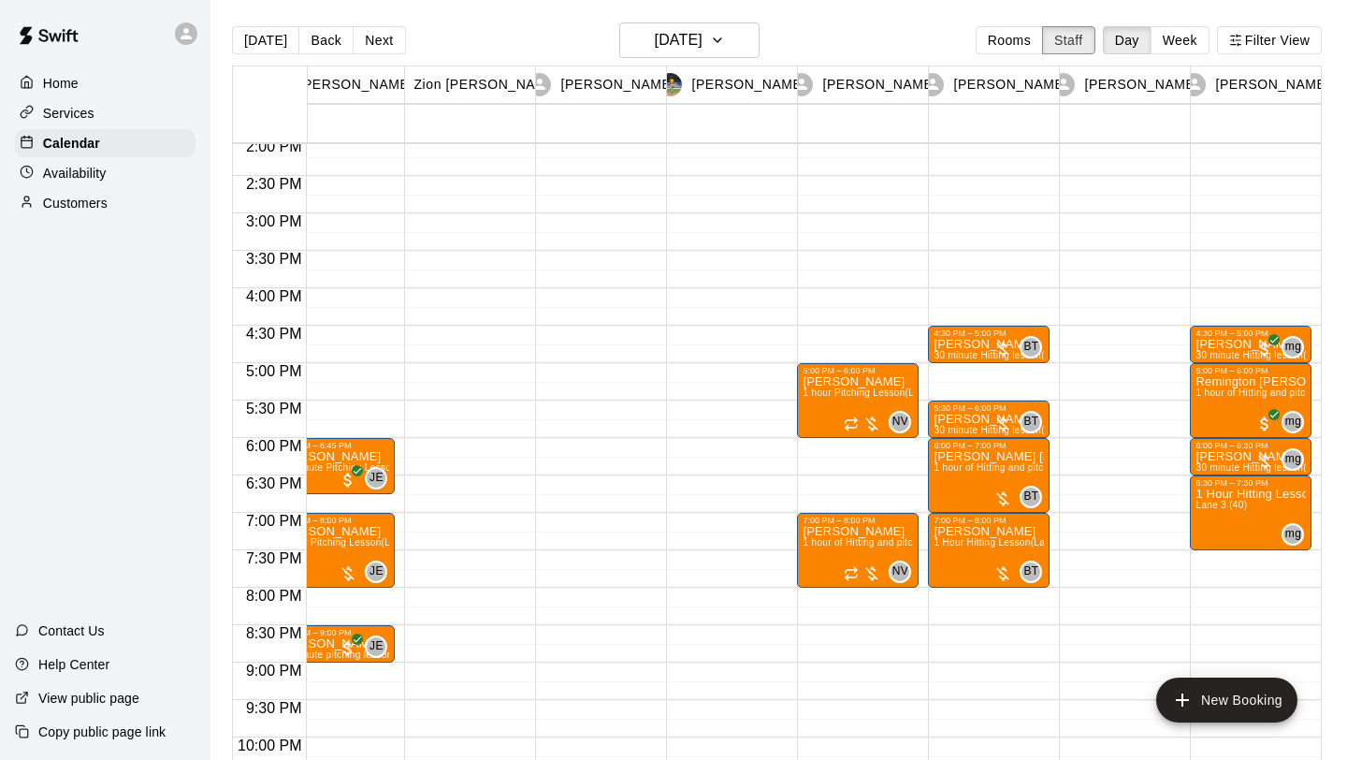
scroll to position [0, 0]
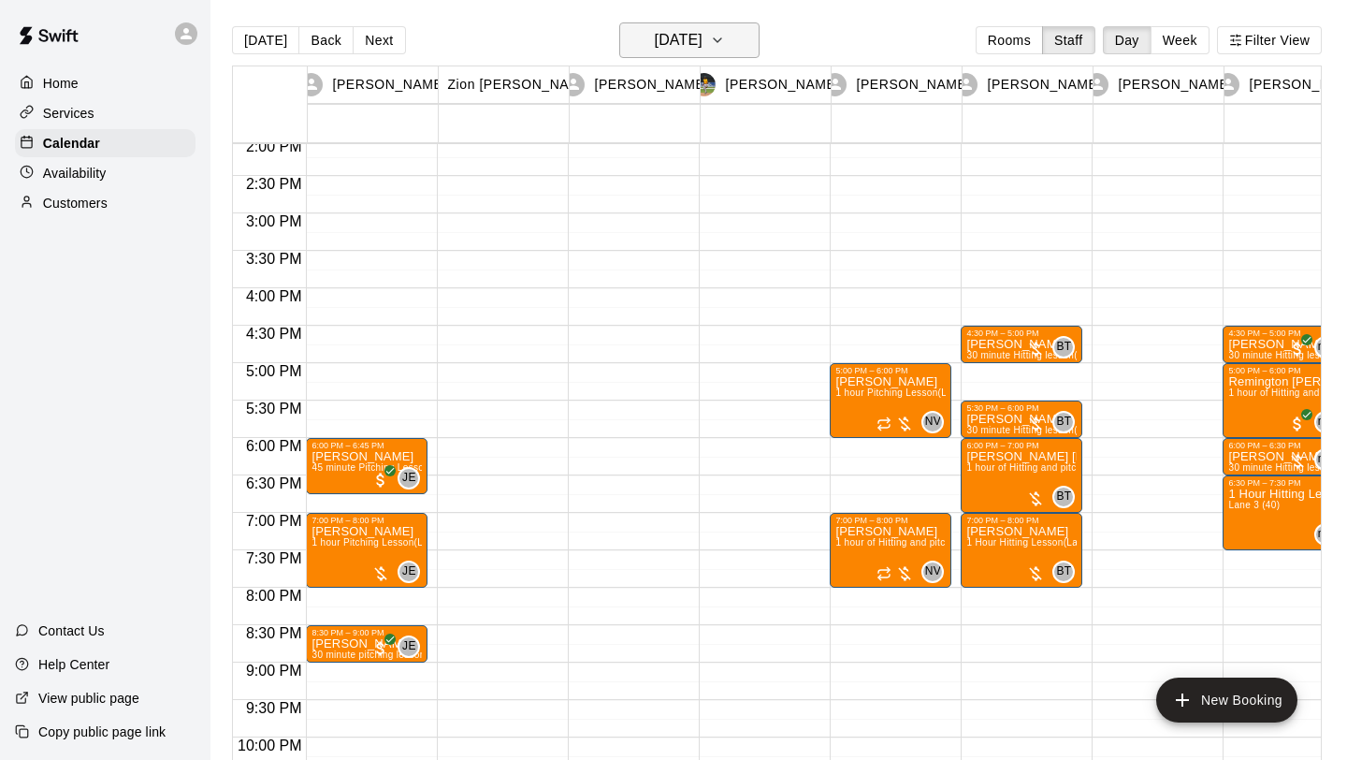
click at [725, 37] on icon "button" at bounding box center [717, 40] width 15 height 22
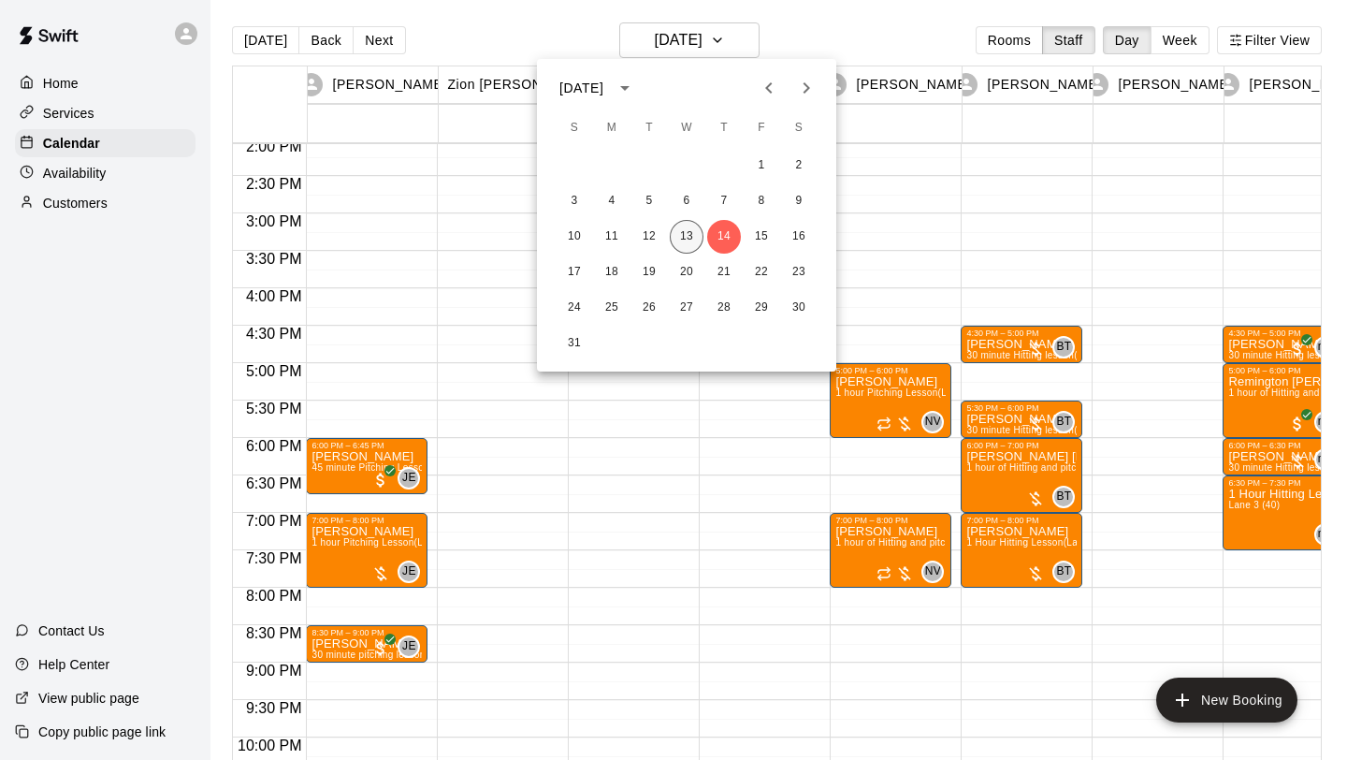
click at [679, 234] on button "13" at bounding box center [687, 237] width 34 height 34
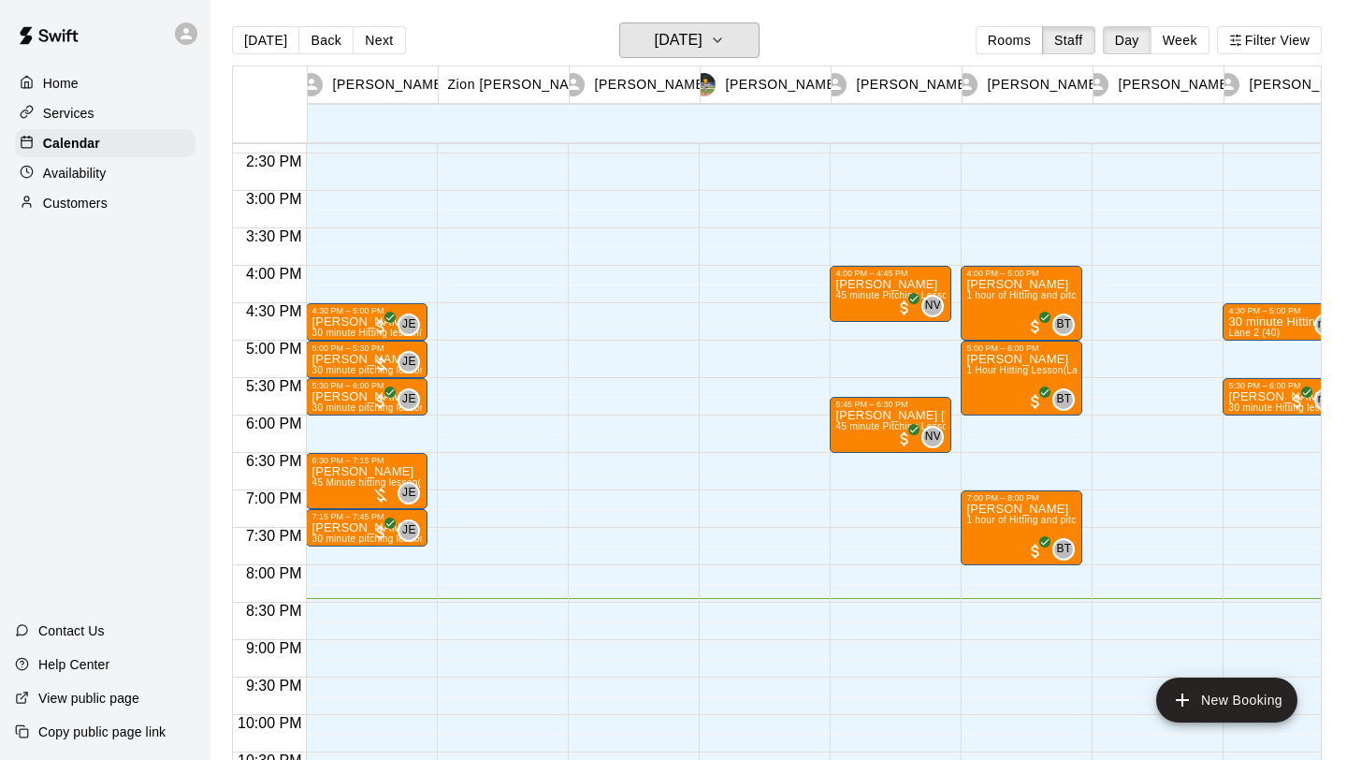
scroll to position [1073, 0]
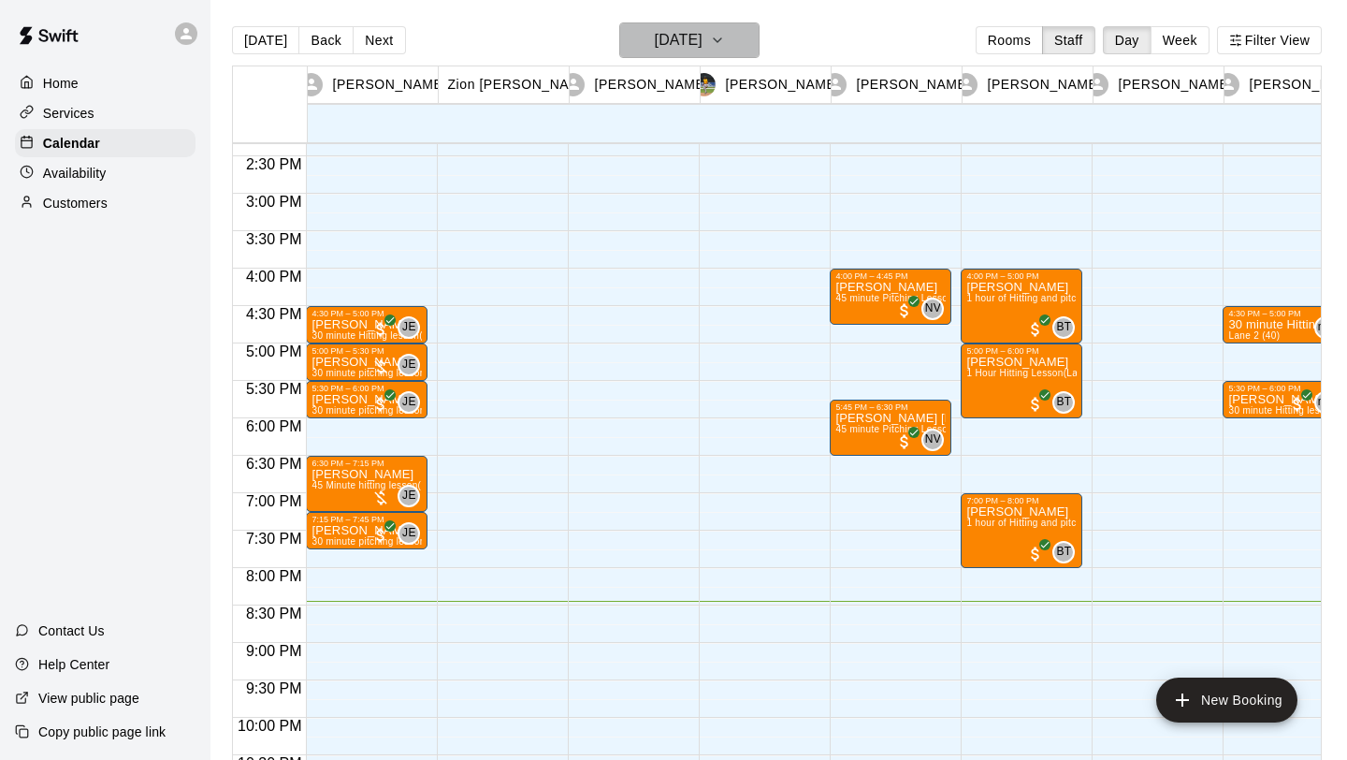
click at [741, 36] on button "[DATE]" at bounding box center [689, 40] width 140 height 36
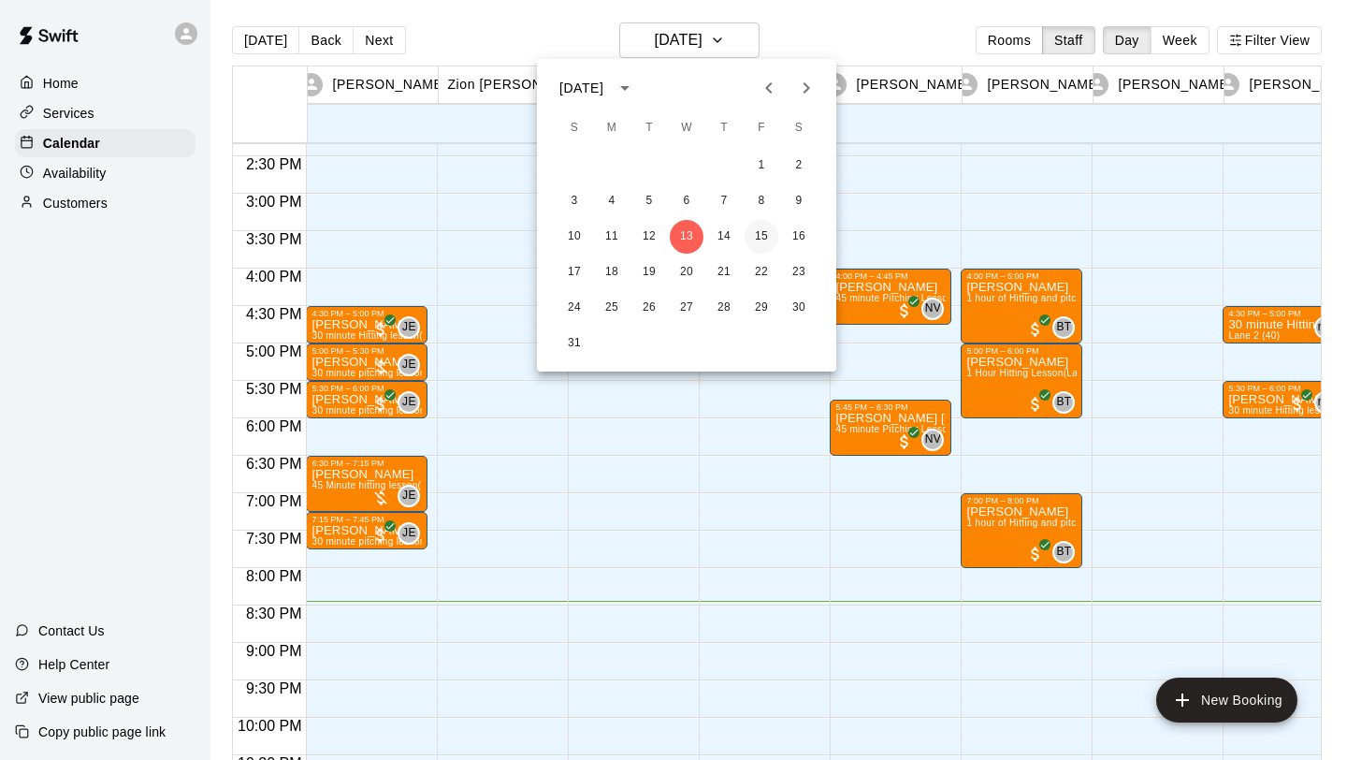
click at [768, 236] on button "15" at bounding box center [762, 237] width 34 height 34
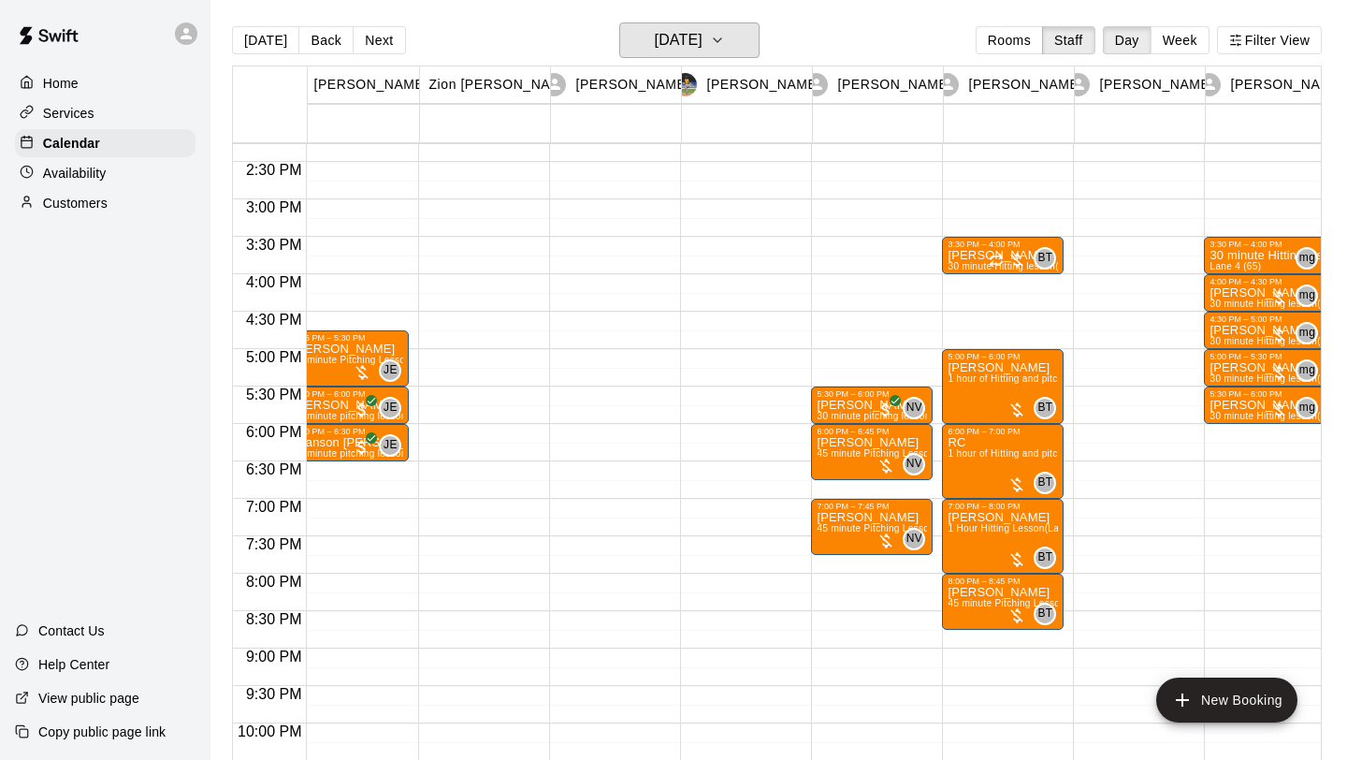
scroll to position [0, 0]
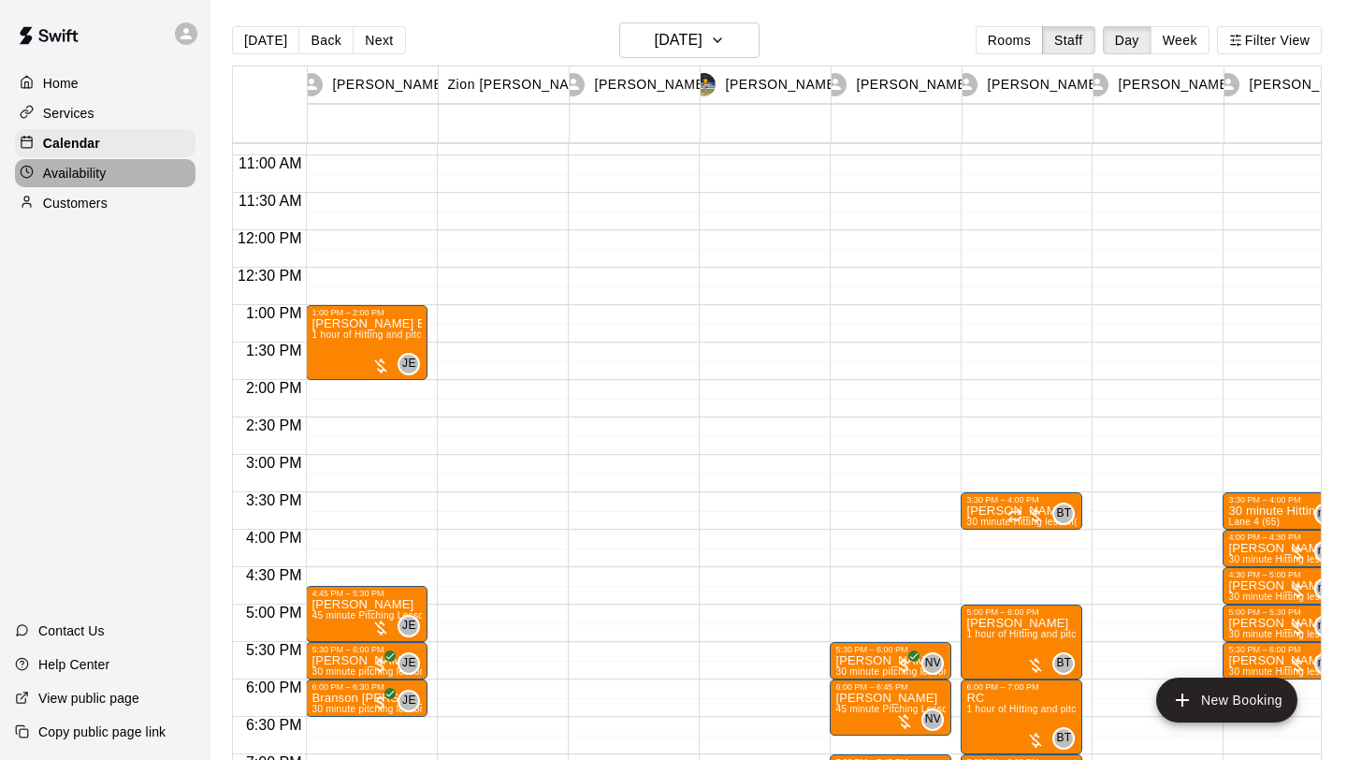
click at [66, 165] on p "Availability" at bounding box center [75, 173] width 64 height 19
